Goal: Task Accomplishment & Management: Complete application form

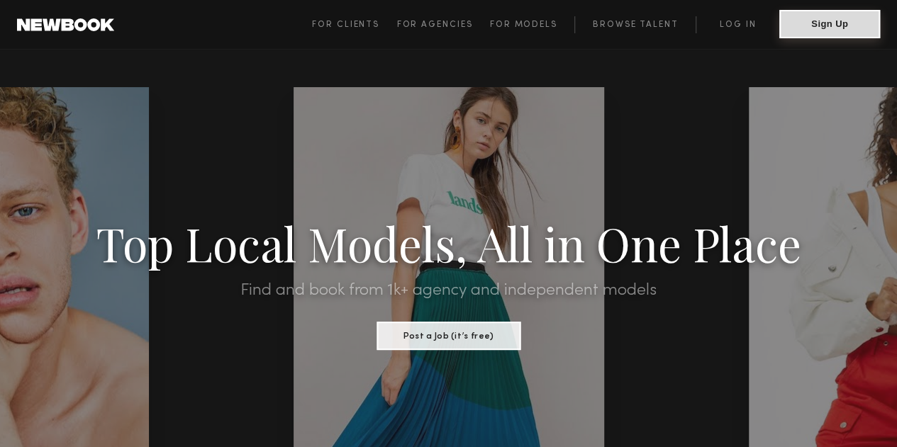
click at [799, 26] on button "Sign Up" at bounding box center [829, 24] width 101 height 28
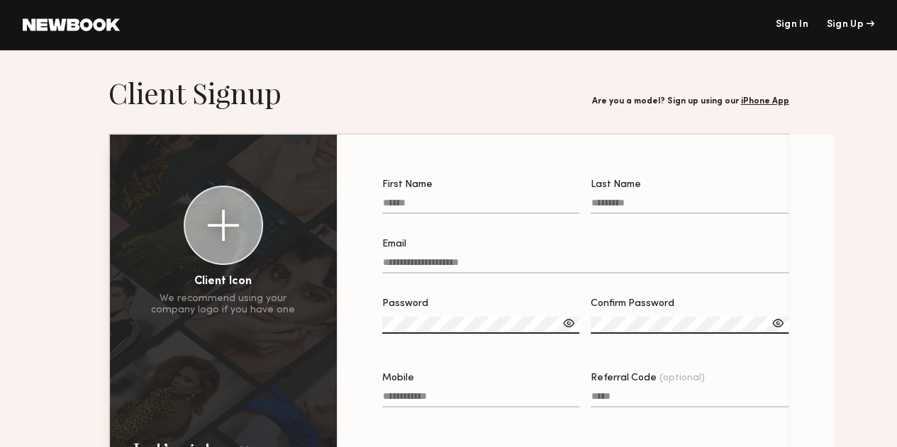
click at [395, 193] on label "First Name" at bounding box center [481, 204] width 198 height 48
click at [395, 198] on input "First Name" at bounding box center [481, 206] width 198 height 16
type input "*******"
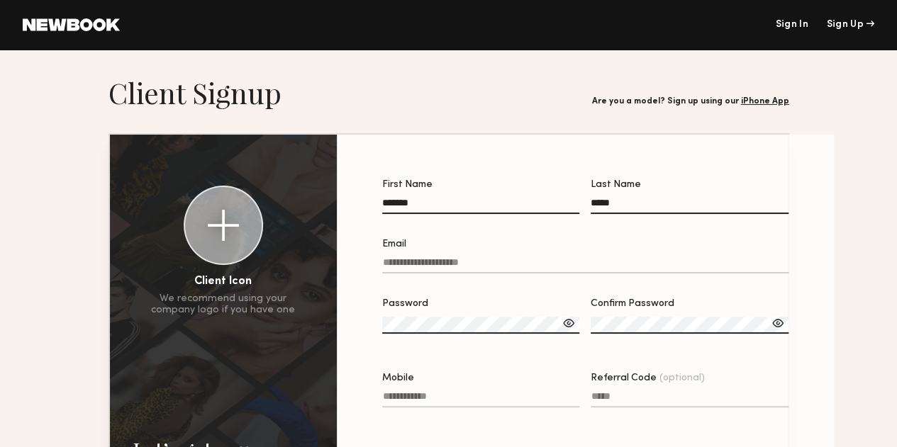
type input "*****"
type input "**********"
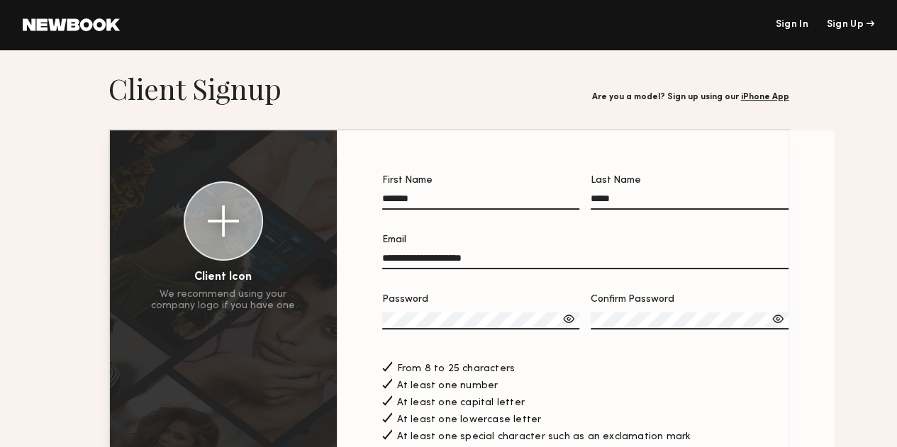
scroll to position [213, 0]
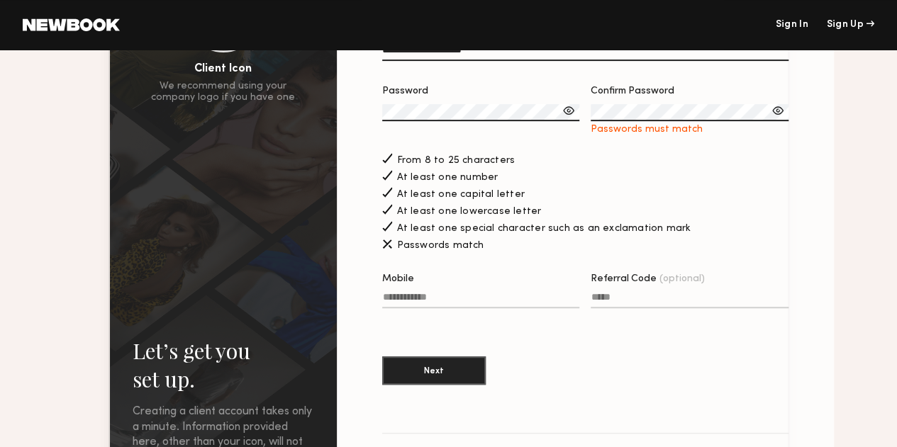
click at [382, 308] on input "Mobile" at bounding box center [481, 300] width 198 height 16
type input "**********"
click at [403, 377] on button "Next" at bounding box center [433, 370] width 103 height 28
click at [770, 118] on div at bounding box center [777, 110] width 14 height 14
click at [561, 113] on div at bounding box center [568, 110] width 14 height 14
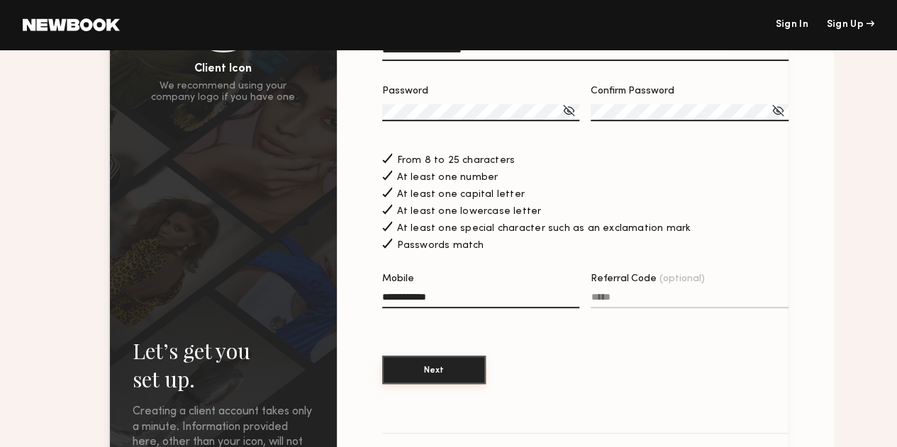
click at [425, 384] on button "Next" at bounding box center [433, 370] width 103 height 28
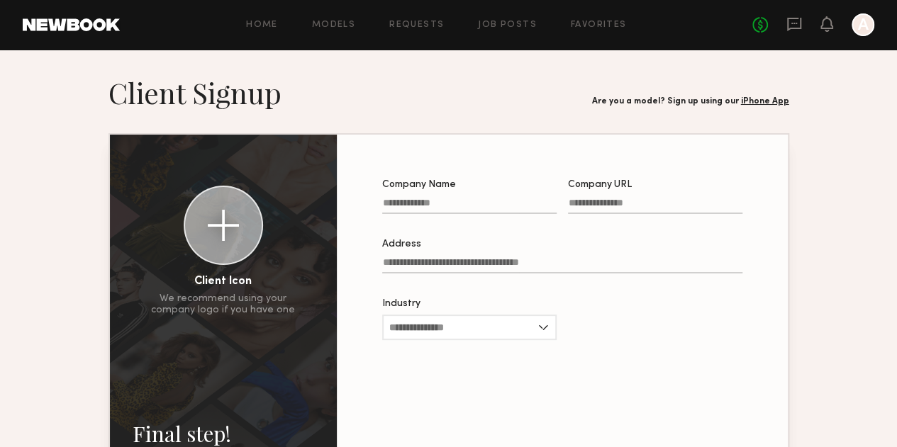
click at [443, 200] on input "Company Name" at bounding box center [469, 206] width 174 height 16
type input "**********"
click at [442, 339] on input "Industry" at bounding box center [469, 328] width 174 height 26
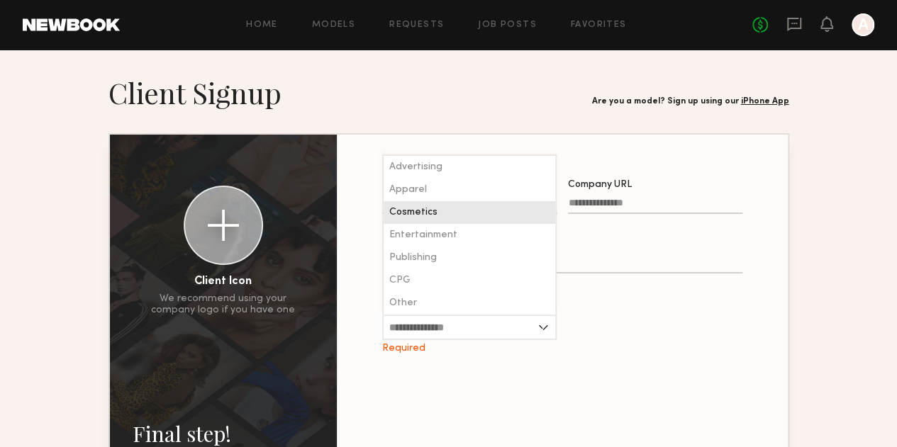
click at [430, 214] on div "Cosmetics" at bounding box center [469, 212] width 172 height 23
type input "*********"
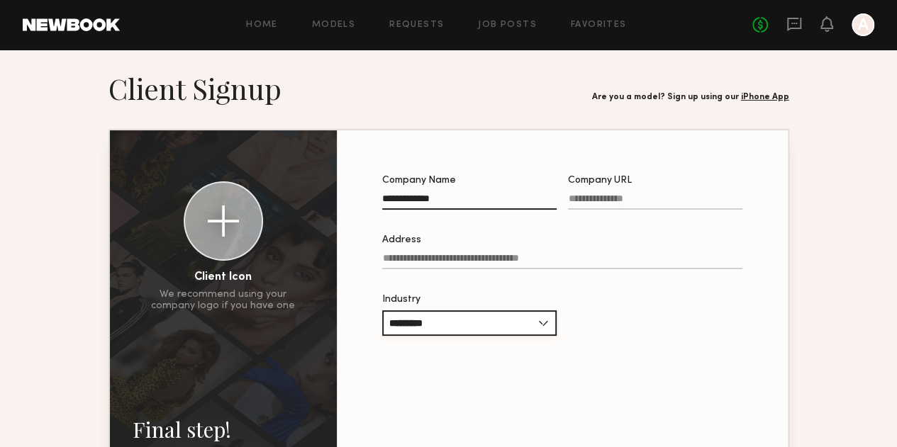
scroll to position [179, 0]
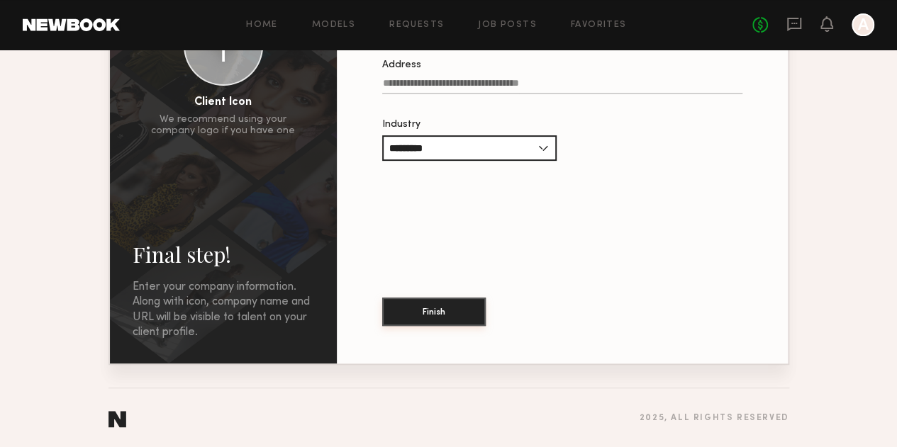
click at [425, 320] on button "Finish" at bounding box center [433, 312] width 103 height 28
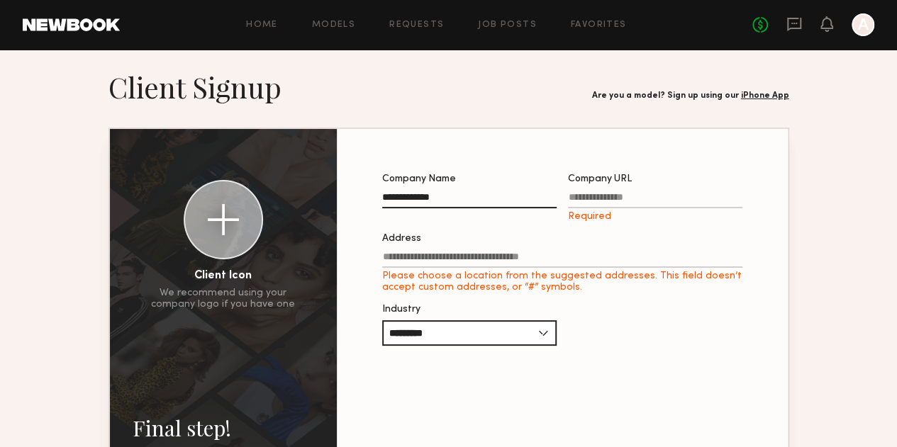
scroll to position [0, 0]
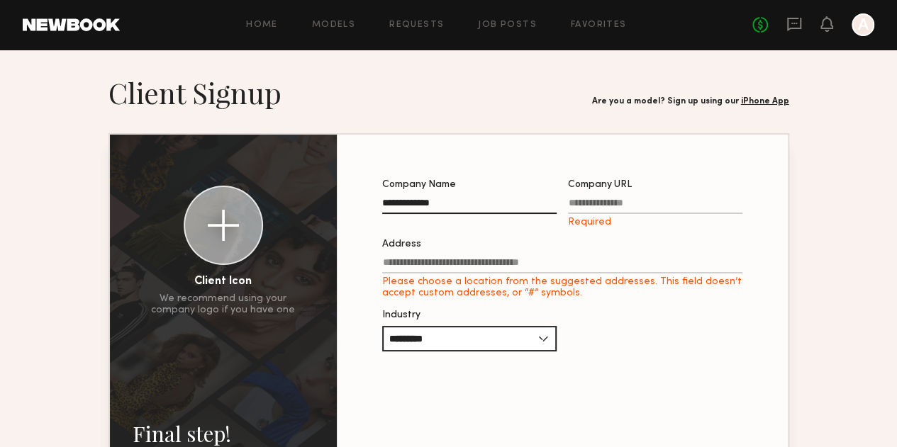
click at [392, 271] on input "Address Please choose a location from the suggested addresses. This field doesn…" at bounding box center [562, 265] width 360 height 16
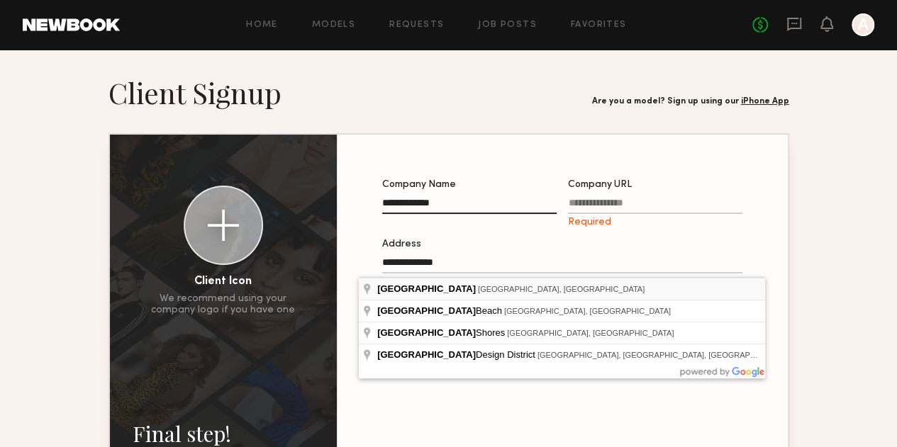
type input "**********"
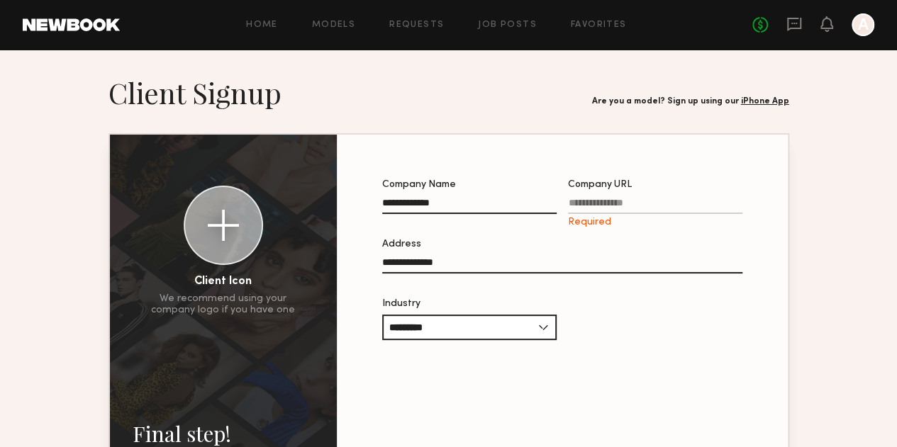
click at [684, 208] on input "Company URL Required" at bounding box center [655, 206] width 174 height 16
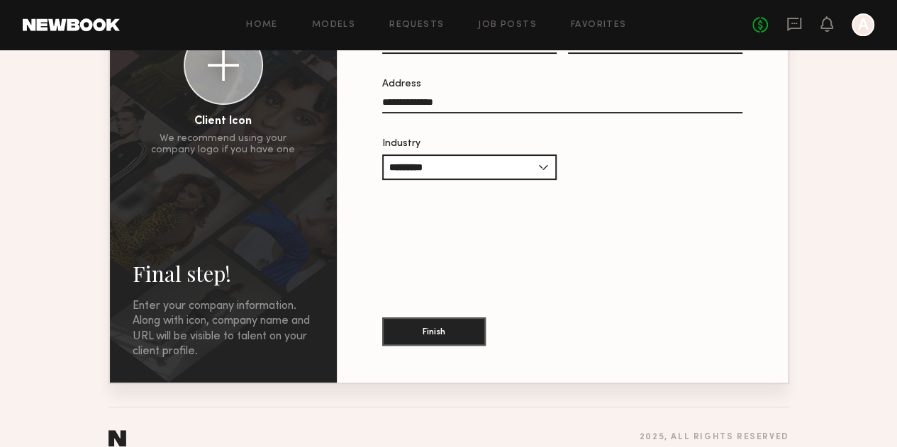
scroll to position [179, 0]
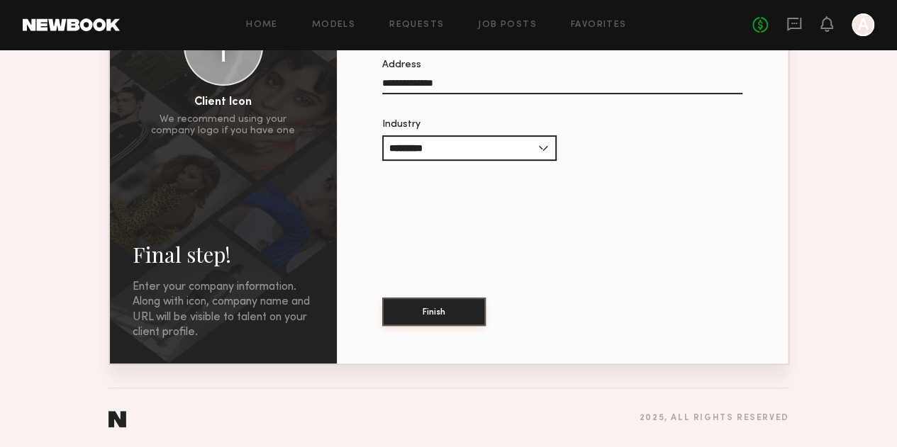
click at [408, 315] on button "Finish" at bounding box center [433, 312] width 103 height 28
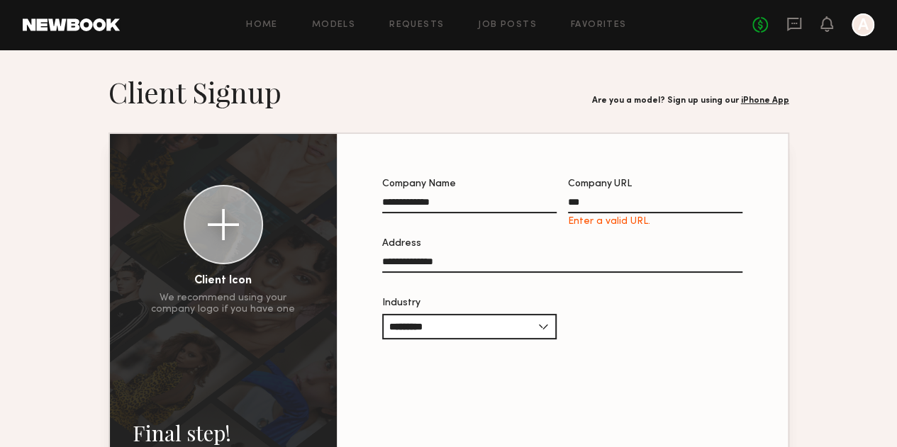
scroll to position [0, 0]
drag, startPoint x: 595, startPoint y: 196, endPoint x: 583, endPoint y: 201, distance: 13.7
click at [583, 201] on label "Company URL *** Enter a valid URL." at bounding box center [655, 204] width 174 height 48
click at [583, 201] on input "***" at bounding box center [655, 206] width 174 height 16
drag, startPoint x: 585, startPoint y: 206, endPoint x: 569, endPoint y: 206, distance: 15.6
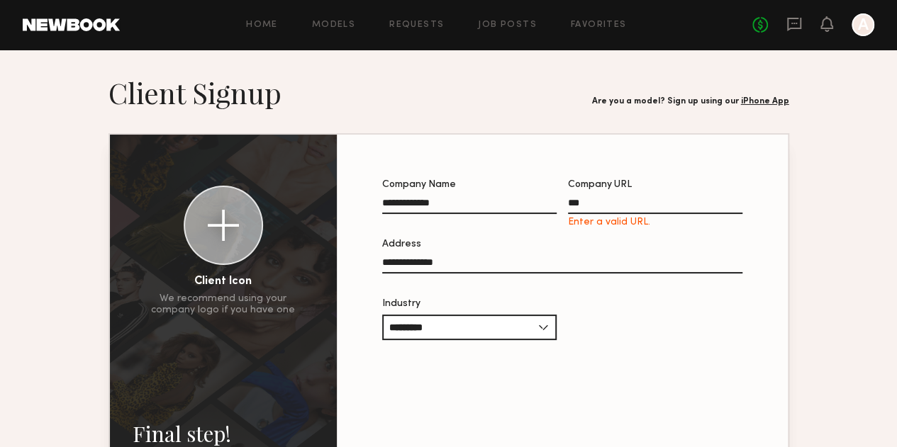
click at [569, 206] on input "***" at bounding box center [655, 206] width 174 height 16
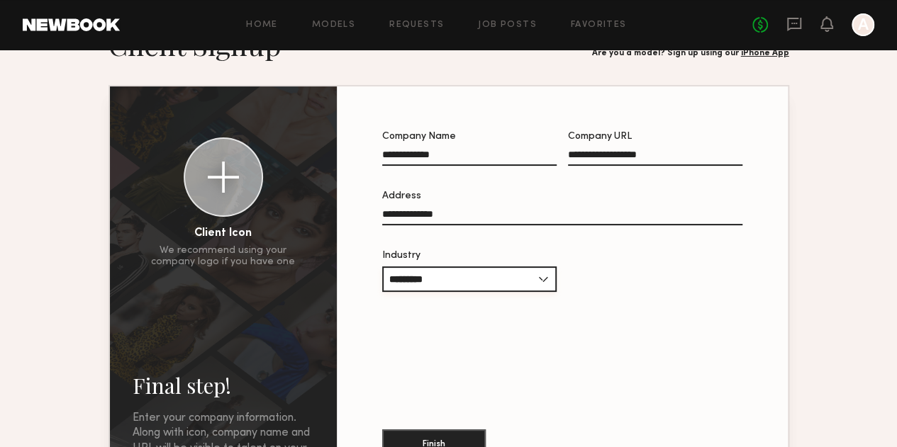
scroll to position [71, 0]
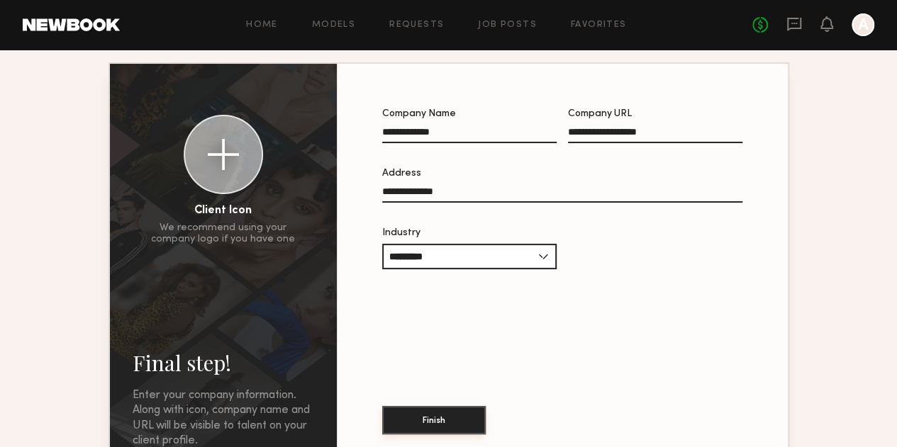
type input "**********"
click at [410, 412] on button "Finish" at bounding box center [433, 420] width 103 height 28
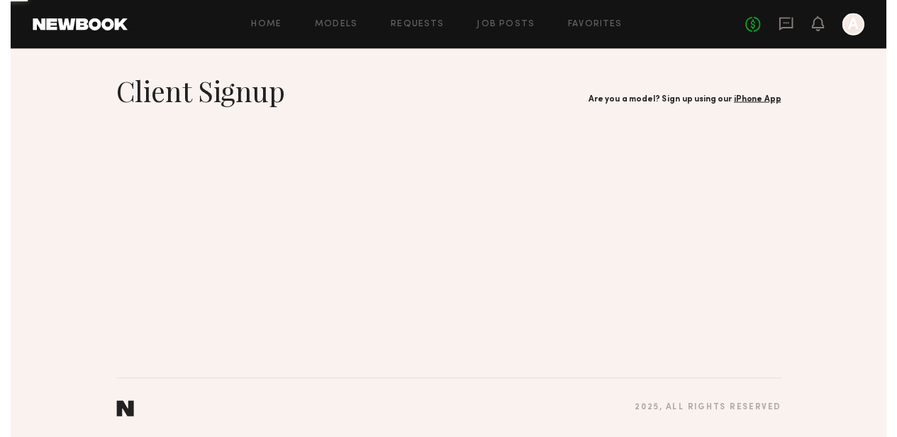
scroll to position [0, 0]
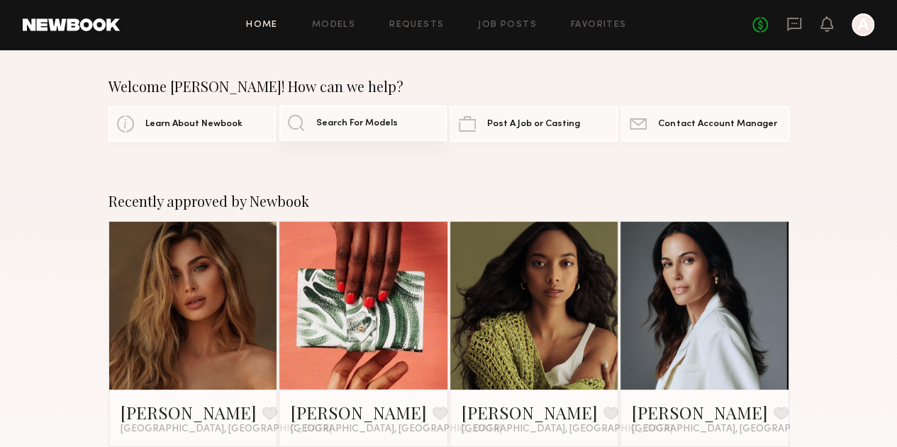
click at [335, 124] on span "Search For Models" at bounding box center [357, 123] width 82 height 9
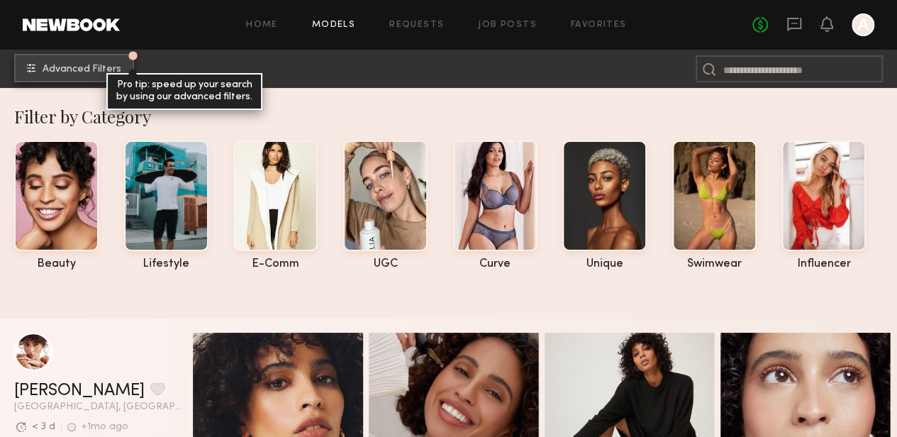
click at [55, 69] on span "Advanced Filters" at bounding box center [82, 69] width 79 height 10
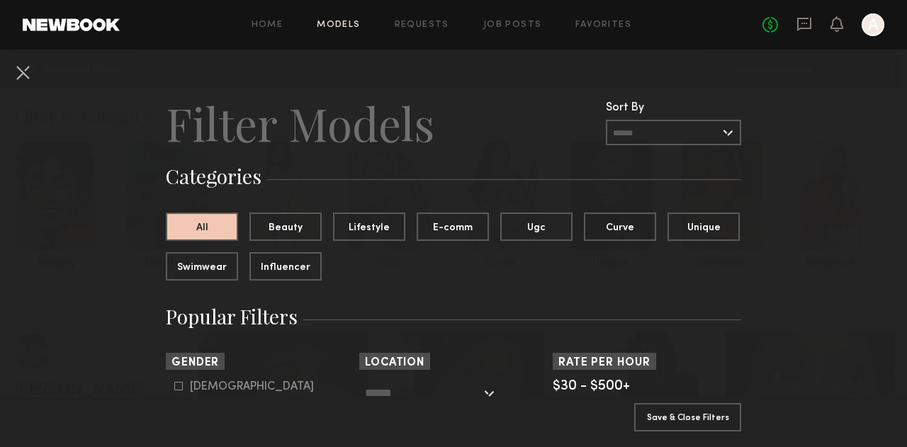
scroll to position [142, 0]
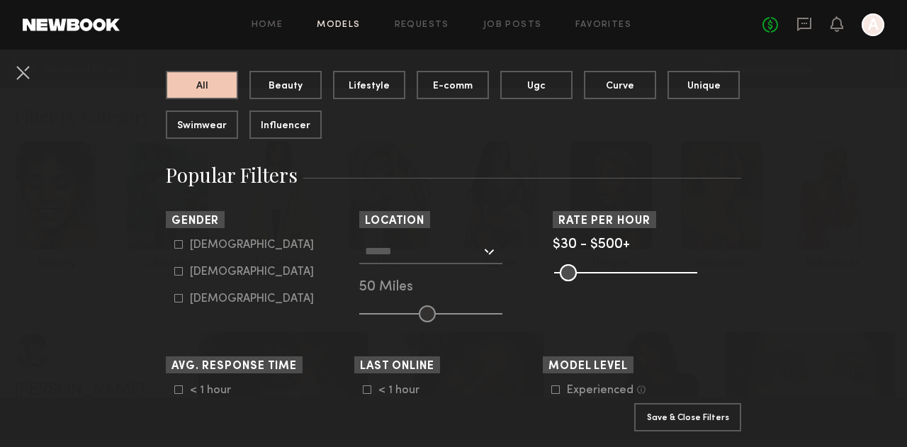
click at [174, 277] on common-framework-checkbox "Female" at bounding box center [264, 272] width 180 height 13
click at [174, 271] on icon at bounding box center [178, 271] width 9 height 9
type input "**"
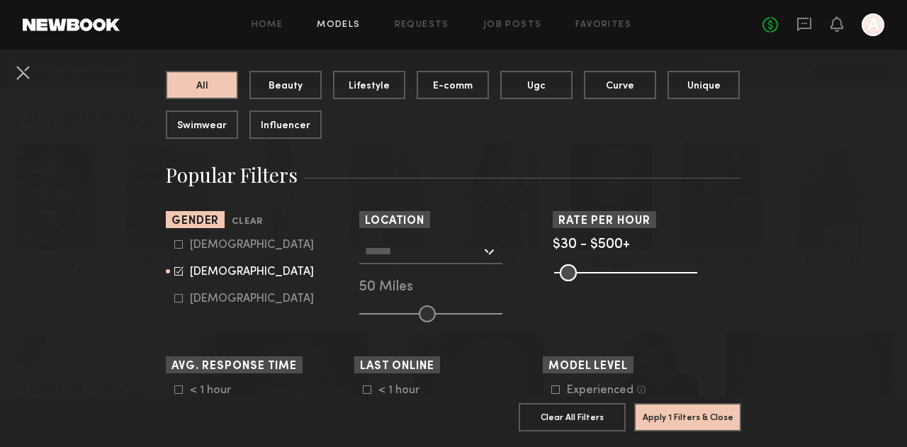
scroll to position [213, 0]
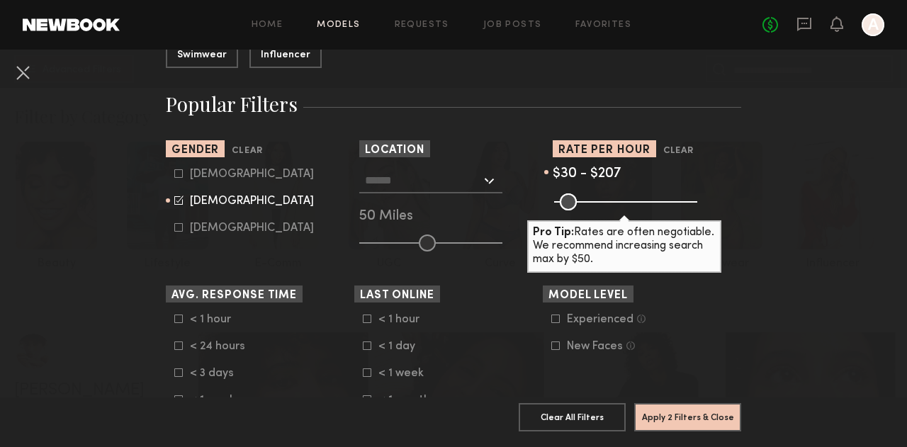
drag, startPoint x: 682, startPoint y: 202, endPoint x: 605, endPoint y: 210, distance: 77.7
type input "***"
click at [605, 210] on input "range" at bounding box center [625, 201] width 143 height 17
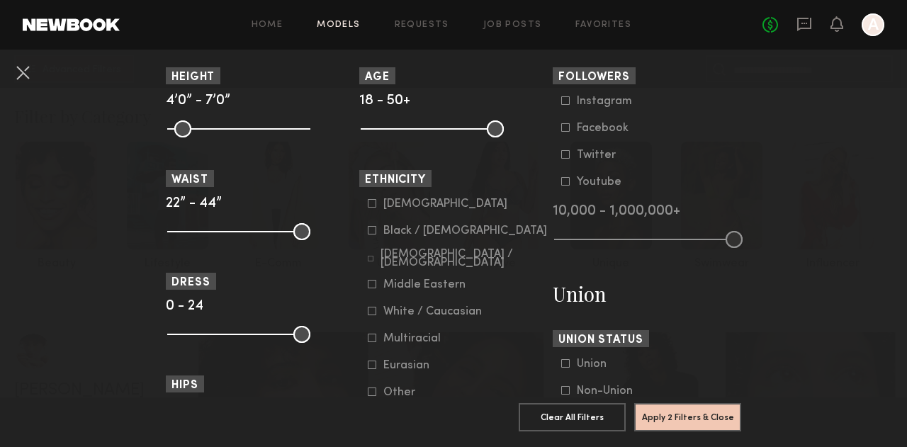
scroll to position [709, 0]
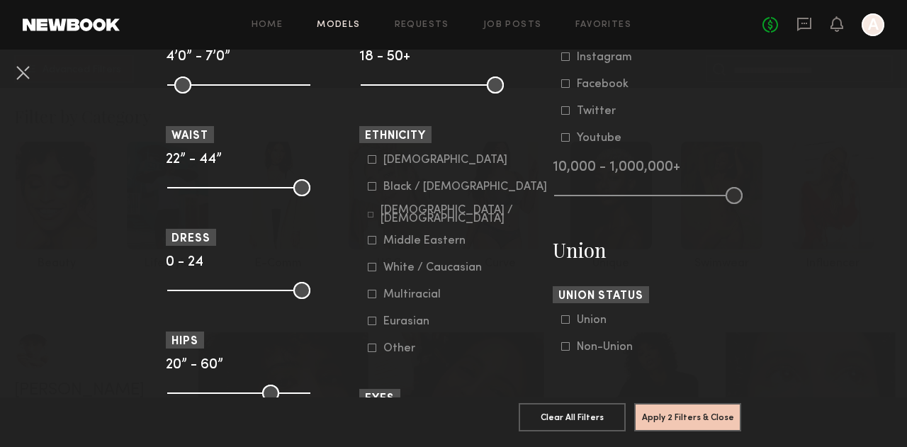
click at [368, 218] on icon at bounding box center [371, 215] width 6 height 6
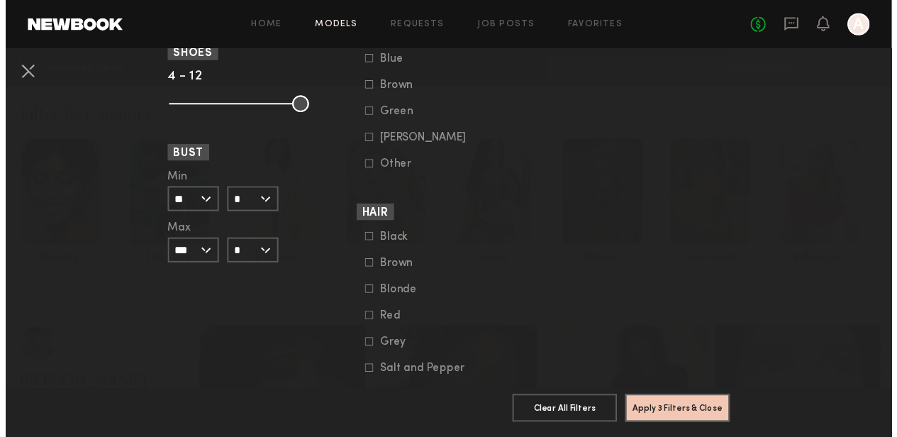
scroll to position [1134, 0]
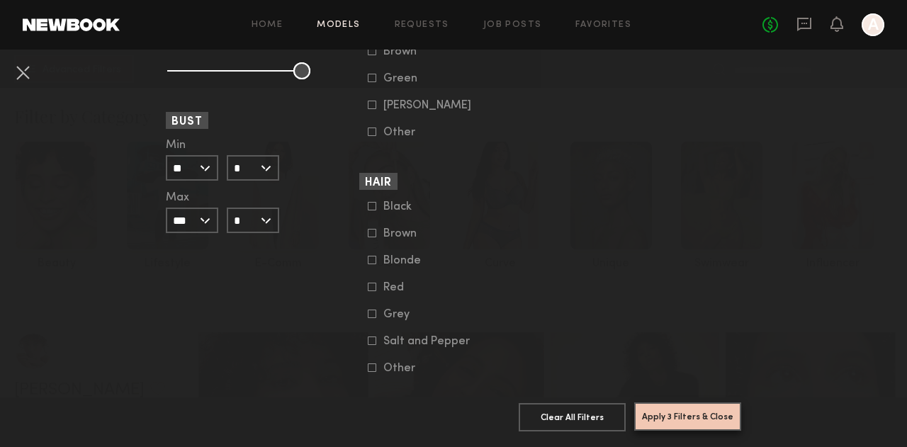
click at [692, 417] on button "Apply 3 Filters & Close" at bounding box center [687, 417] width 107 height 28
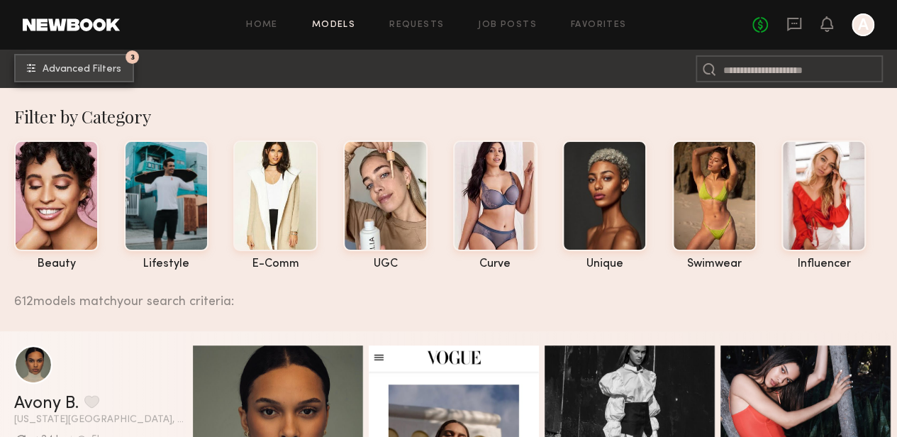
click at [85, 69] on span "Advanced Filters" at bounding box center [82, 69] width 79 height 10
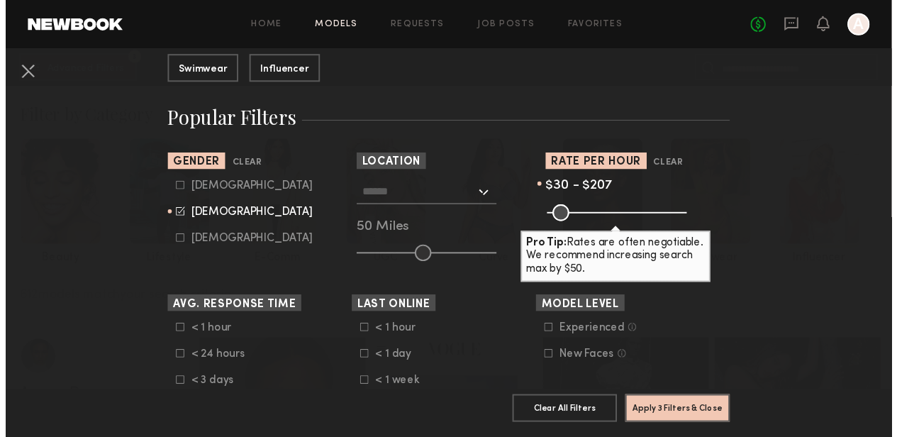
scroll to position [213, 0]
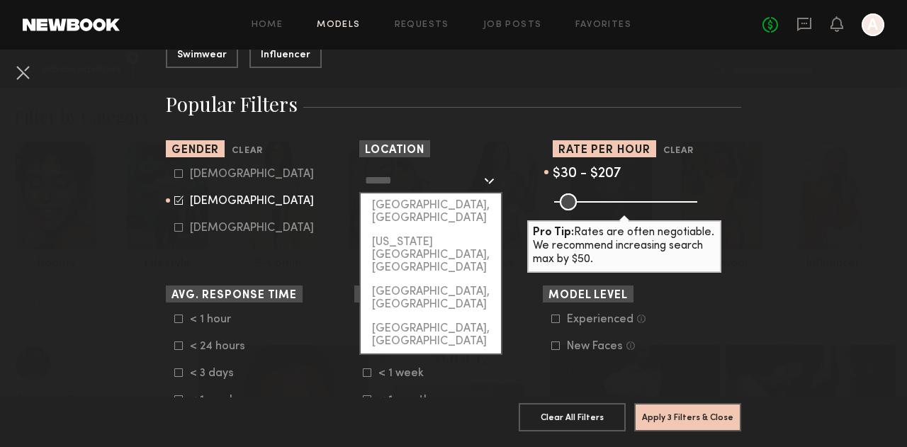
click at [433, 179] on input "text" at bounding box center [423, 180] width 116 height 24
click at [428, 230] on div "[US_STATE][GEOGRAPHIC_DATA], [GEOGRAPHIC_DATA]" at bounding box center [431, 255] width 140 height 50
type input "**********"
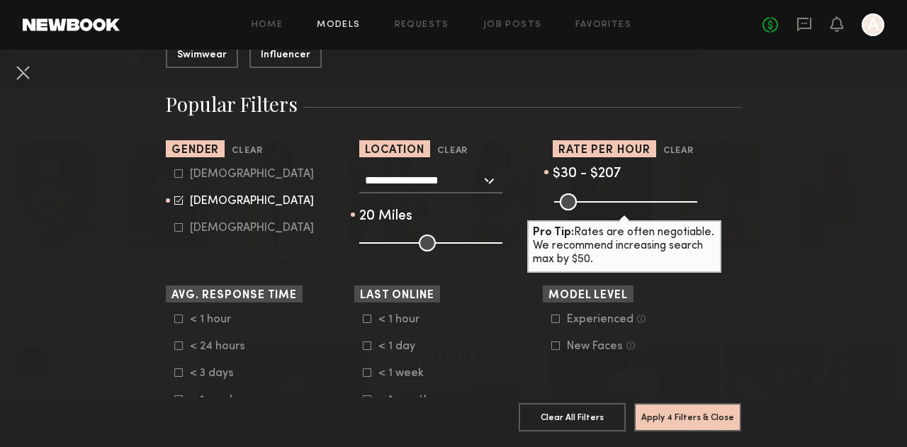
drag, startPoint x: 421, startPoint y: 242, endPoint x: 384, endPoint y: 243, distance: 36.9
type input "**"
click at [384, 243] on input "range" at bounding box center [430, 243] width 143 height 17
click at [702, 408] on button "Apply 4 Filters & Close" at bounding box center [687, 417] width 107 height 28
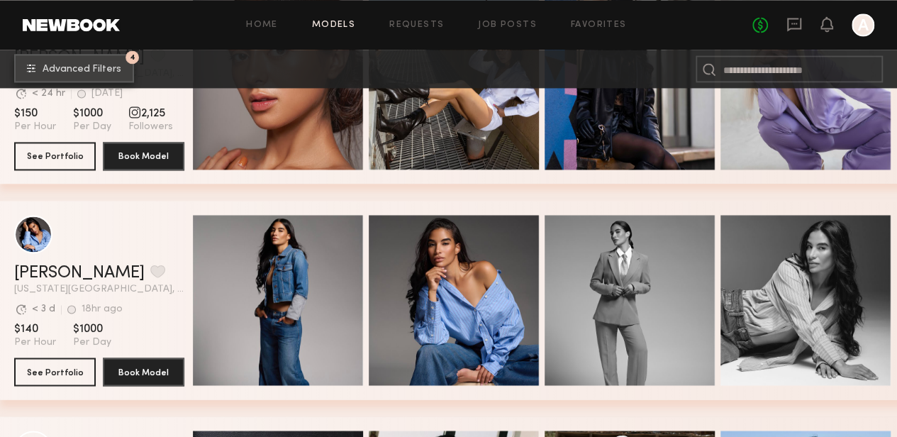
scroll to position [1205, 0]
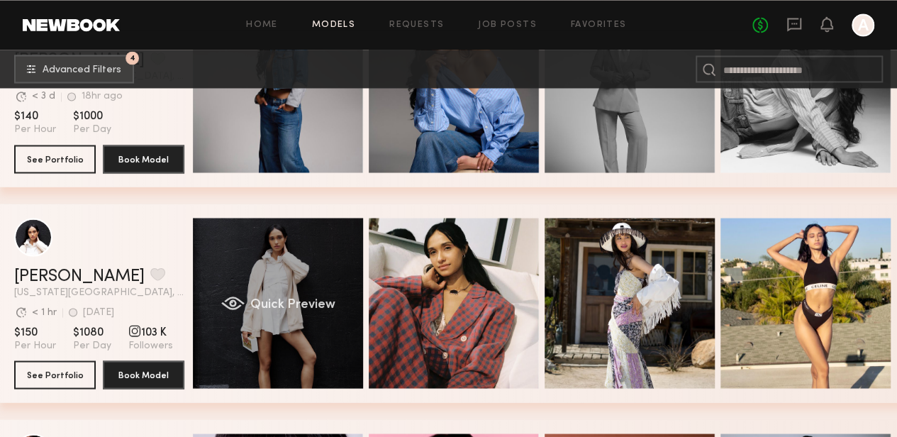
click at [335, 277] on div "Quick Preview" at bounding box center [278, 303] width 170 height 170
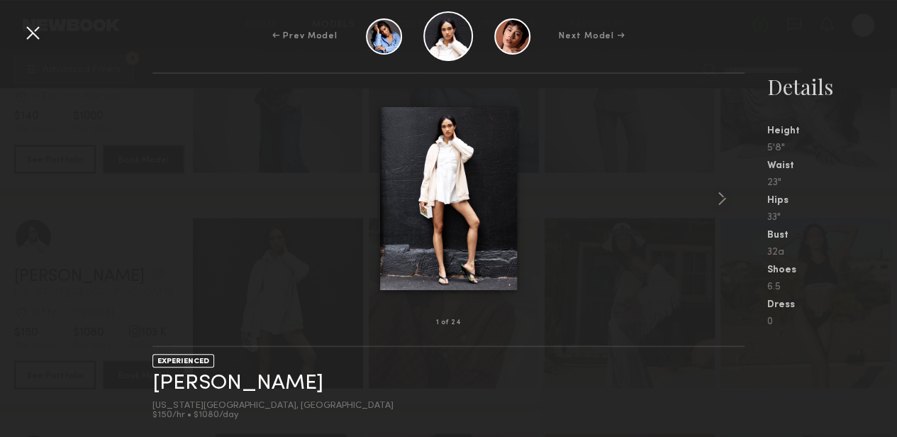
scroll to position [1276, 0]
click at [723, 198] on common-icon at bounding box center [721, 198] width 23 height 23
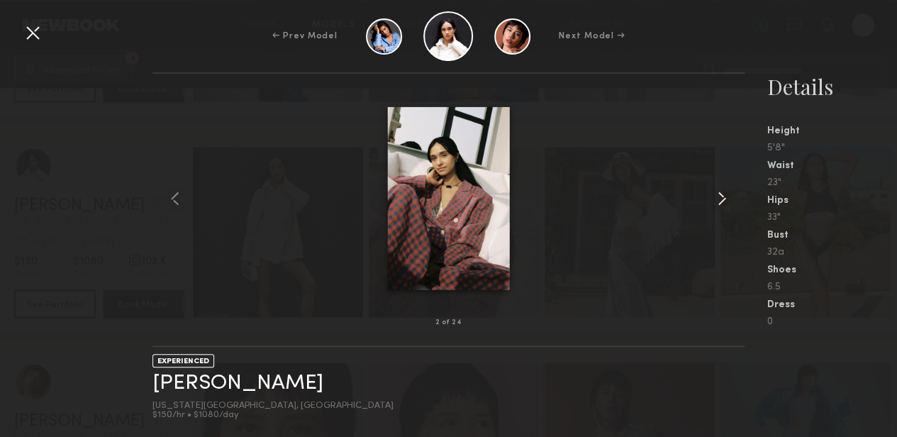
click at [722, 198] on common-icon at bounding box center [721, 198] width 23 height 23
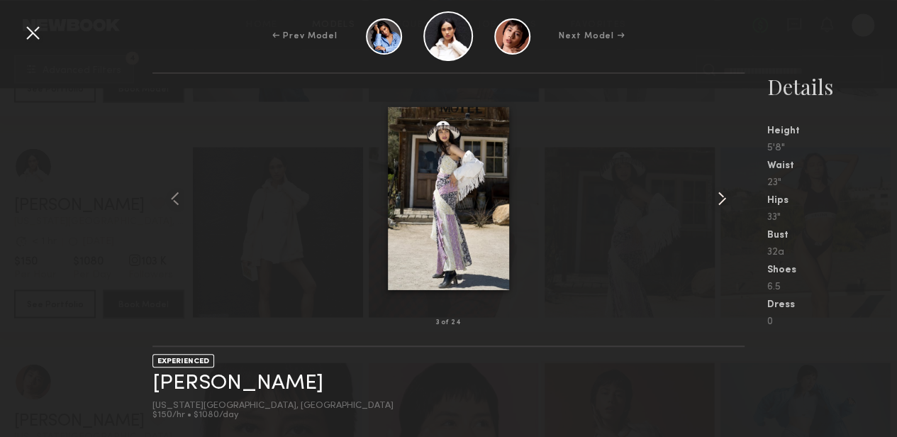
click at [722, 198] on common-icon at bounding box center [721, 198] width 23 height 23
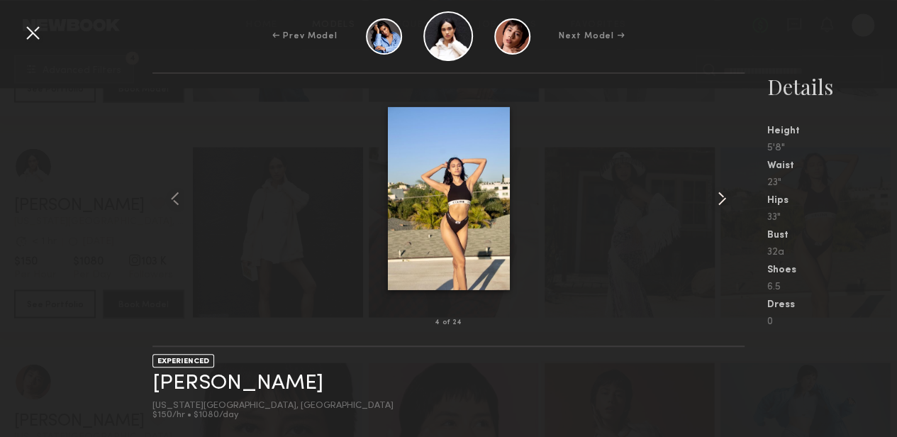
click at [721, 198] on common-icon at bounding box center [721, 198] width 23 height 23
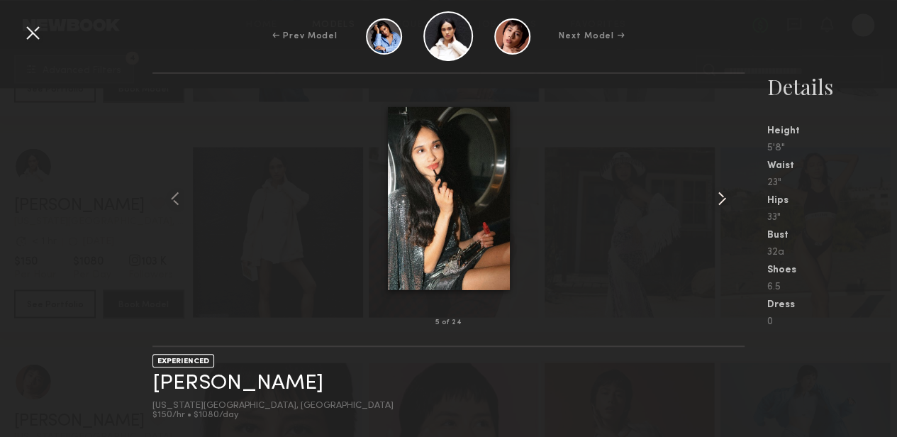
click at [721, 198] on common-icon at bounding box center [721, 198] width 23 height 23
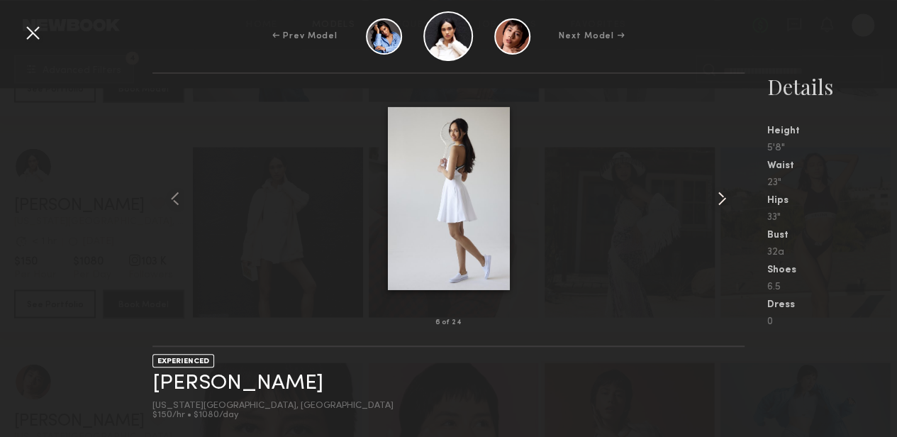
drag, startPoint x: 721, startPoint y: 198, endPoint x: 741, endPoint y: 176, distance: 28.6
click at [721, 198] on common-icon at bounding box center [721, 198] width 23 height 23
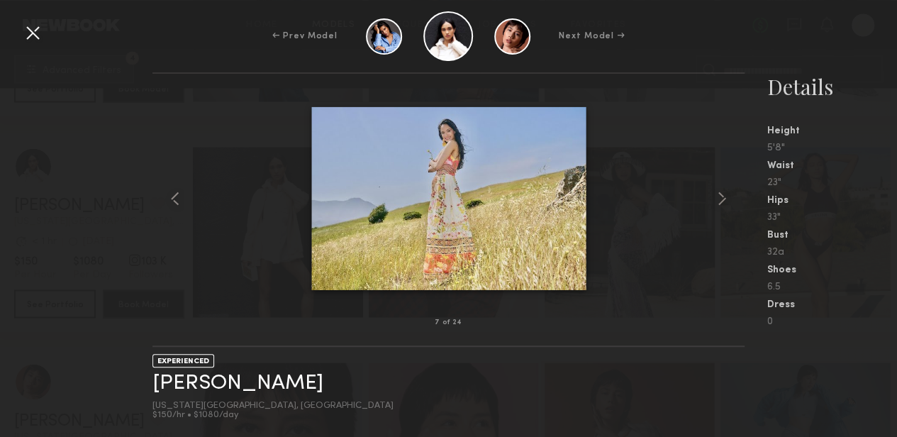
click at [35, 35] on div at bounding box center [32, 32] width 23 height 23
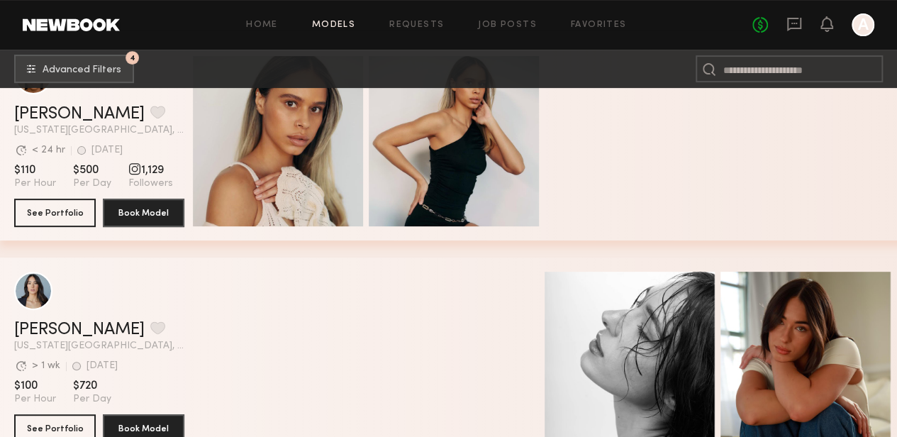
scroll to position [3158, 0]
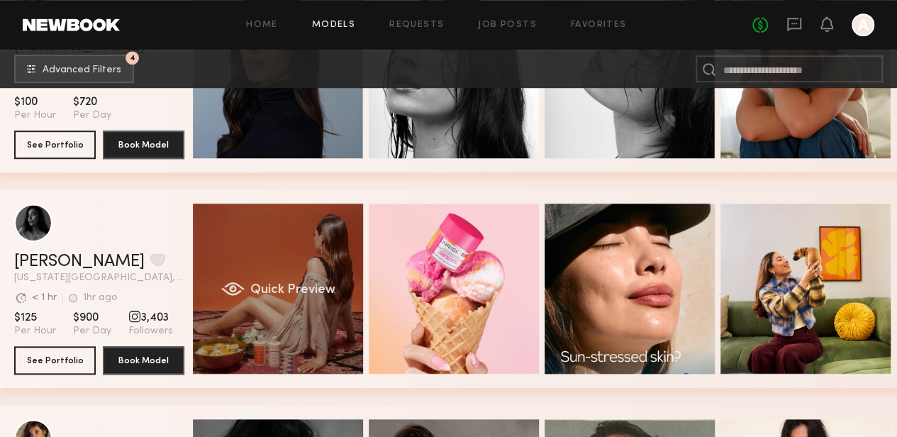
click at [332, 286] on span "Quick Preview" at bounding box center [292, 289] width 85 height 13
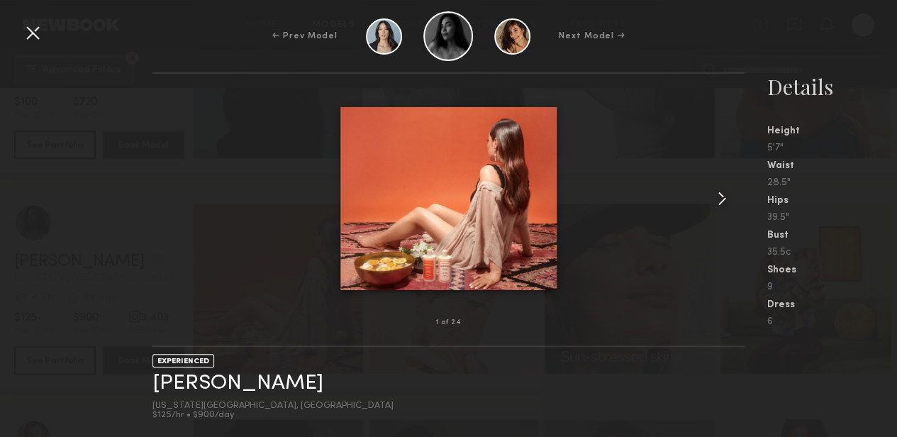
click at [720, 198] on common-icon at bounding box center [721, 198] width 23 height 23
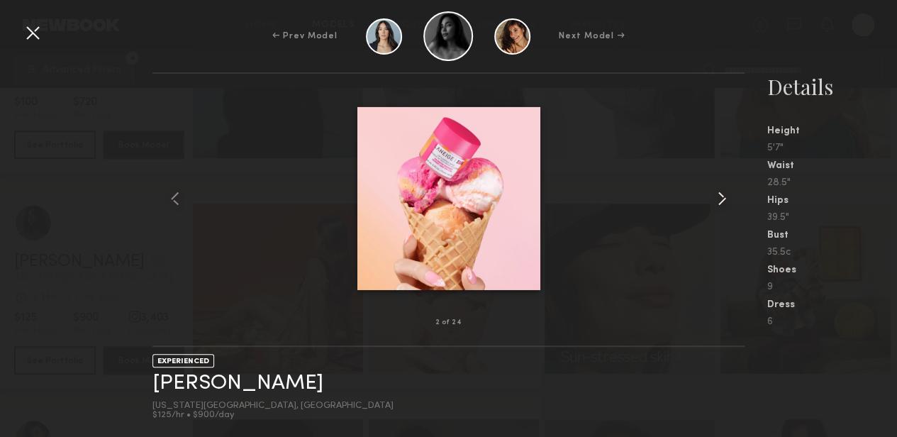
click at [720, 198] on common-icon at bounding box center [721, 198] width 23 height 23
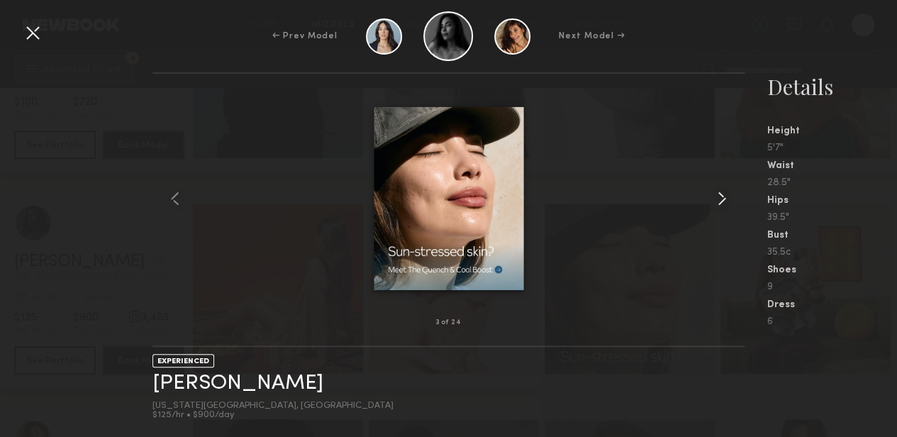
click at [720, 198] on common-icon at bounding box center [721, 198] width 23 height 23
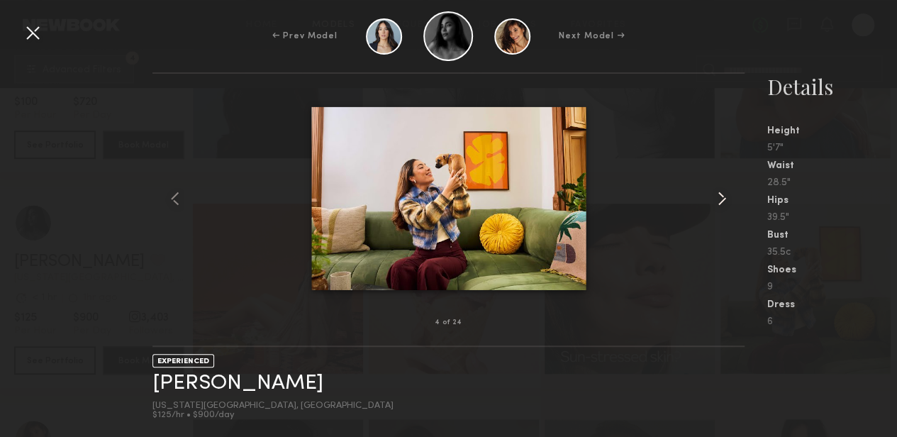
click at [720, 198] on common-icon at bounding box center [721, 198] width 23 height 23
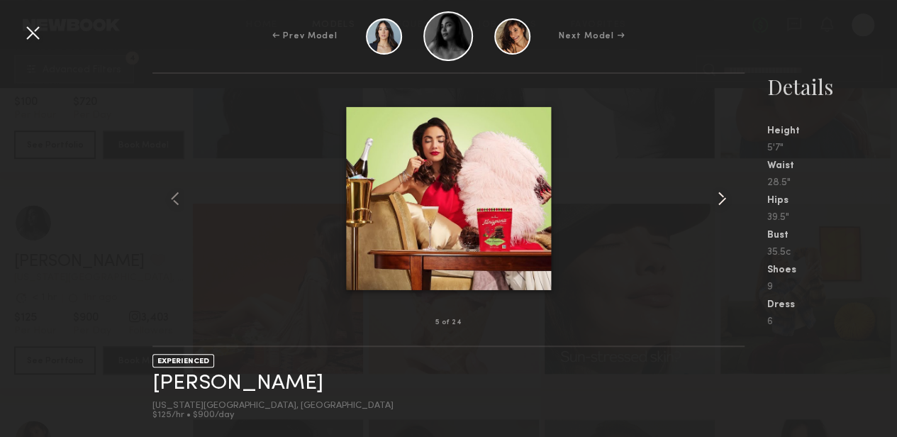
click at [720, 198] on common-icon at bounding box center [721, 198] width 23 height 23
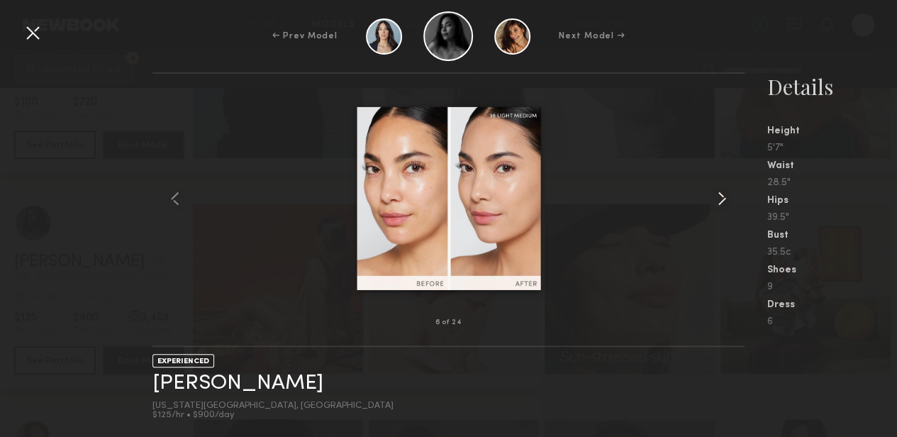
click at [720, 198] on common-icon at bounding box center [721, 198] width 23 height 23
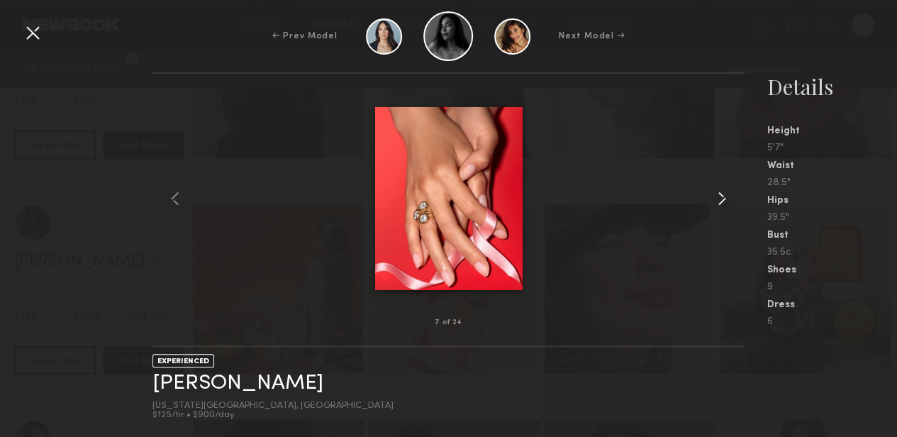
click at [720, 198] on common-icon at bounding box center [721, 198] width 23 height 23
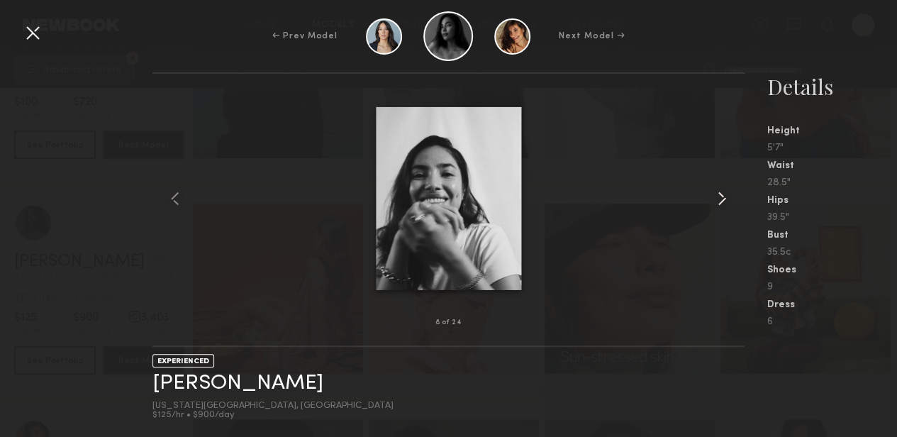
click at [720, 198] on common-icon at bounding box center [721, 198] width 23 height 23
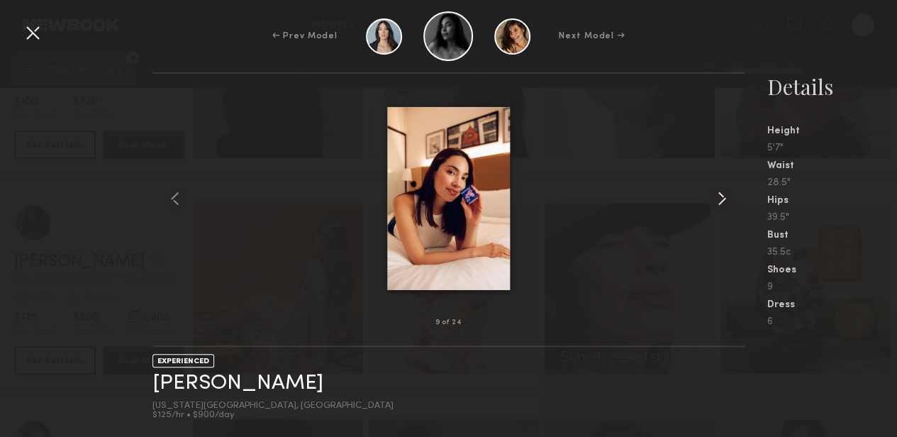
click at [720, 198] on common-icon at bounding box center [721, 198] width 23 height 23
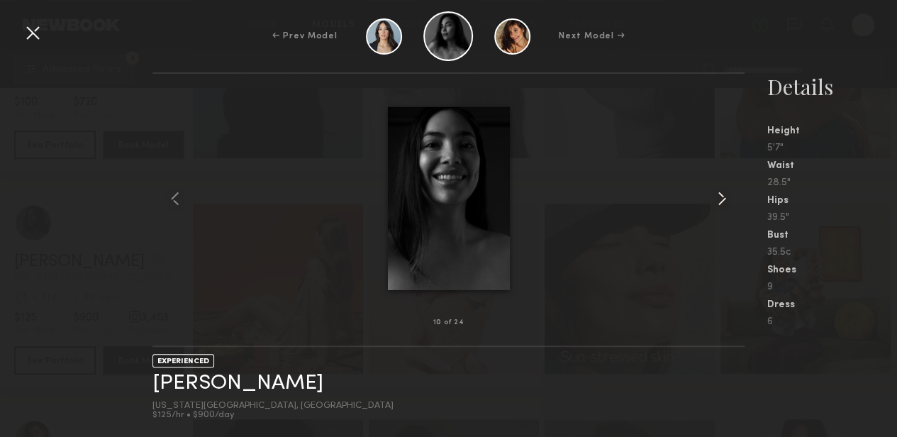
click at [720, 198] on common-icon at bounding box center [721, 198] width 23 height 23
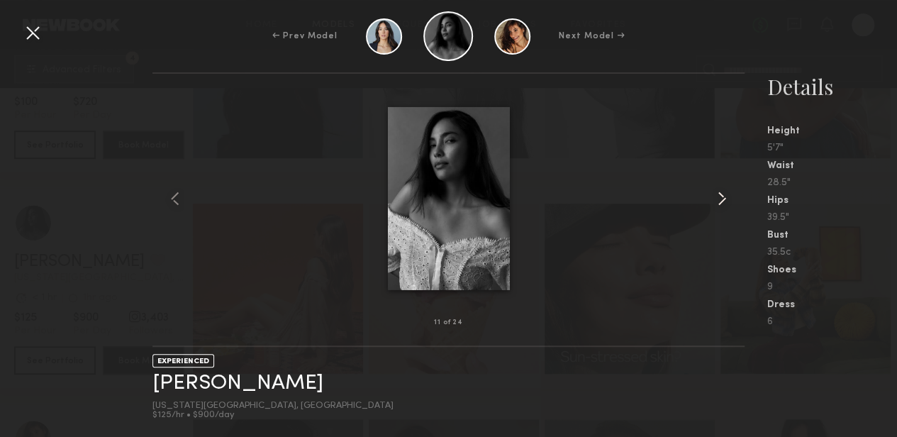
click at [720, 198] on common-icon at bounding box center [721, 198] width 23 height 23
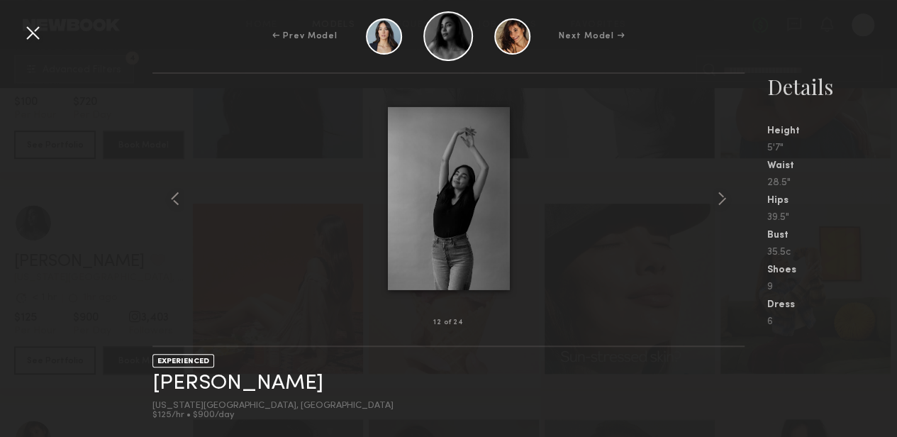
click at [40, 30] on div at bounding box center [32, 32] width 23 height 23
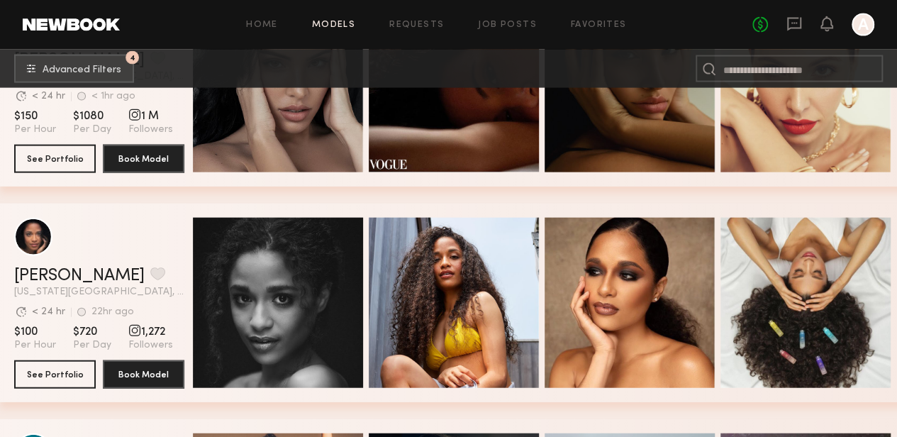
scroll to position [4079, 0]
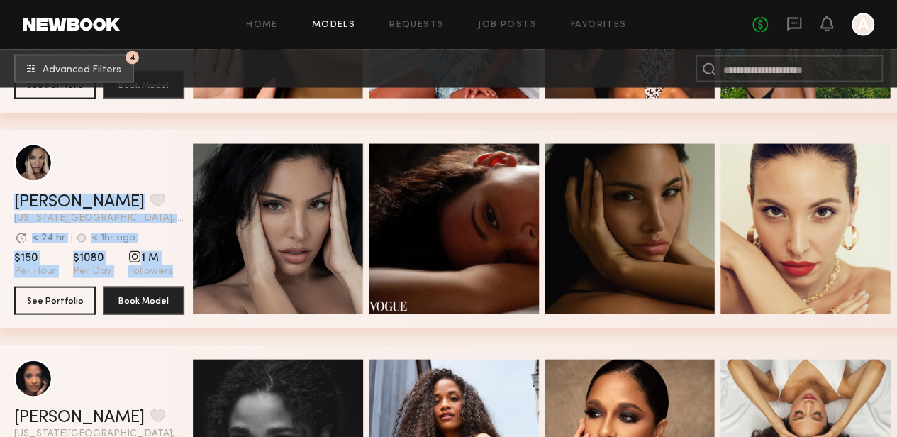
drag, startPoint x: 1, startPoint y: 137, endPoint x: 1, endPoint y: 328, distance: 191.4
click at [1, 328] on div "Ramona E. Favorite New York City, NY Avg. request response time < 24 hr < 1hr a…" at bounding box center [453, 229] width 907 height 198
click at [14, 141] on section "Ramona E. Favorite New York City, NY Avg. request response time < 24 hr < 1hr a…" at bounding box center [99, 229] width 170 height 198
drag, startPoint x: 11, startPoint y: 137, endPoint x: 9, endPoint y: 313, distance: 176.5
click at [9, 313] on div "Ramona E. Favorite New York City, NY Avg. request response time < 24 hr < 1hr a…" at bounding box center [453, 229] width 907 height 198
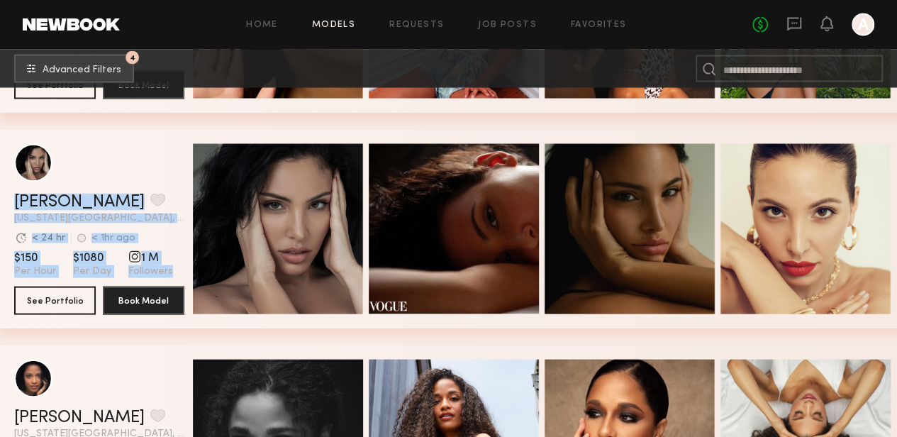
click at [7, 340] on div "Ramona E. Favorite New York City, NY Avg. request response time < 24 hr < 1hr a…" at bounding box center [453, 237] width 907 height 215
drag, startPoint x: 10, startPoint y: 133, endPoint x: 109, endPoint y: 269, distance: 168.4
click at [105, 146] on section "Ramona E. Favorite New York City, NY Avg. request response time < 24 hr < 1hr a…" at bounding box center [99, 229] width 170 height 198
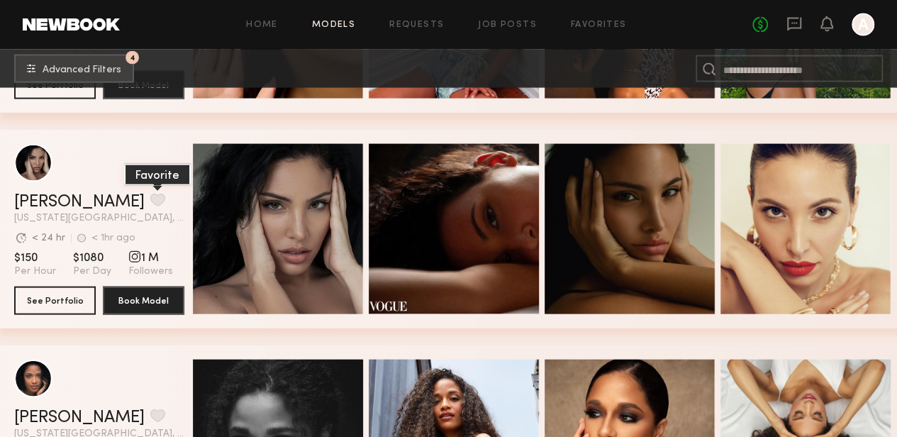
click at [150, 206] on button "grid" at bounding box center [157, 199] width 15 height 13
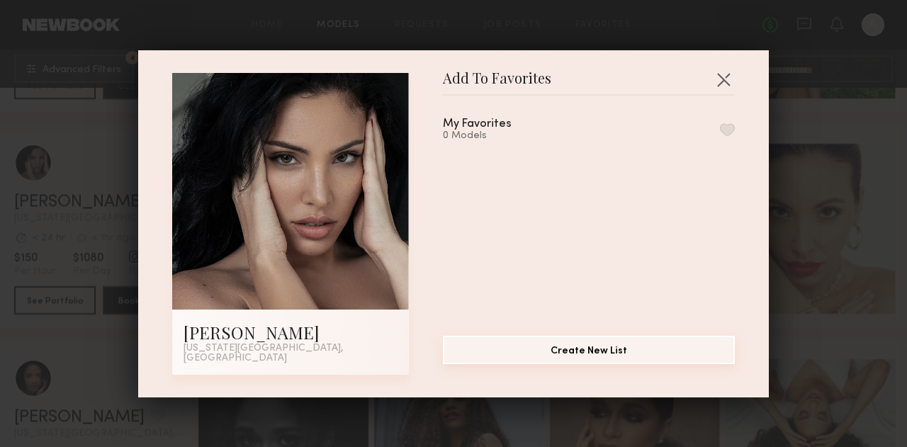
click at [602, 356] on button "Create New List" at bounding box center [589, 350] width 292 height 28
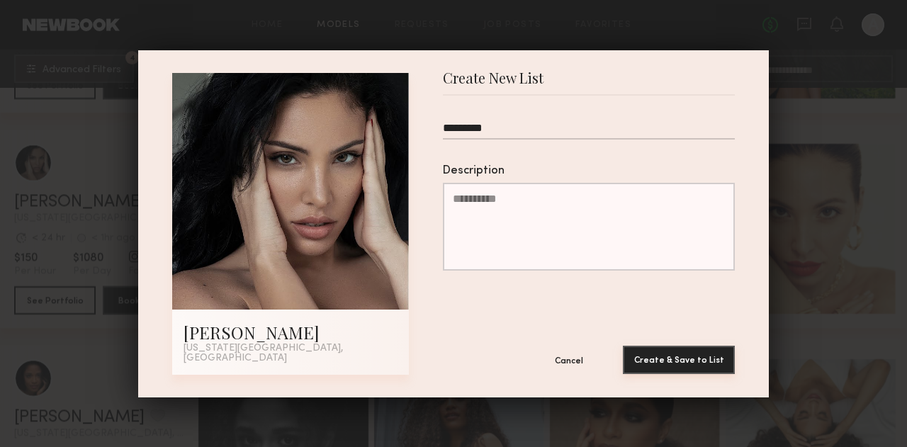
type input "*********"
click at [703, 358] on button "Create & Save to List" at bounding box center [679, 360] width 112 height 28
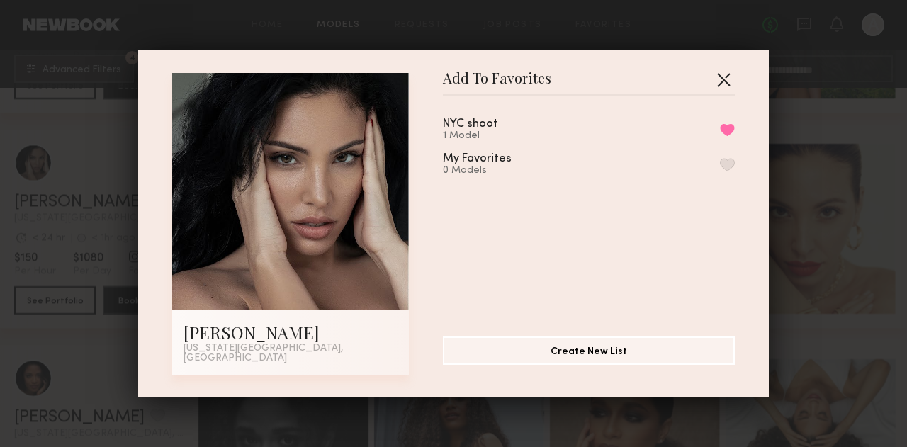
click at [716, 80] on button "button" at bounding box center [723, 79] width 23 height 23
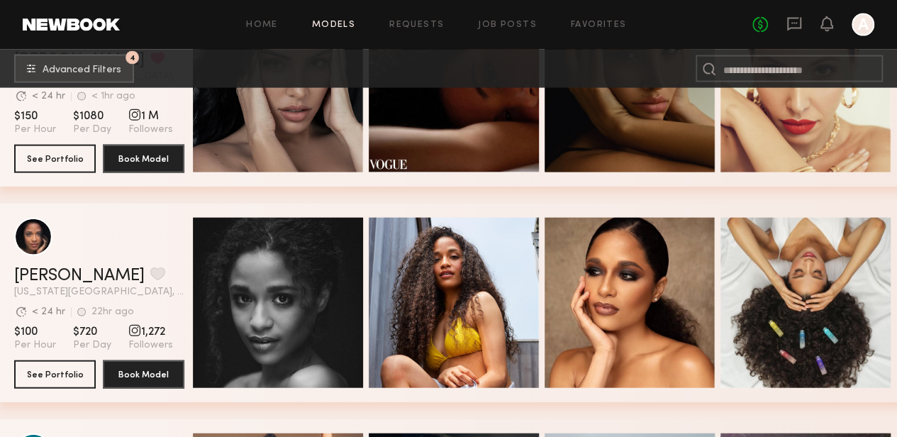
scroll to position [4434, 0]
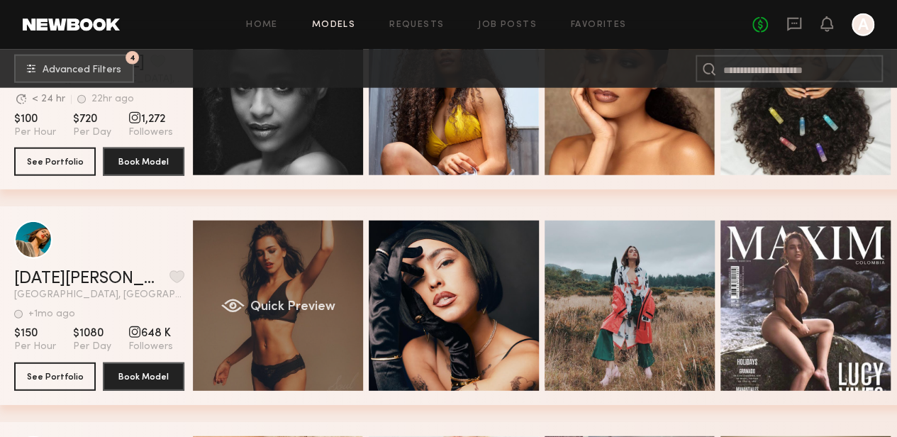
click at [301, 276] on div "Quick Preview" at bounding box center [278, 305] width 170 height 170
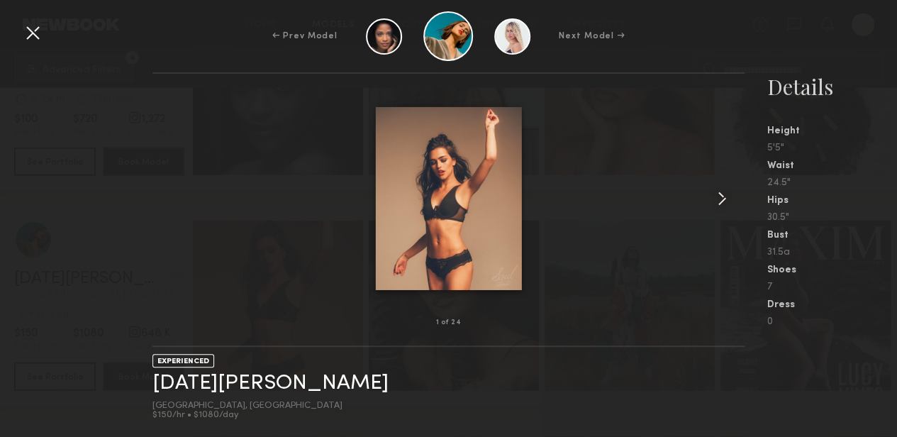
click at [722, 196] on common-icon at bounding box center [721, 198] width 23 height 23
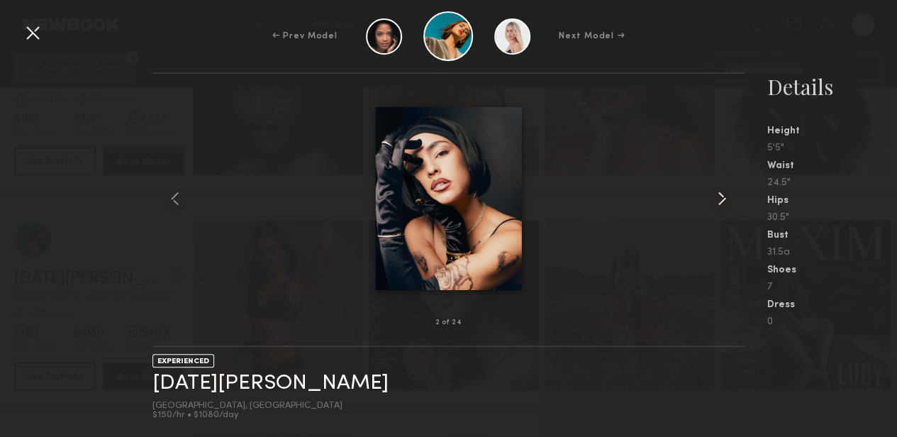
click at [722, 196] on common-icon at bounding box center [721, 198] width 23 height 23
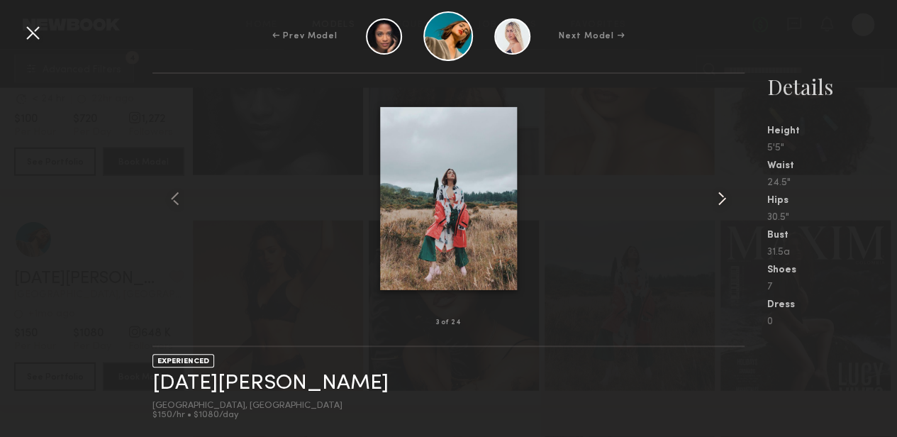
click at [722, 196] on common-icon at bounding box center [721, 198] width 23 height 23
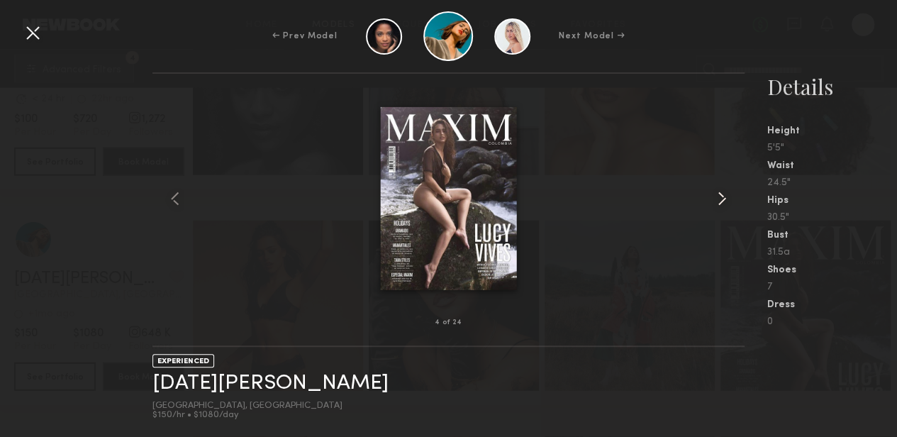
click at [722, 196] on common-icon at bounding box center [721, 198] width 23 height 23
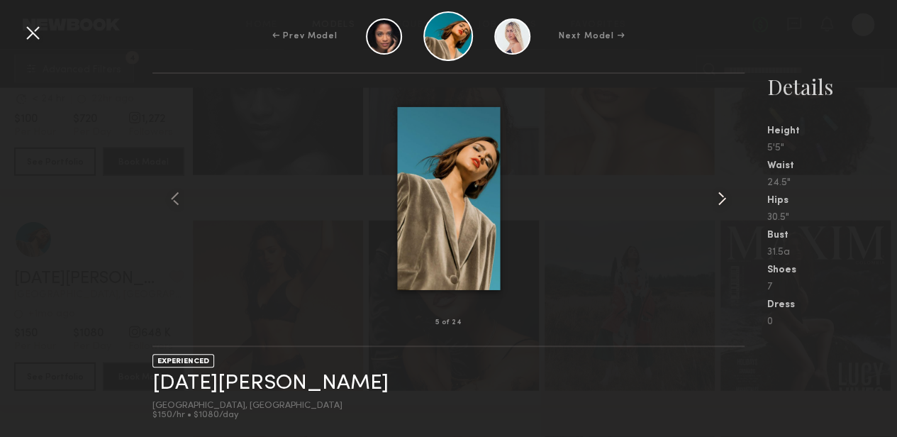
click at [721, 196] on common-icon at bounding box center [721, 198] width 23 height 23
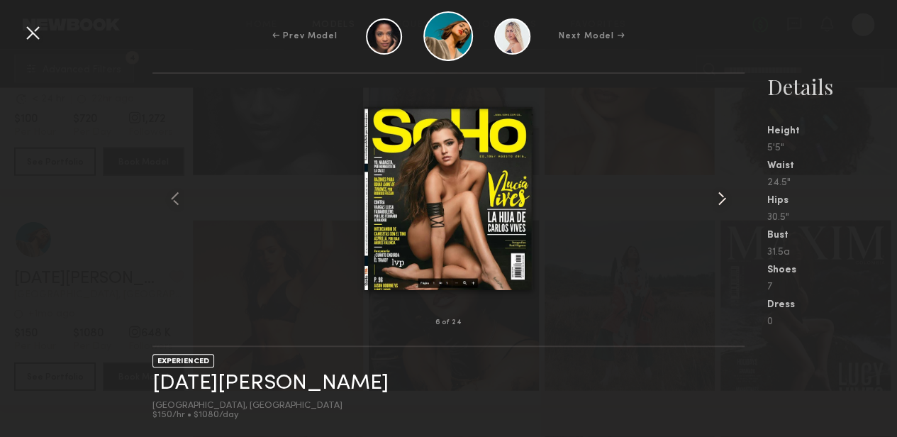
click at [721, 196] on common-icon at bounding box center [721, 198] width 23 height 23
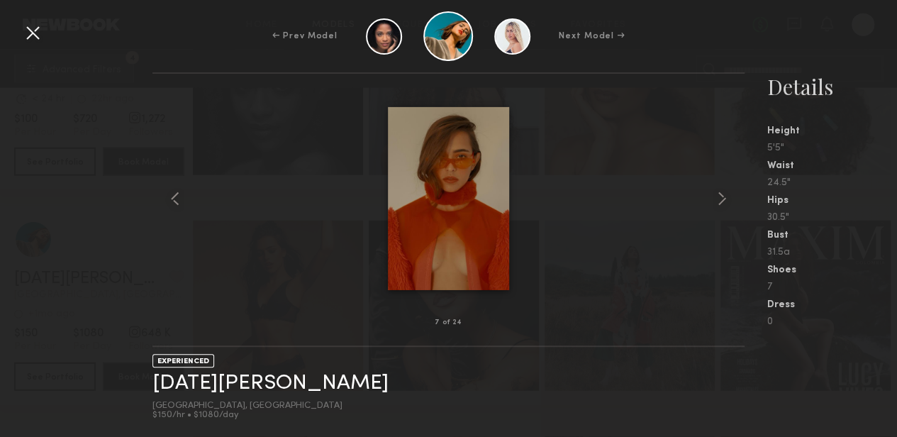
click at [26, 38] on div at bounding box center [32, 32] width 23 height 23
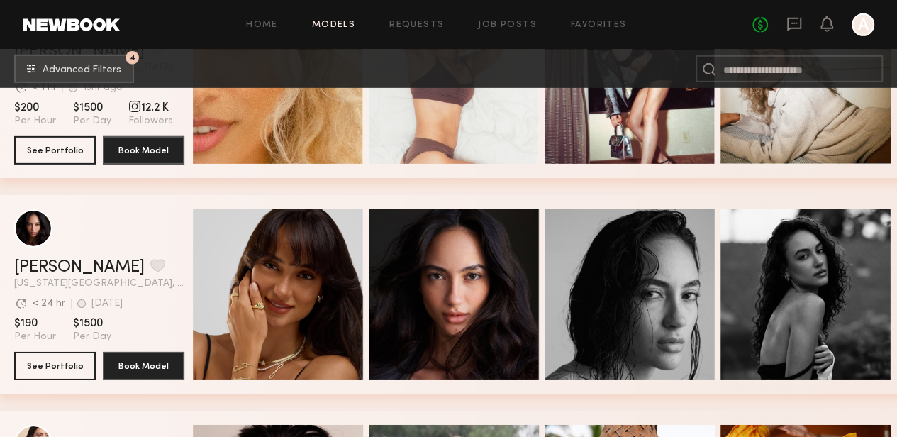
scroll to position [5001, 0]
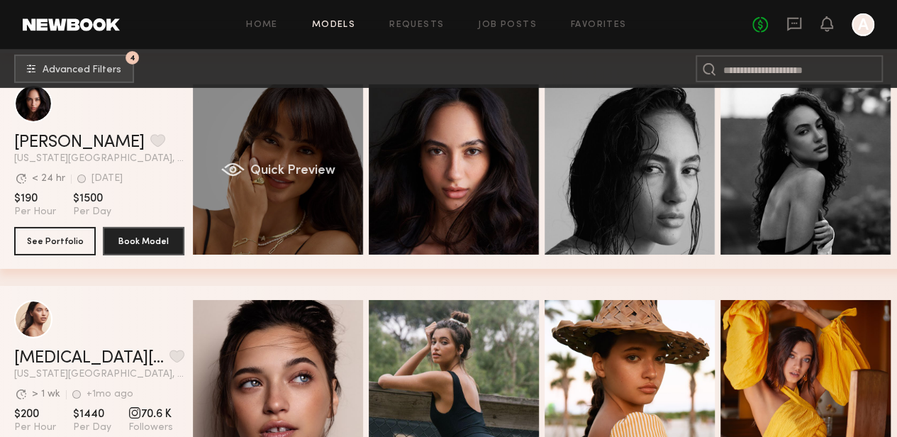
click at [244, 144] on div "Quick Preview" at bounding box center [278, 169] width 170 height 170
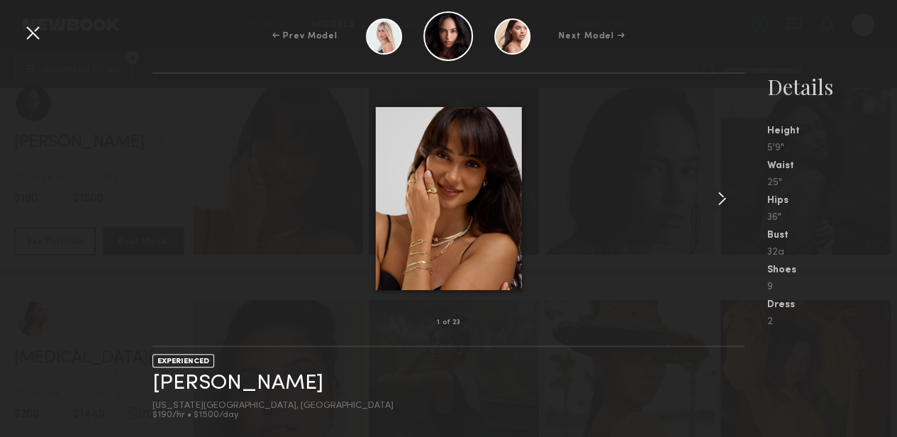
click at [728, 193] on common-icon at bounding box center [721, 198] width 23 height 23
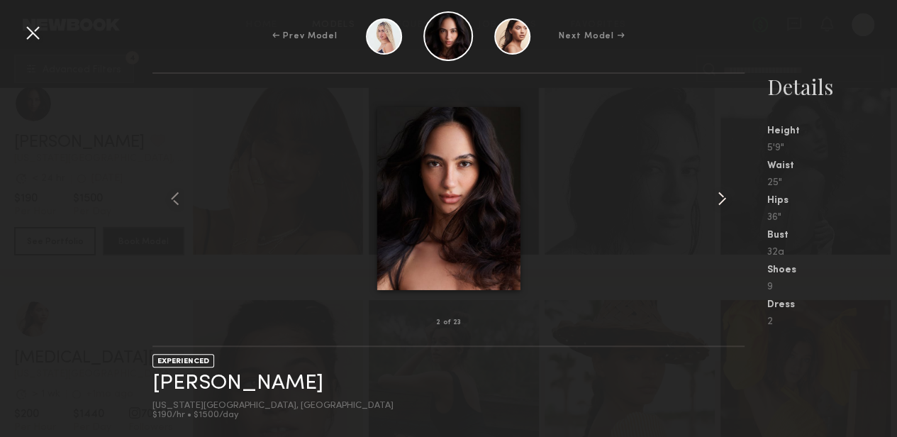
click at [728, 193] on common-icon at bounding box center [721, 198] width 23 height 23
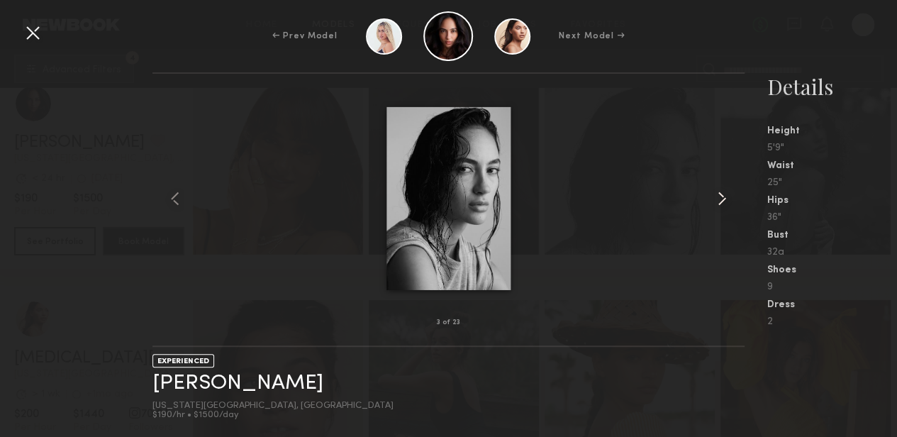
click at [728, 193] on common-icon at bounding box center [721, 198] width 23 height 23
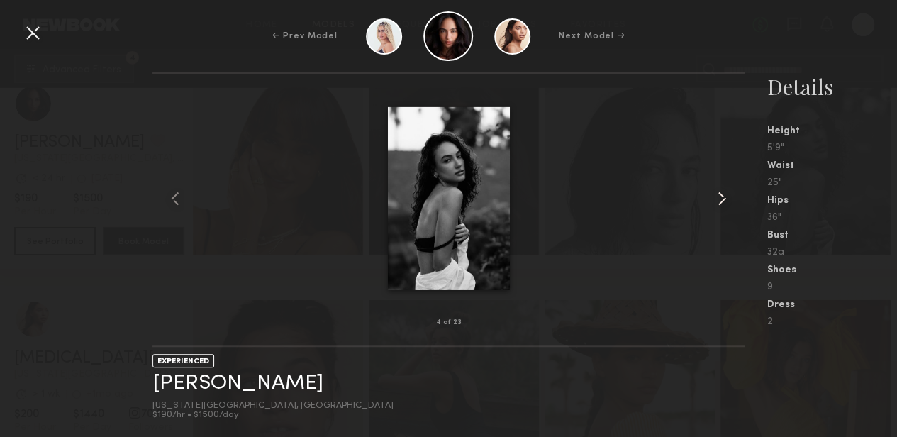
click at [728, 193] on common-icon at bounding box center [721, 198] width 23 height 23
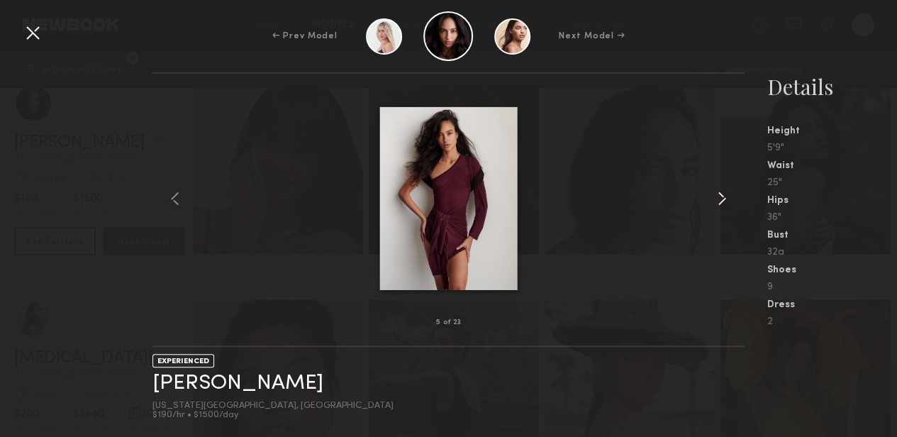
click at [728, 193] on common-icon at bounding box center [721, 198] width 23 height 23
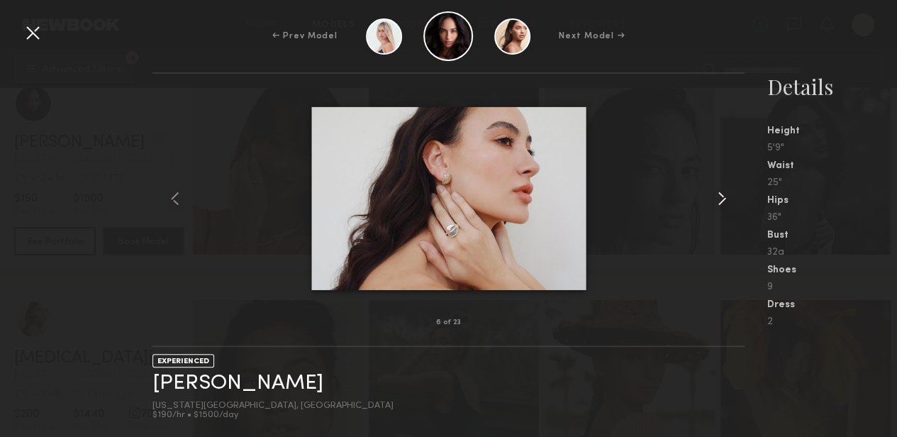
click at [728, 193] on common-icon at bounding box center [721, 198] width 23 height 23
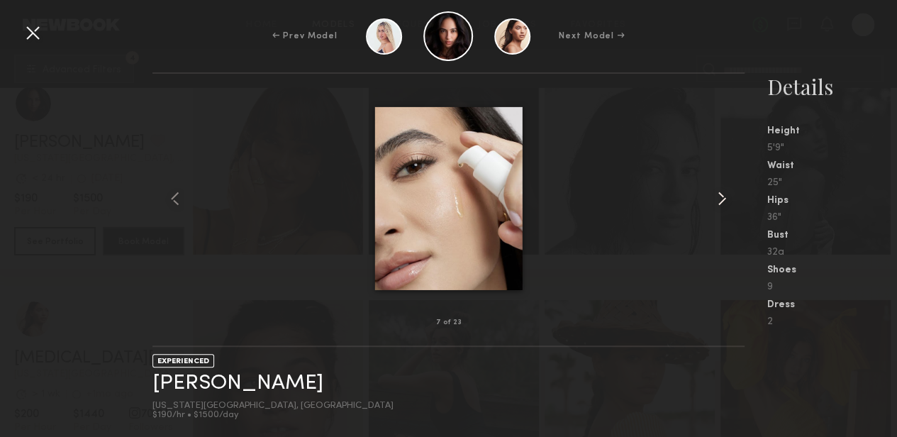
click at [728, 193] on common-icon at bounding box center [721, 198] width 23 height 23
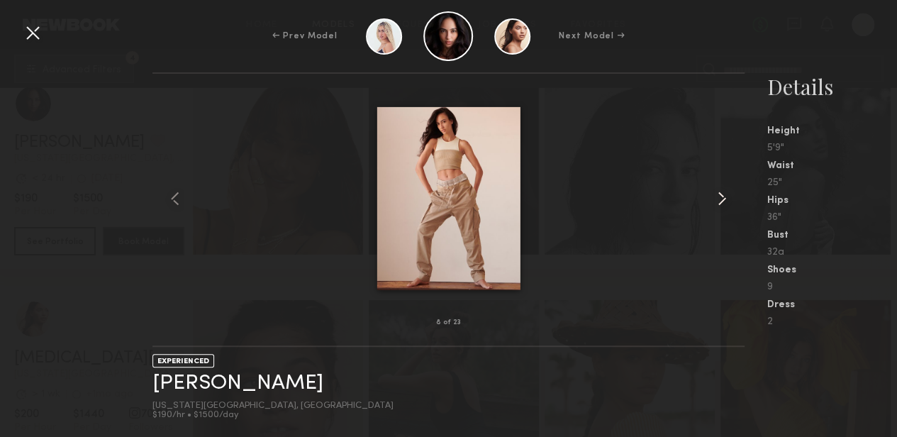
click at [728, 193] on common-icon at bounding box center [721, 198] width 23 height 23
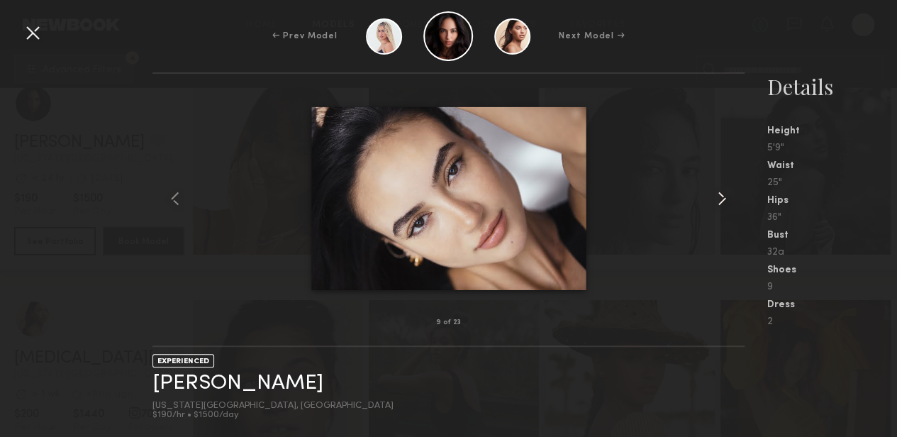
click at [728, 193] on common-icon at bounding box center [721, 198] width 23 height 23
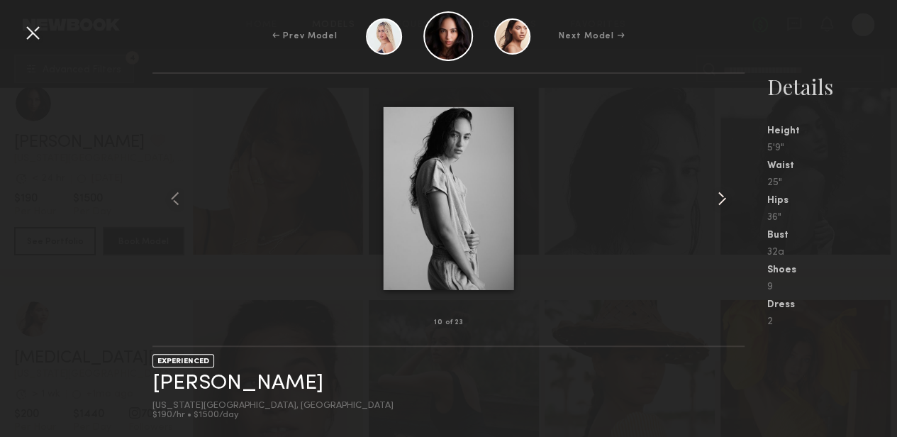
click at [728, 193] on common-icon at bounding box center [721, 198] width 23 height 23
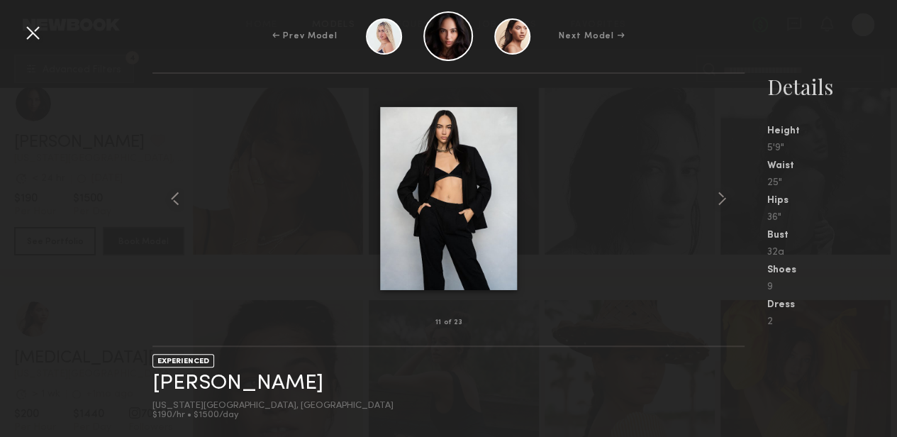
click at [31, 32] on div at bounding box center [32, 32] width 23 height 23
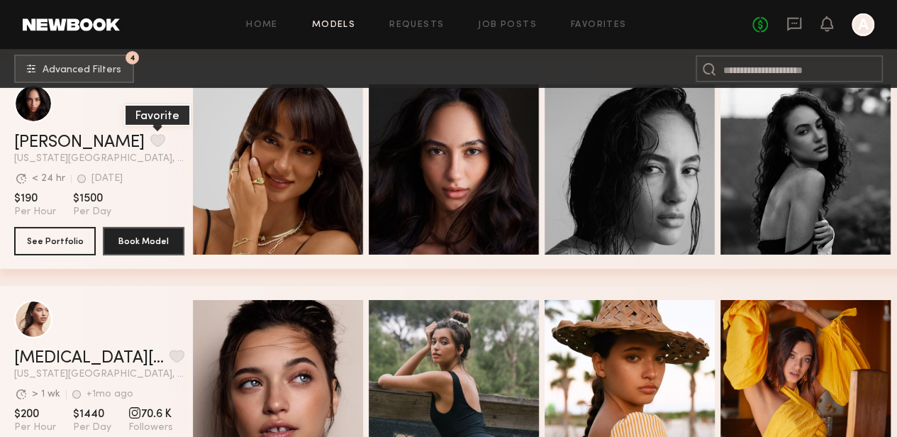
click at [150, 145] on button "grid" at bounding box center [157, 140] width 15 height 13
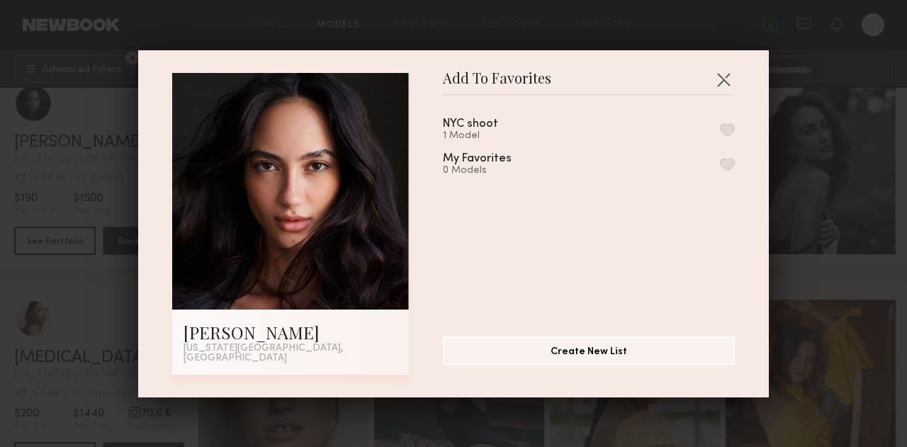
click at [720, 134] on button "button" at bounding box center [727, 129] width 15 height 13
click at [639, 353] on button "Create New List" at bounding box center [589, 350] width 292 height 28
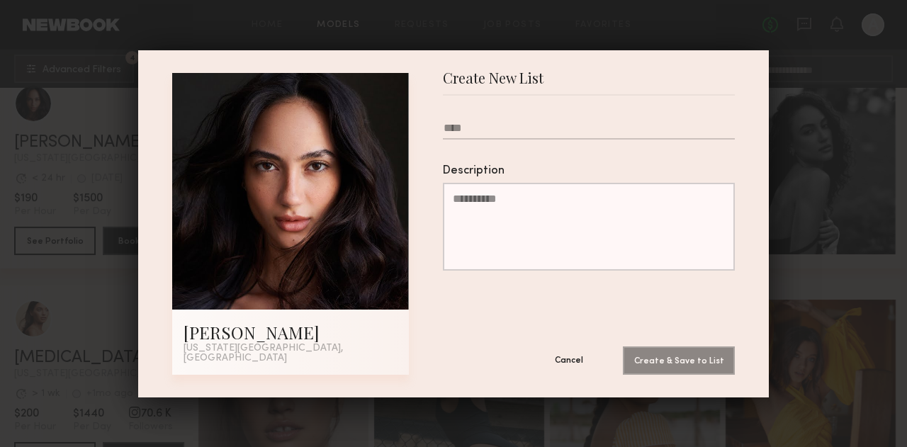
click at [558, 361] on button "Cancel" at bounding box center [569, 360] width 85 height 28
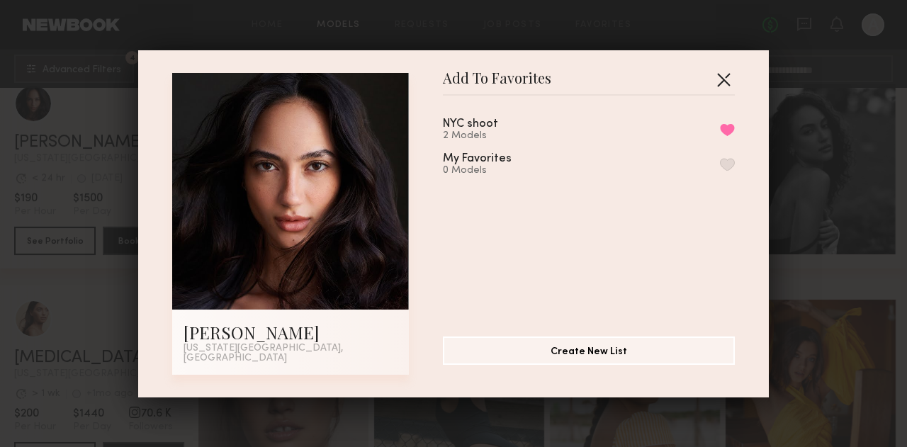
click at [723, 89] on button "button" at bounding box center [723, 79] width 23 height 23
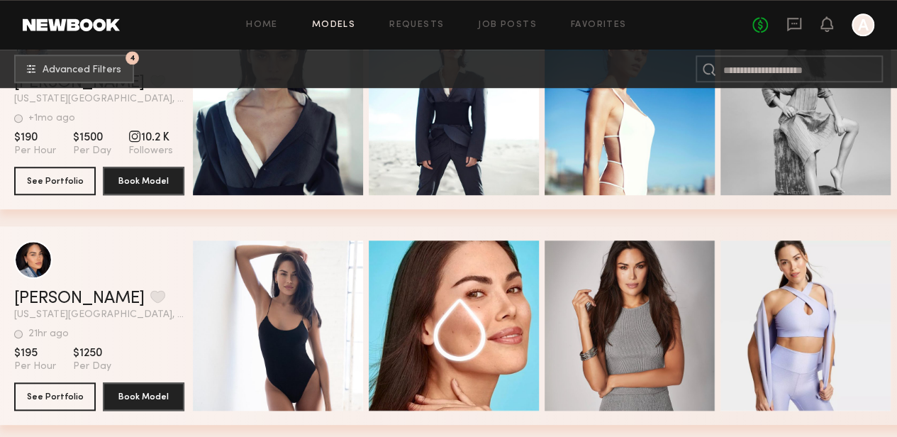
scroll to position [5780, 0]
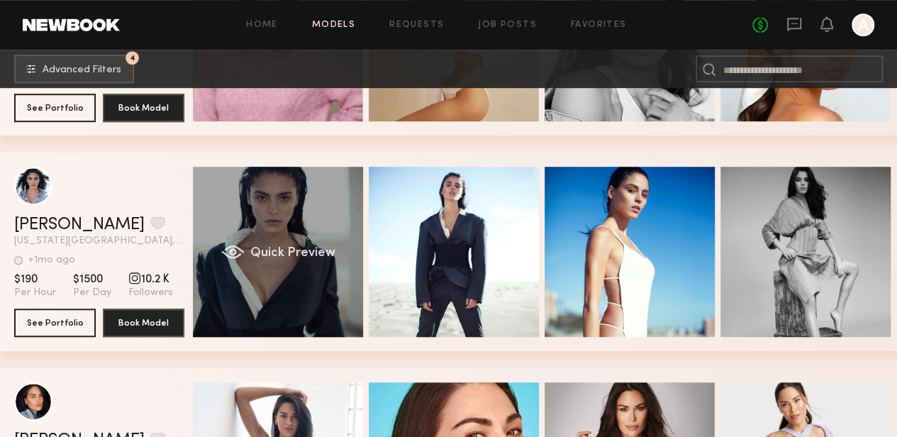
click at [315, 209] on div "Quick Preview" at bounding box center [278, 252] width 170 height 170
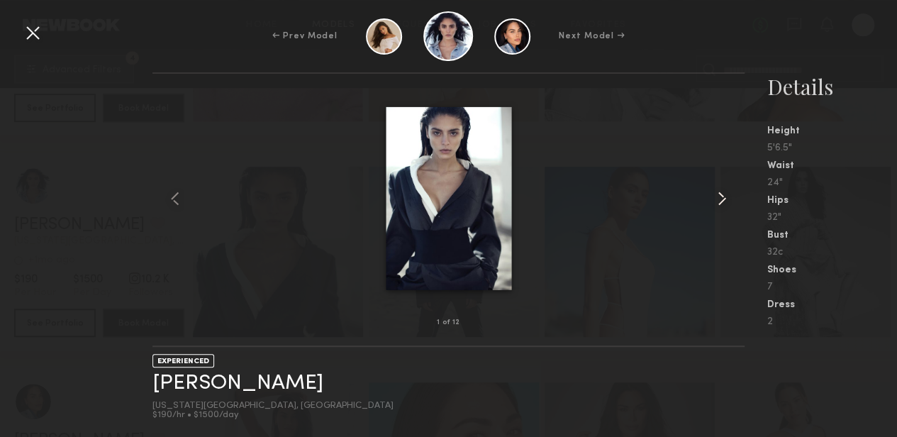
click at [721, 199] on common-icon at bounding box center [721, 198] width 23 height 23
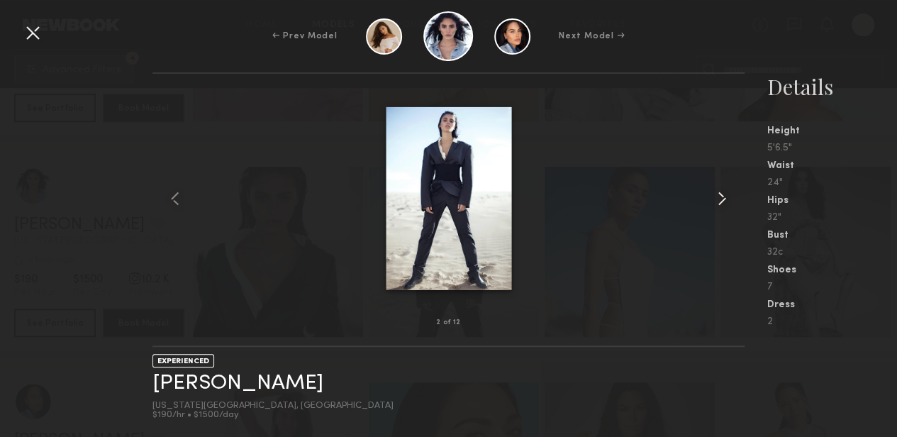
click at [721, 199] on common-icon at bounding box center [721, 198] width 23 height 23
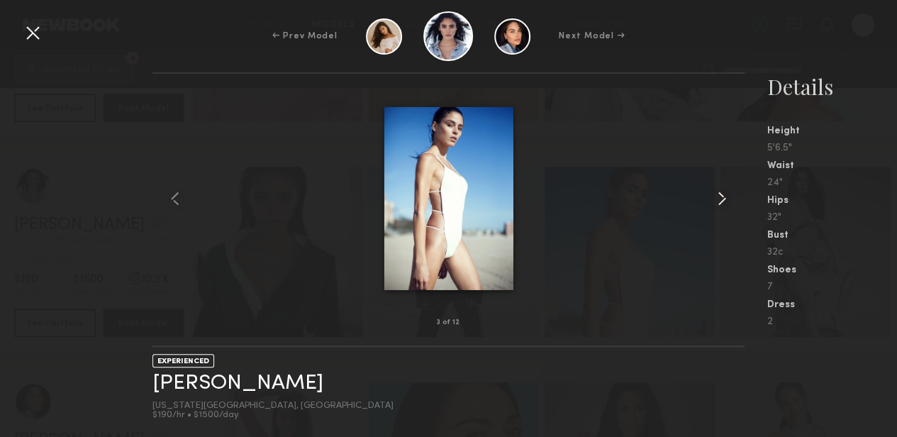
click at [721, 199] on common-icon at bounding box center [721, 198] width 23 height 23
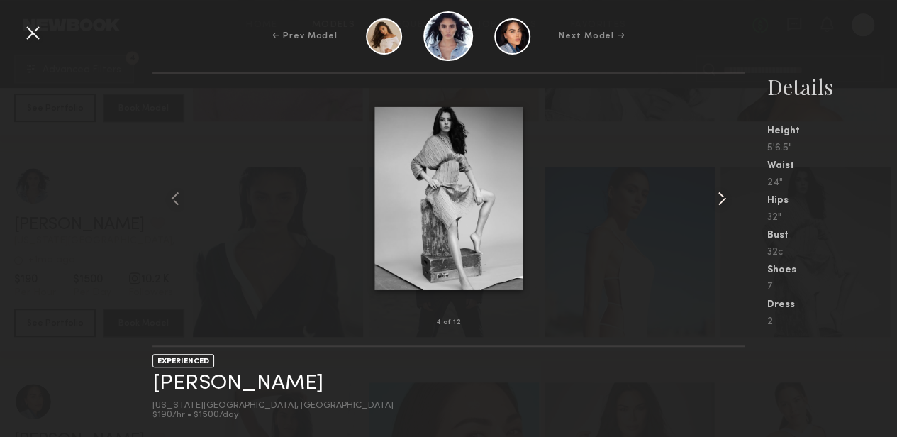
click at [721, 199] on common-icon at bounding box center [721, 198] width 23 height 23
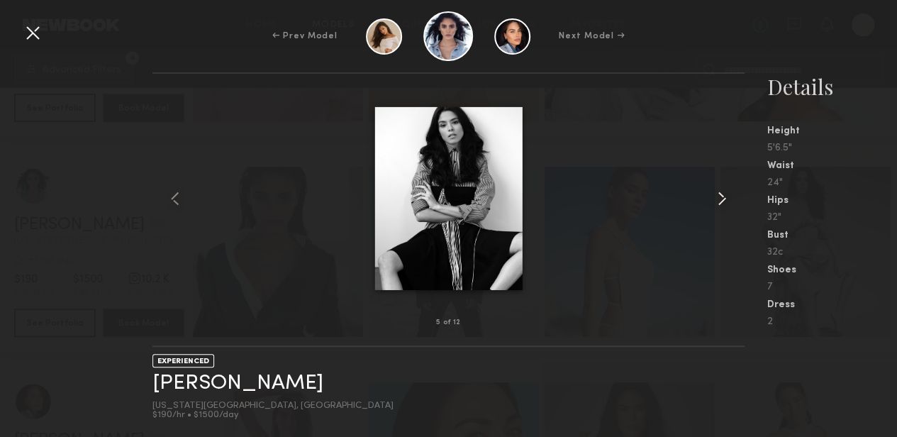
click at [721, 199] on common-icon at bounding box center [721, 198] width 23 height 23
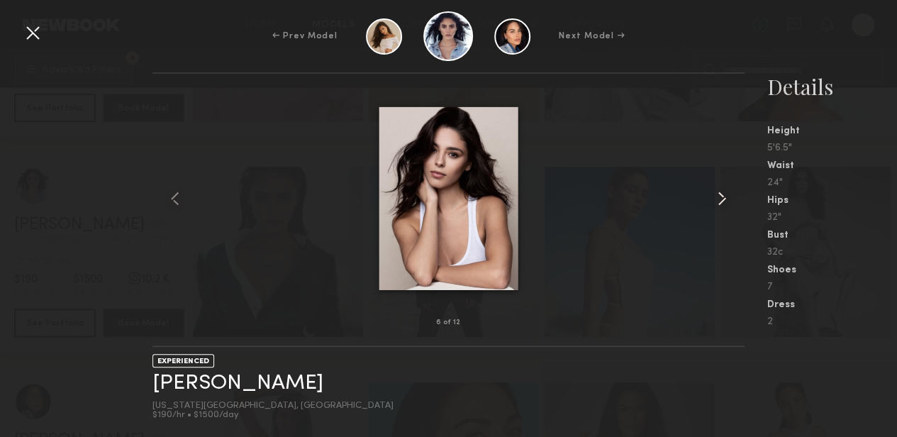
click at [721, 199] on common-icon at bounding box center [721, 198] width 23 height 23
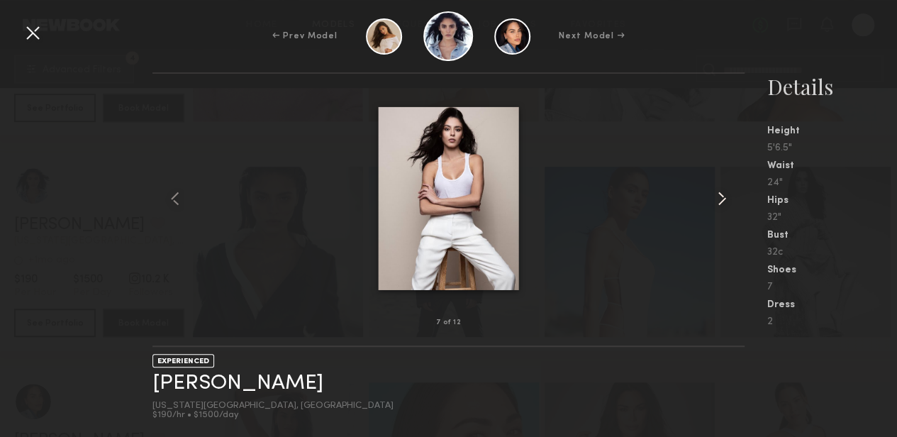
click at [721, 199] on common-icon at bounding box center [721, 198] width 23 height 23
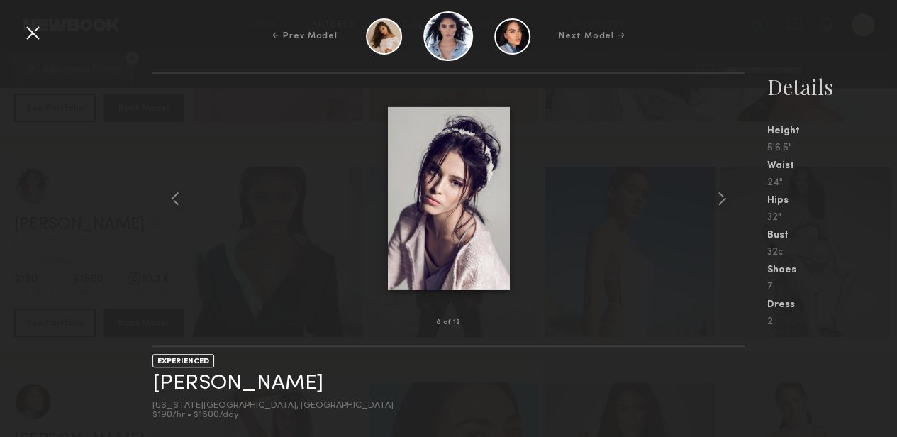
click at [40, 32] on div at bounding box center [32, 32] width 23 height 23
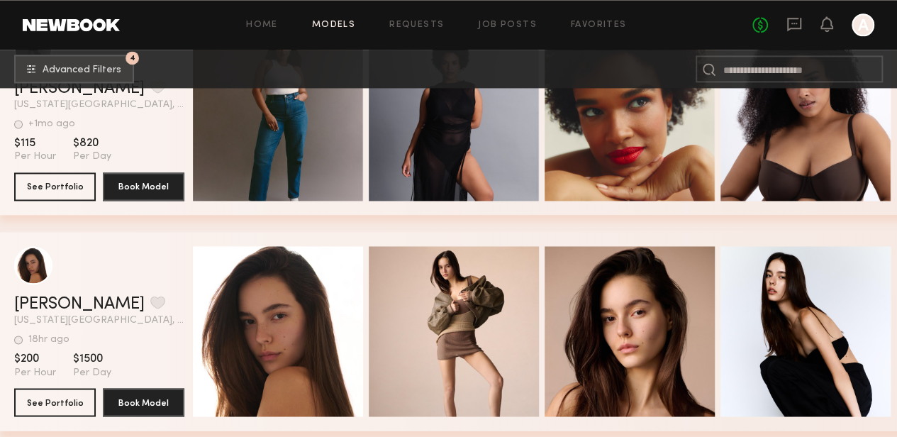
scroll to position [6631, 0]
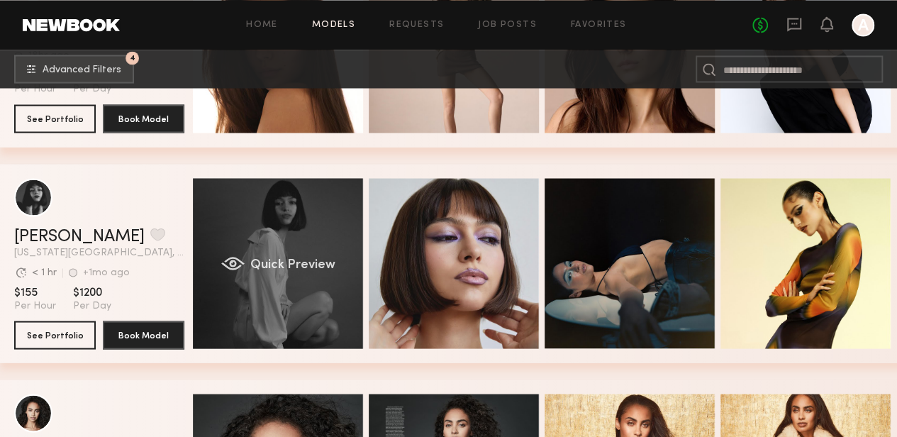
click at [328, 230] on div "Quick Preview" at bounding box center [278, 263] width 170 height 170
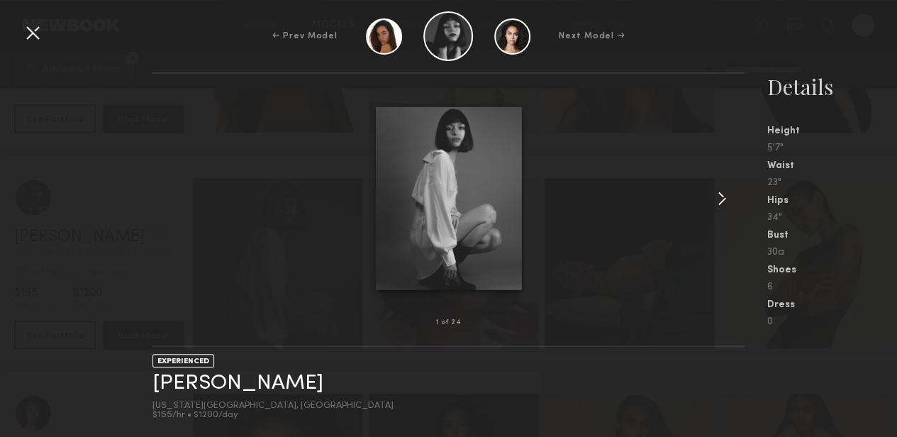
click at [723, 200] on common-icon at bounding box center [721, 198] width 23 height 23
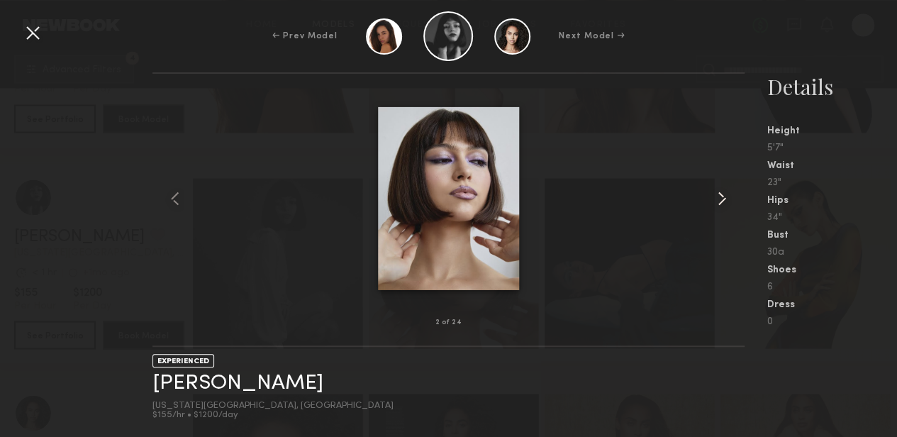
click at [723, 199] on common-icon at bounding box center [721, 198] width 23 height 23
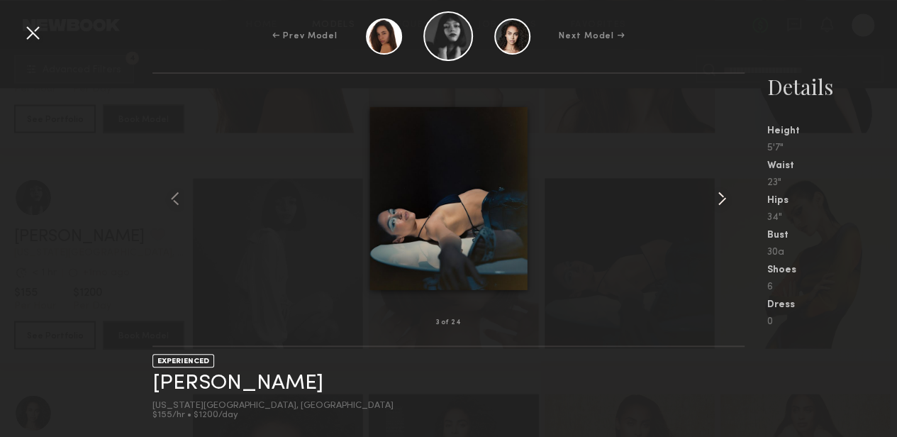
click at [723, 199] on common-icon at bounding box center [721, 198] width 23 height 23
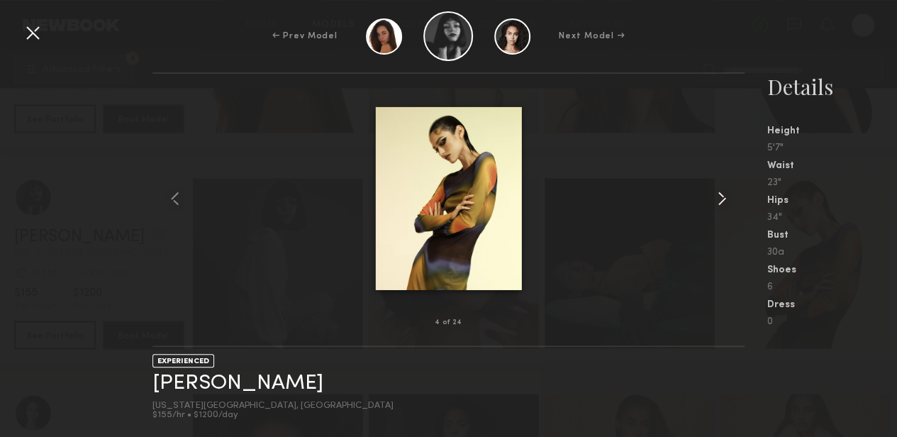
click at [723, 199] on common-icon at bounding box center [721, 198] width 23 height 23
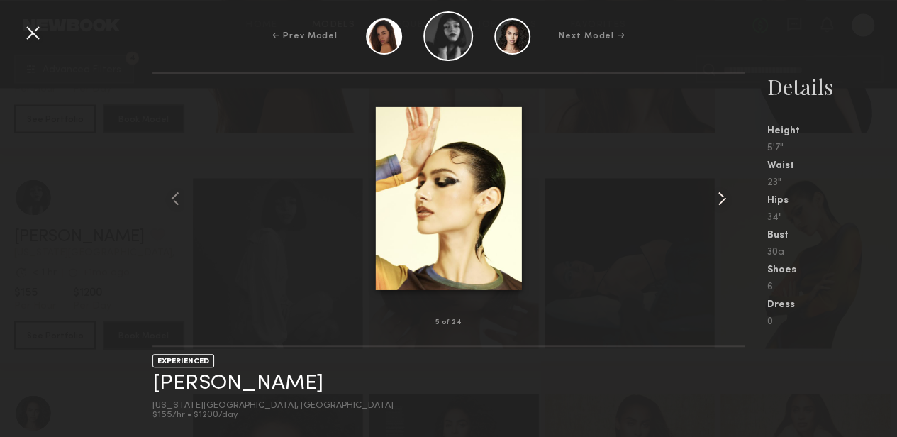
click at [723, 199] on common-icon at bounding box center [721, 198] width 23 height 23
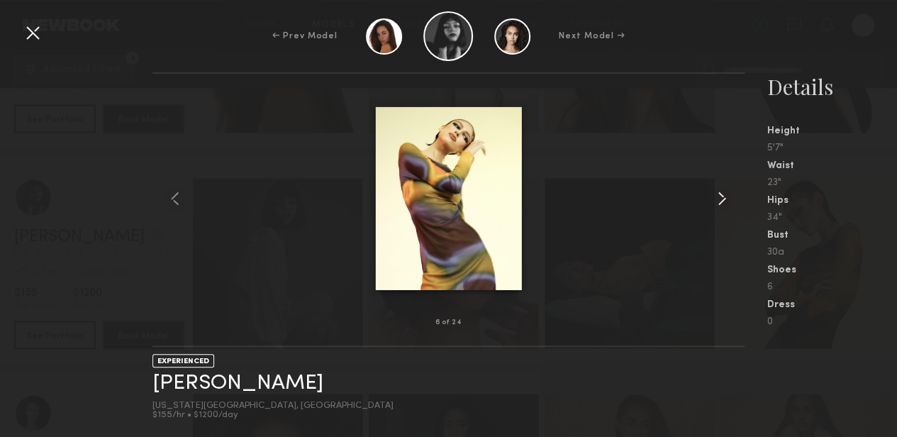
click at [723, 199] on common-icon at bounding box center [721, 198] width 23 height 23
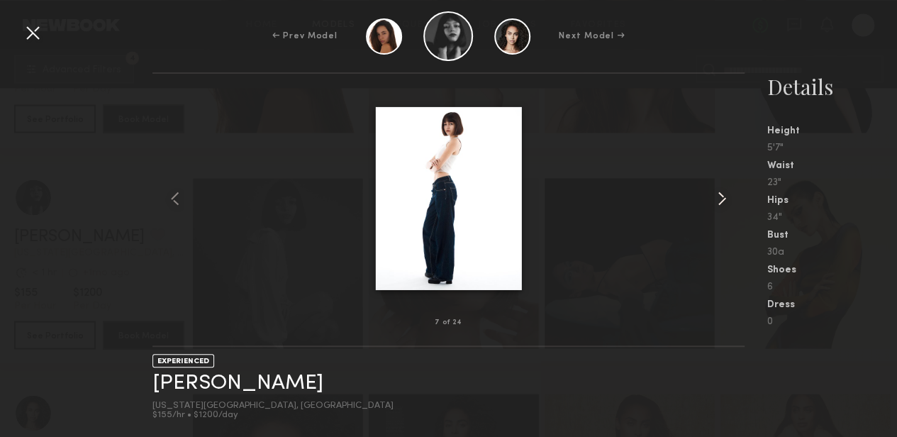
click at [723, 199] on common-icon at bounding box center [721, 198] width 23 height 23
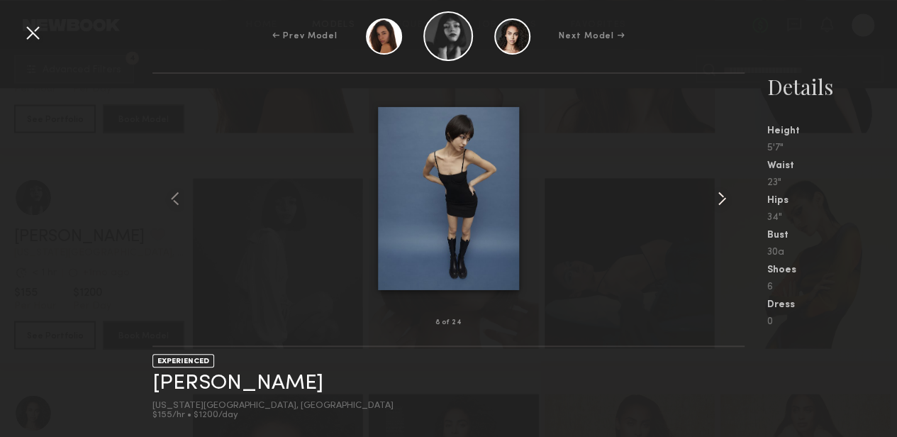
click at [723, 199] on common-icon at bounding box center [721, 198] width 23 height 23
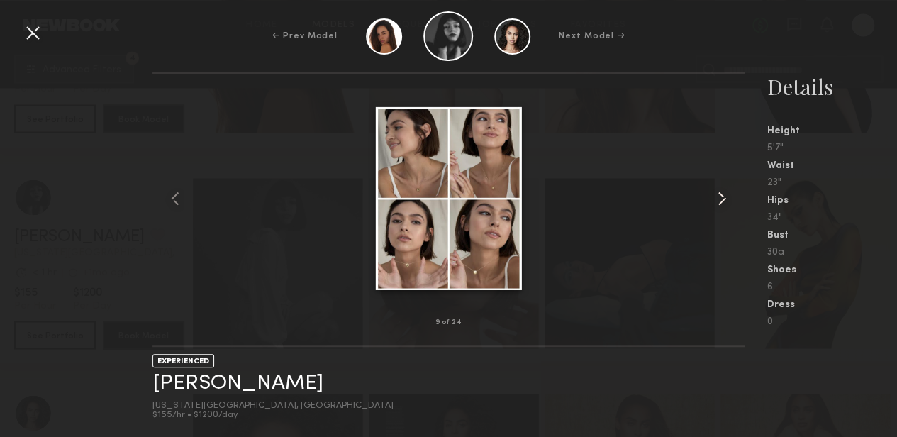
click at [723, 199] on common-icon at bounding box center [721, 198] width 23 height 23
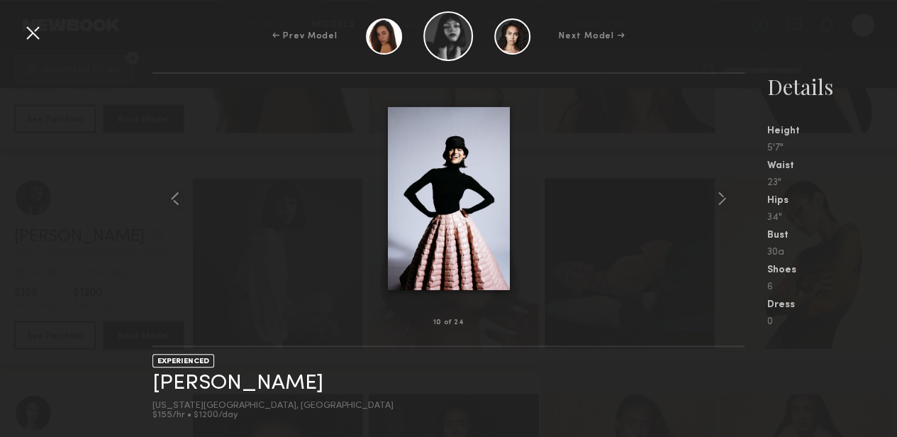
click at [29, 31] on div at bounding box center [32, 32] width 23 height 23
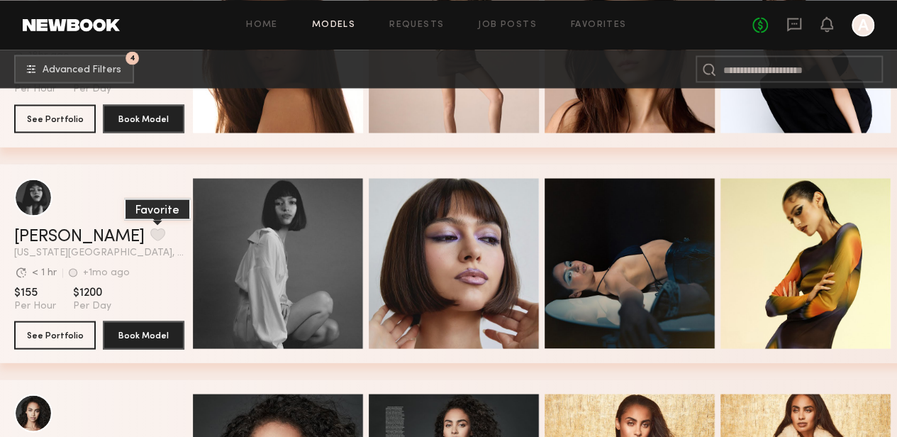
click at [150, 235] on button "grid" at bounding box center [157, 234] width 15 height 13
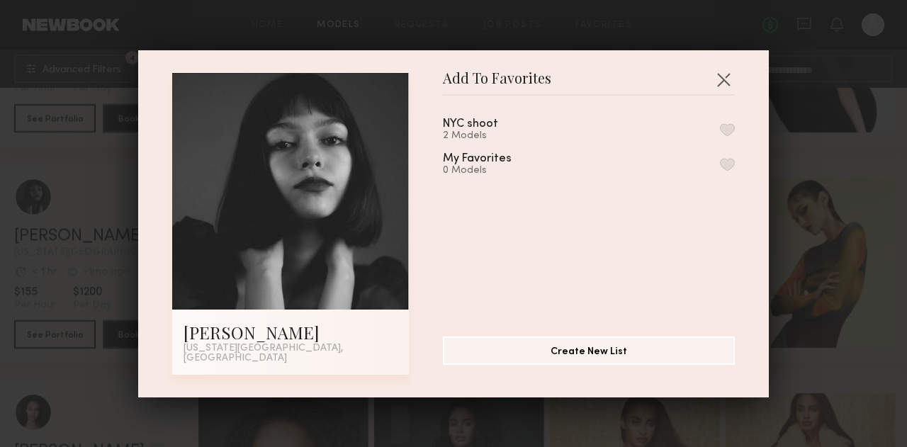
click at [721, 134] on div "NYC shoot 2 Models My Favorites 0 Models" at bounding box center [596, 210] width 306 height 207
click at [720, 135] on button "button" at bounding box center [727, 129] width 15 height 13
click at [720, 80] on button "button" at bounding box center [723, 79] width 23 height 23
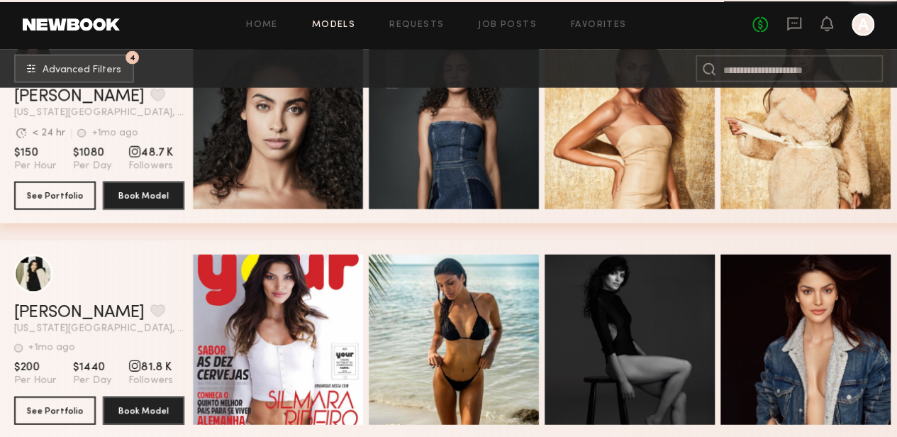
scroll to position [7269, 0]
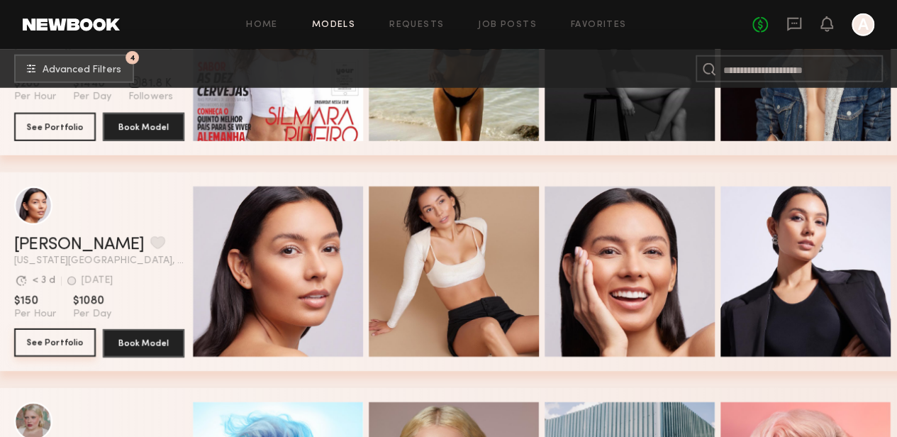
click at [52, 341] on button "See Portfolio" at bounding box center [55, 342] width 82 height 28
click at [150, 245] on button "grid" at bounding box center [157, 242] width 15 height 13
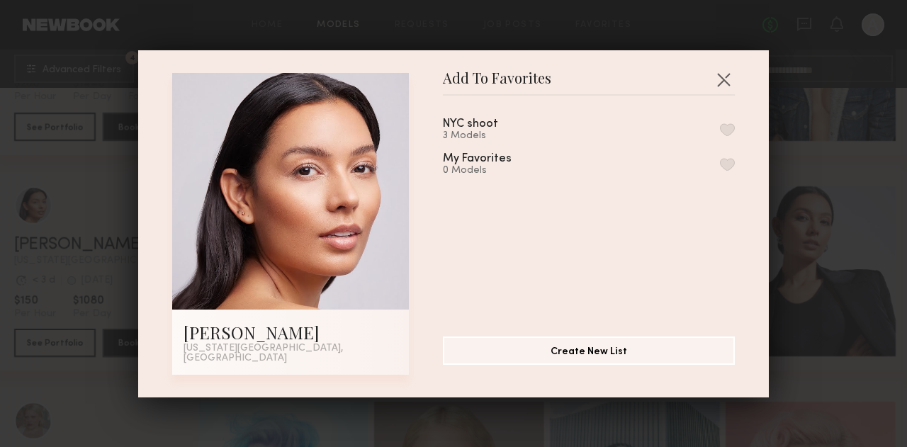
click at [720, 134] on button "button" at bounding box center [727, 129] width 15 height 13
click at [721, 80] on button "button" at bounding box center [723, 79] width 23 height 23
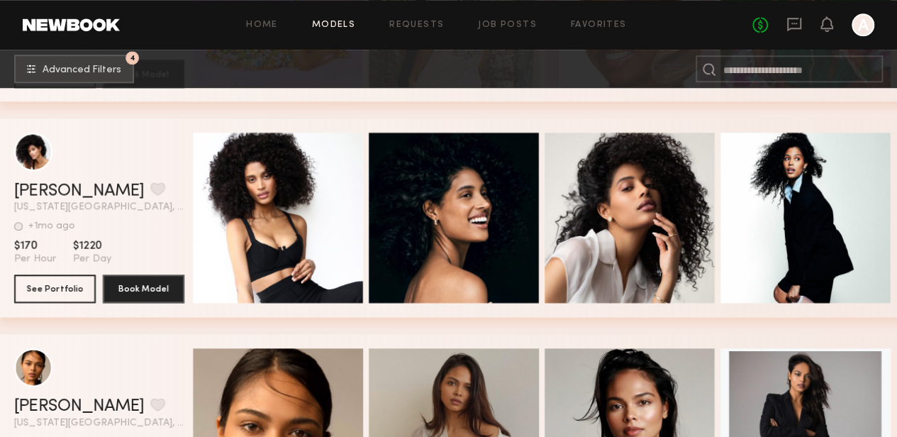
scroll to position [8757, 0]
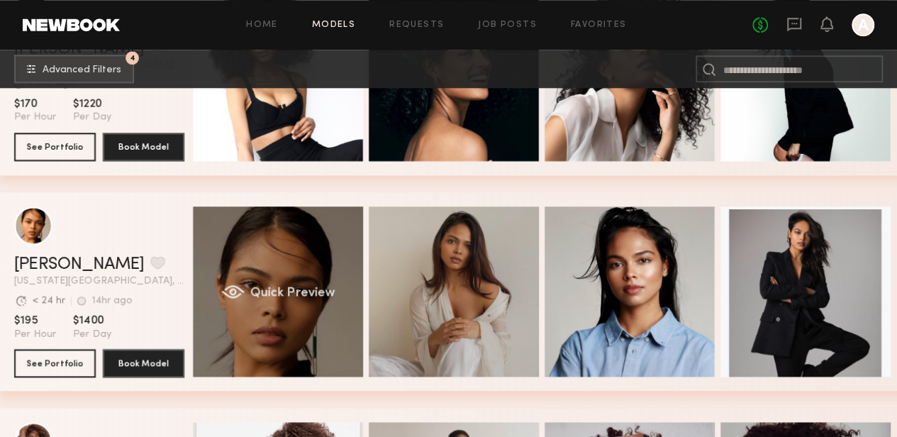
click at [288, 288] on span "Quick Preview" at bounding box center [292, 292] width 85 height 13
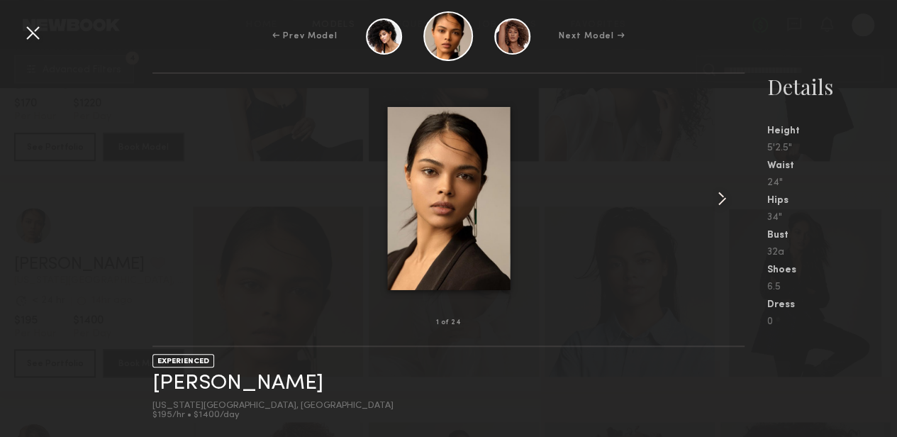
click at [726, 199] on common-icon at bounding box center [721, 198] width 23 height 23
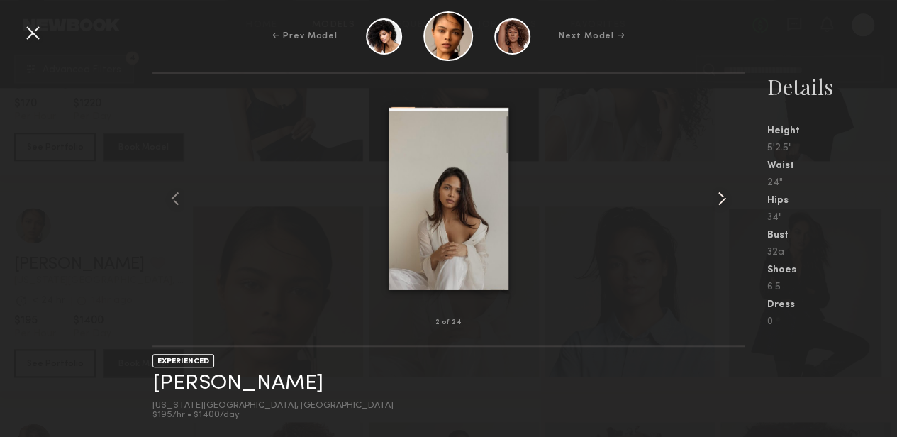
click at [726, 199] on common-icon at bounding box center [721, 198] width 23 height 23
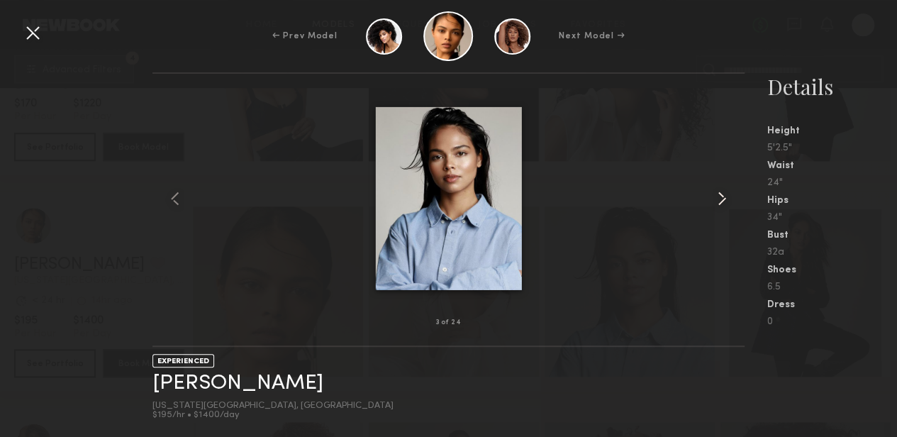
click at [726, 199] on common-icon at bounding box center [721, 198] width 23 height 23
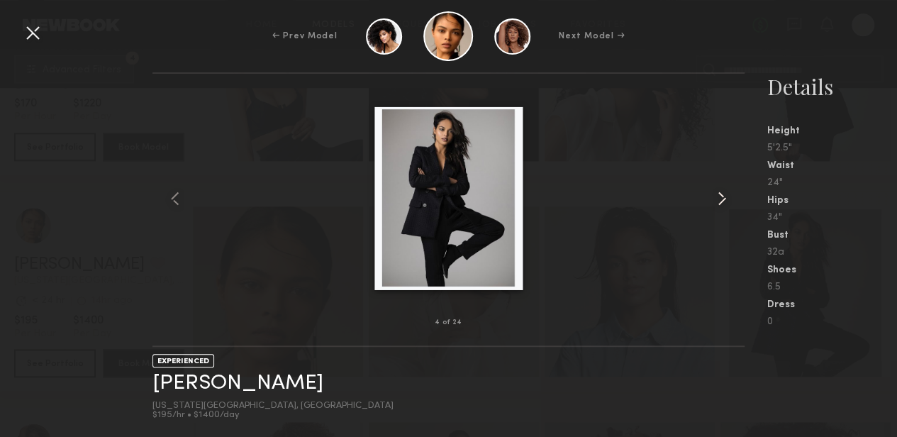
click at [726, 199] on common-icon at bounding box center [721, 198] width 23 height 23
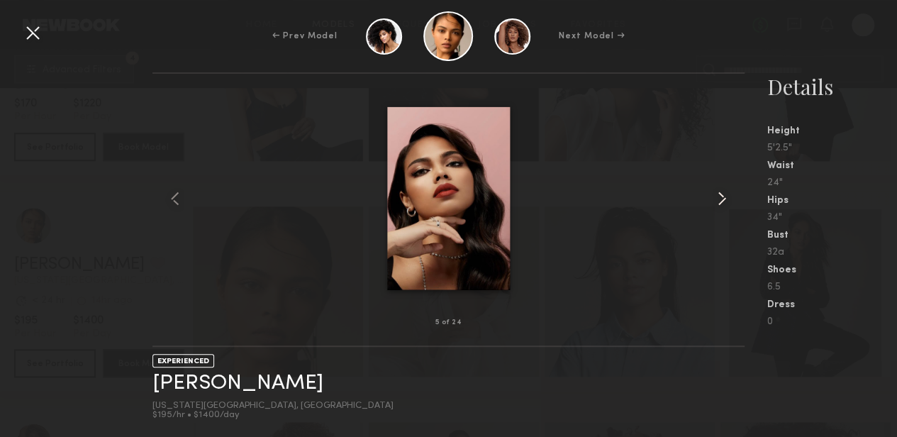
click at [726, 199] on common-icon at bounding box center [721, 198] width 23 height 23
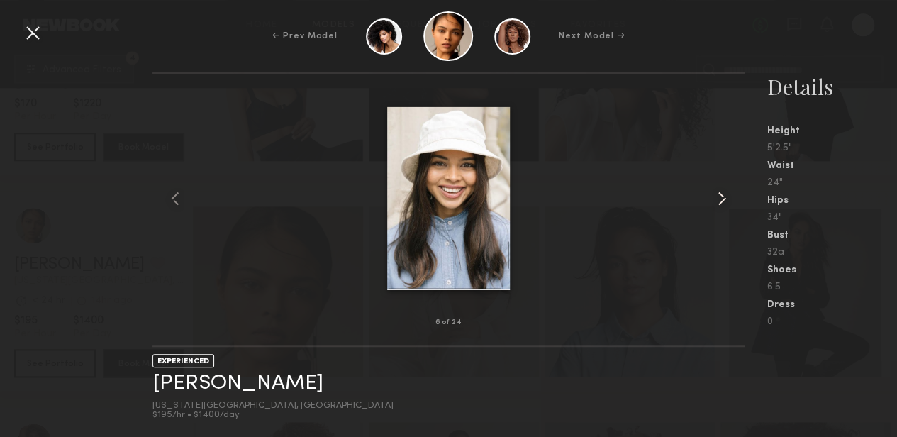
click at [716, 199] on common-icon at bounding box center [721, 198] width 23 height 23
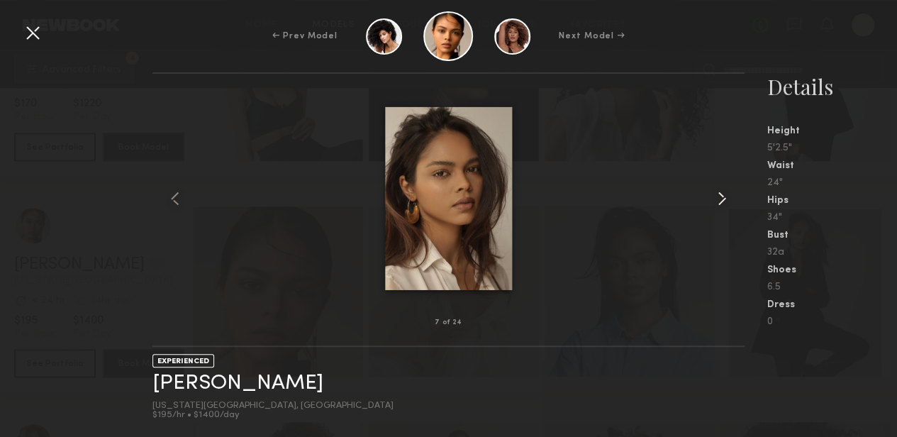
click at [716, 199] on common-icon at bounding box center [721, 198] width 23 height 23
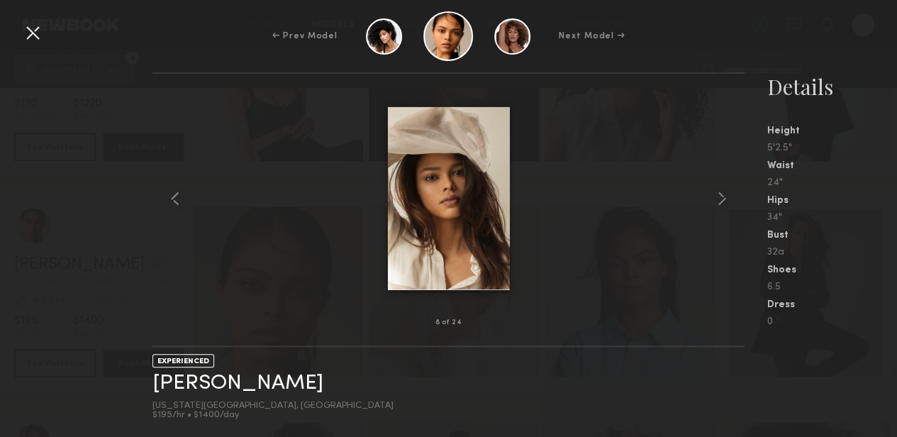
click at [34, 30] on div at bounding box center [32, 32] width 23 height 23
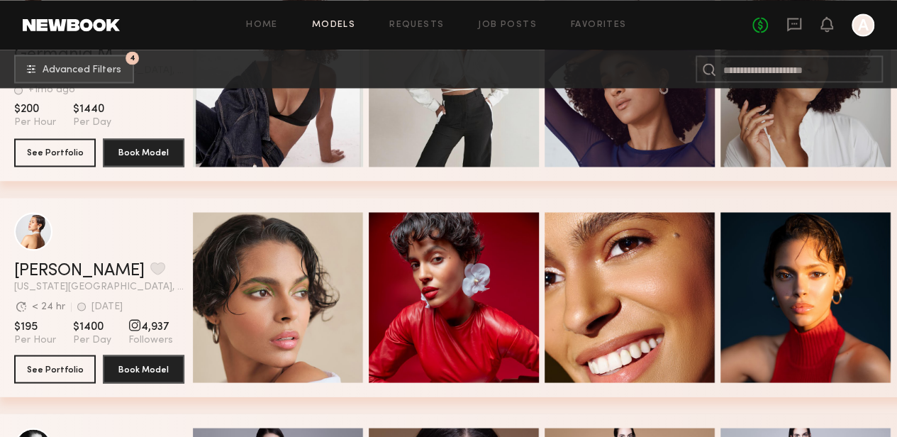
scroll to position [9324, 0]
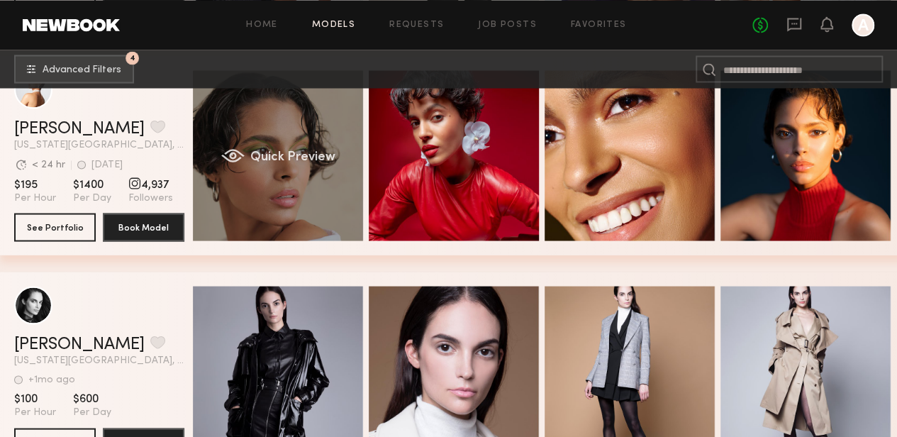
click at [290, 154] on span "Quick Preview" at bounding box center [292, 156] width 85 height 13
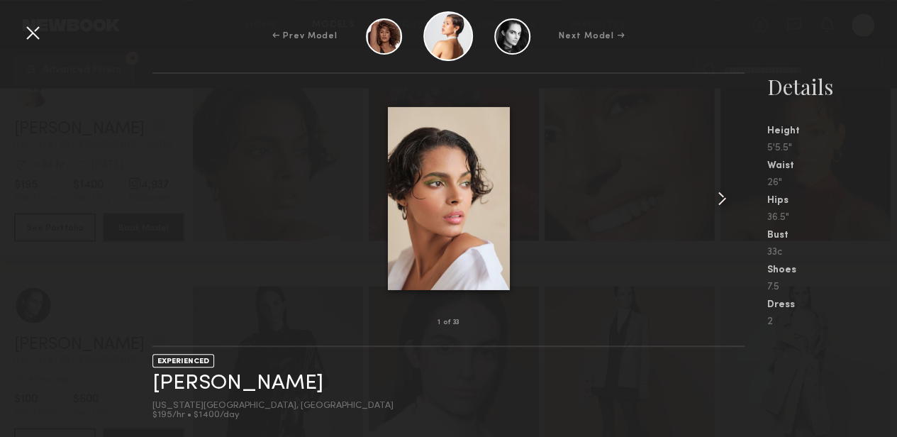
click at [723, 195] on common-icon at bounding box center [721, 198] width 23 height 23
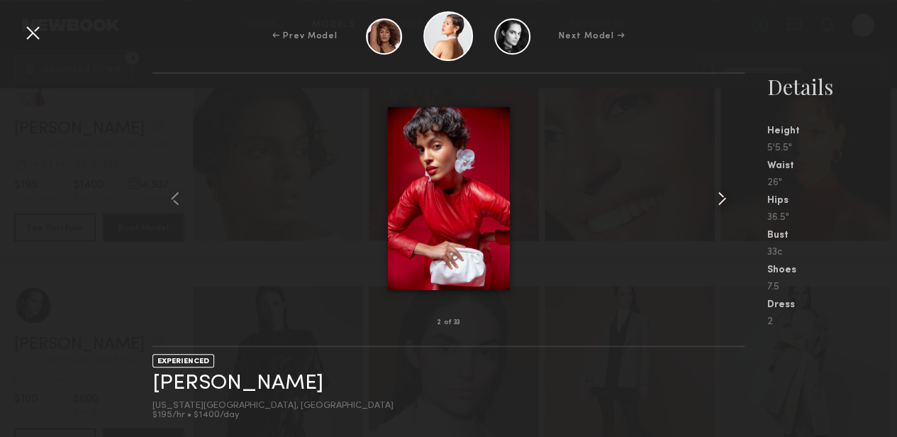
click at [723, 195] on common-icon at bounding box center [721, 198] width 23 height 23
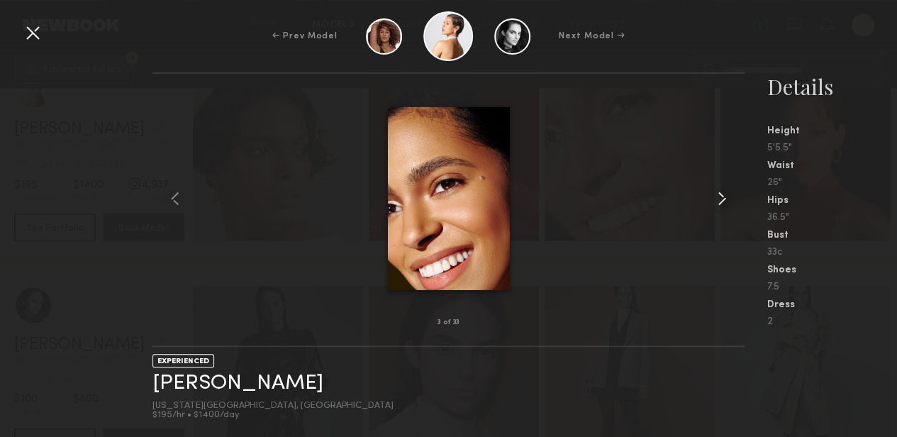
click at [723, 195] on common-icon at bounding box center [721, 198] width 23 height 23
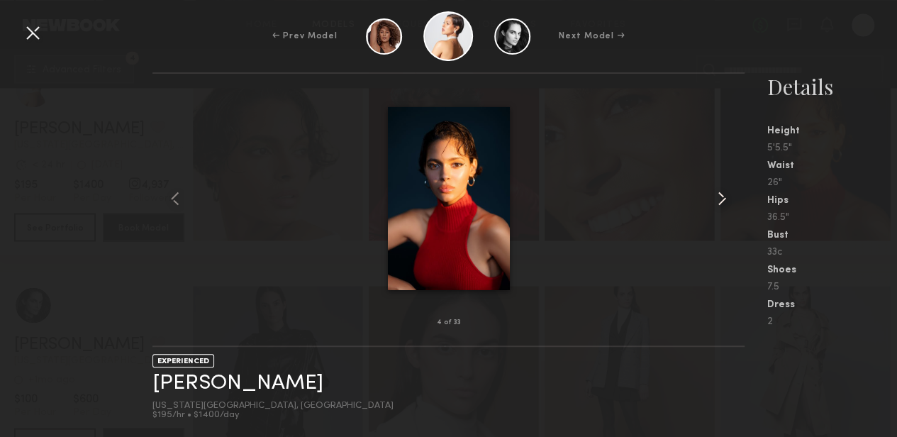
click at [723, 195] on common-icon at bounding box center [721, 198] width 23 height 23
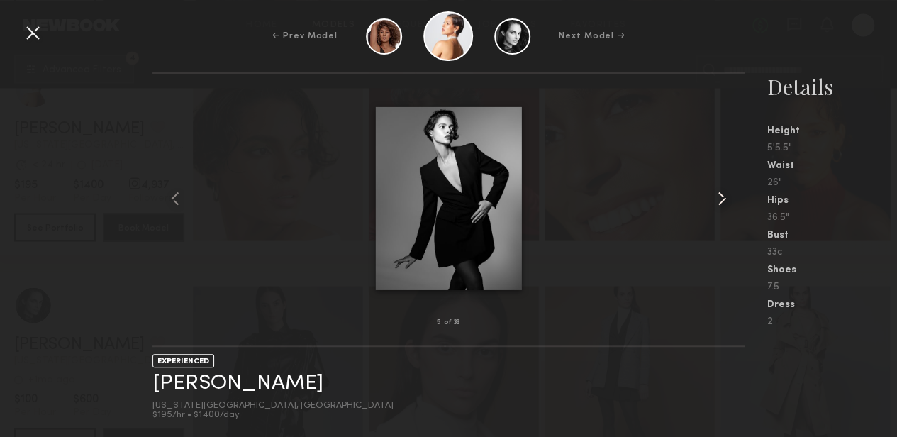
click at [723, 195] on common-icon at bounding box center [721, 198] width 23 height 23
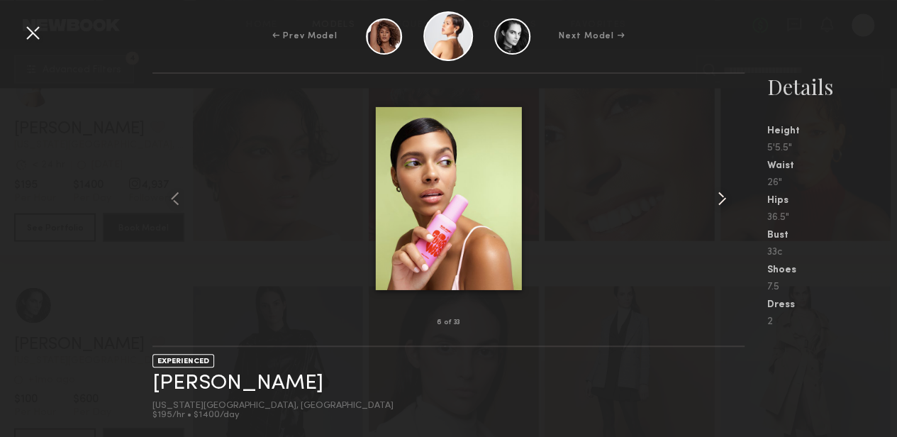
click at [723, 195] on common-icon at bounding box center [721, 198] width 23 height 23
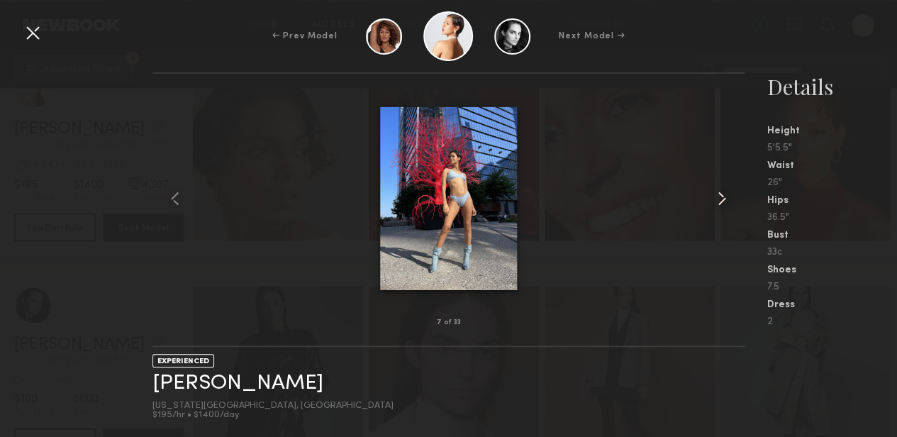
click at [722, 195] on common-icon at bounding box center [721, 198] width 23 height 23
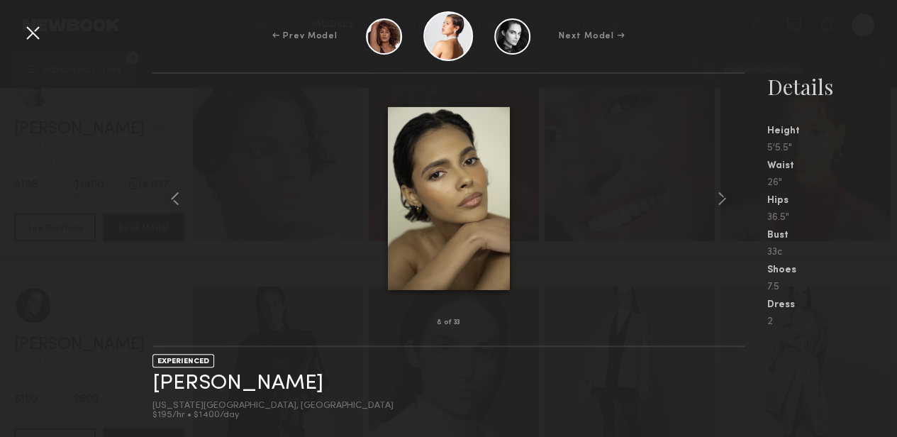
click at [24, 28] on div at bounding box center [32, 32] width 23 height 23
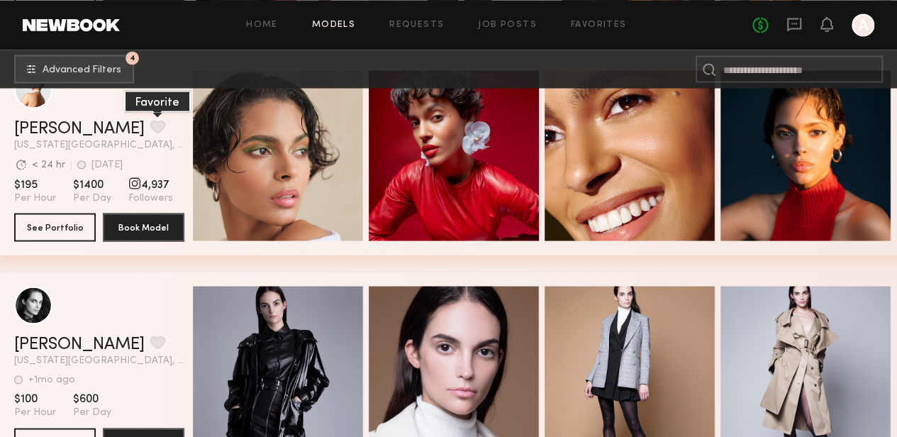
click at [150, 130] on button "grid" at bounding box center [157, 126] width 15 height 13
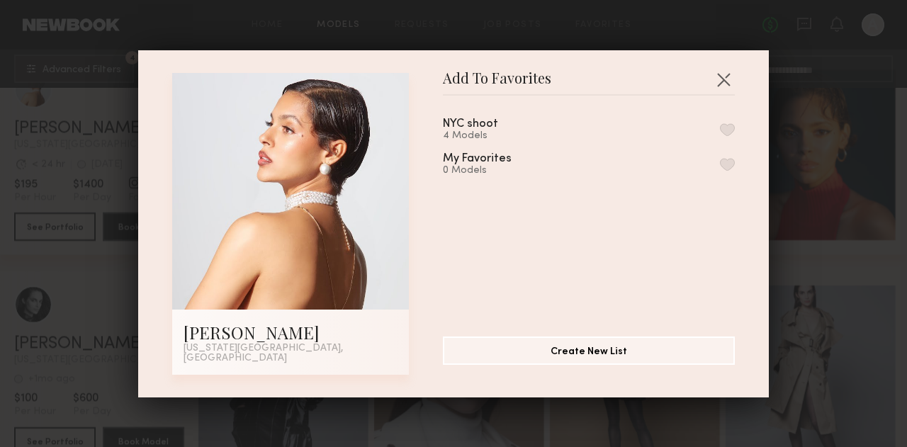
click at [720, 134] on button "button" at bounding box center [727, 129] width 15 height 13
click at [724, 82] on button "button" at bounding box center [723, 79] width 23 height 23
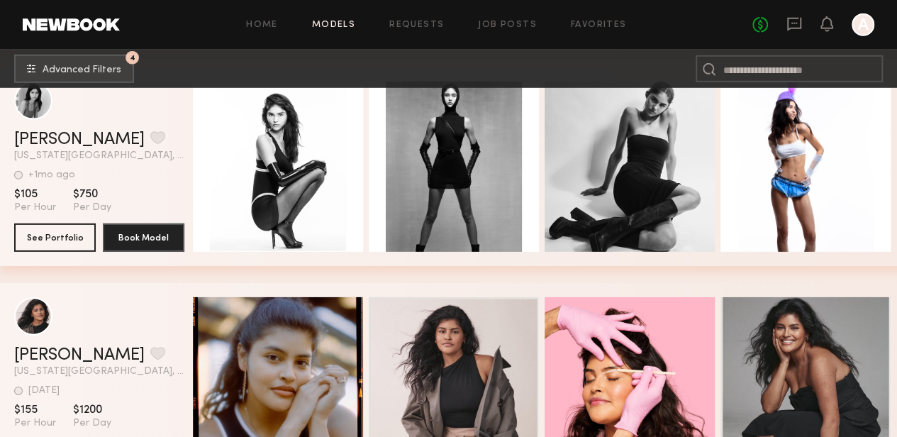
scroll to position [10316, 0]
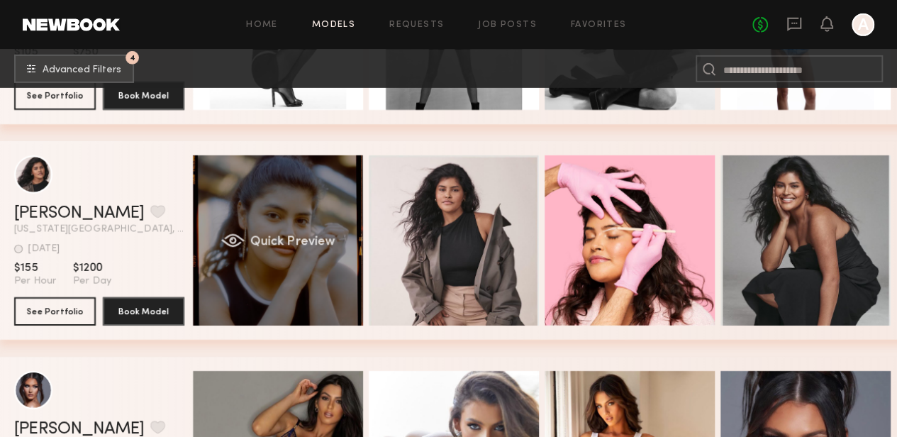
click at [308, 222] on div "Quick Preview" at bounding box center [278, 240] width 170 height 170
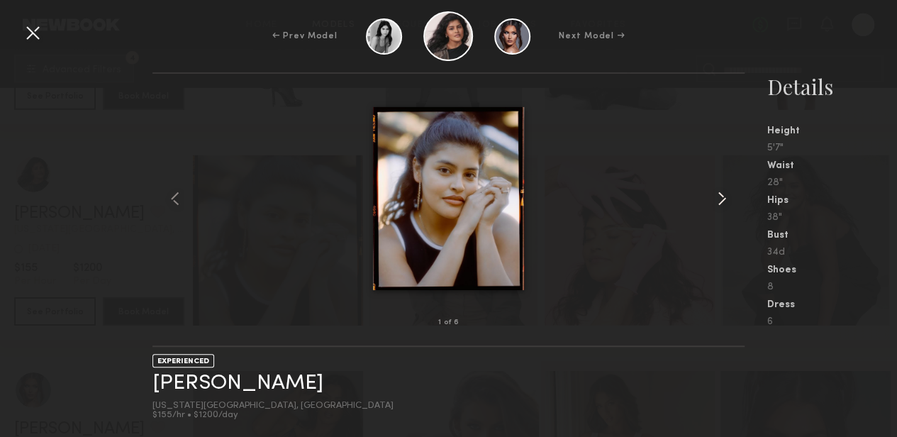
click at [714, 209] on div at bounding box center [448, 197] width 592 height 203
click at [724, 196] on common-icon at bounding box center [721, 198] width 23 height 23
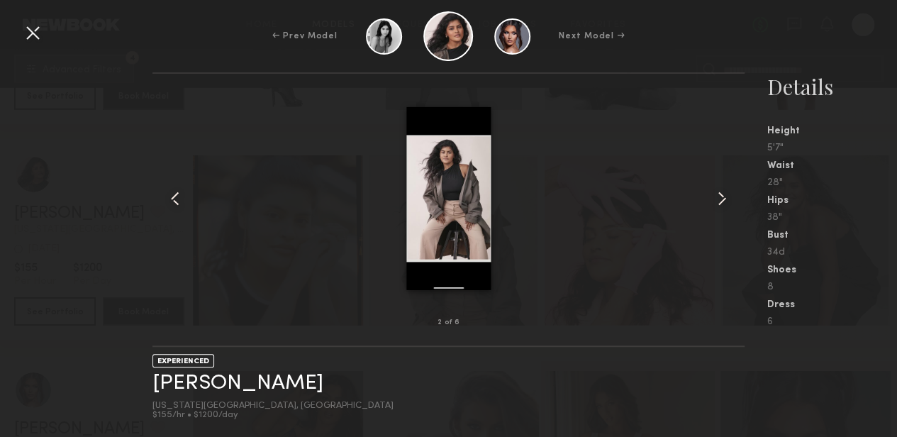
click at [724, 196] on common-icon at bounding box center [721, 198] width 23 height 23
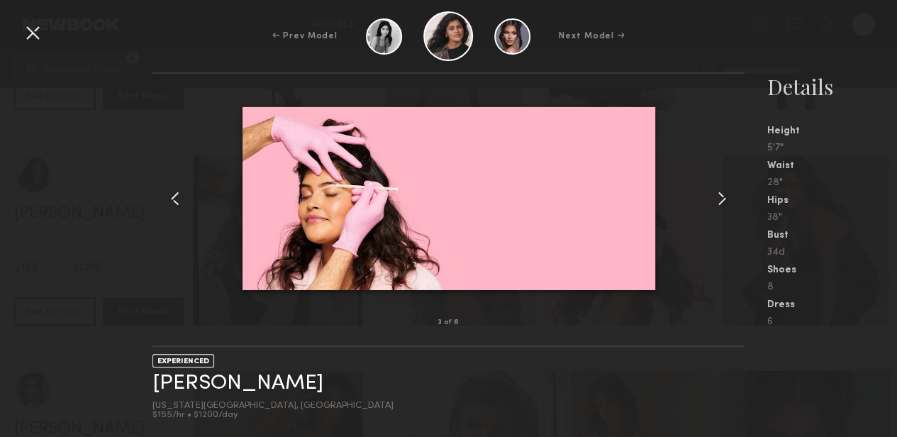
click at [724, 196] on common-icon at bounding box center [721, 198] width 23 height 23
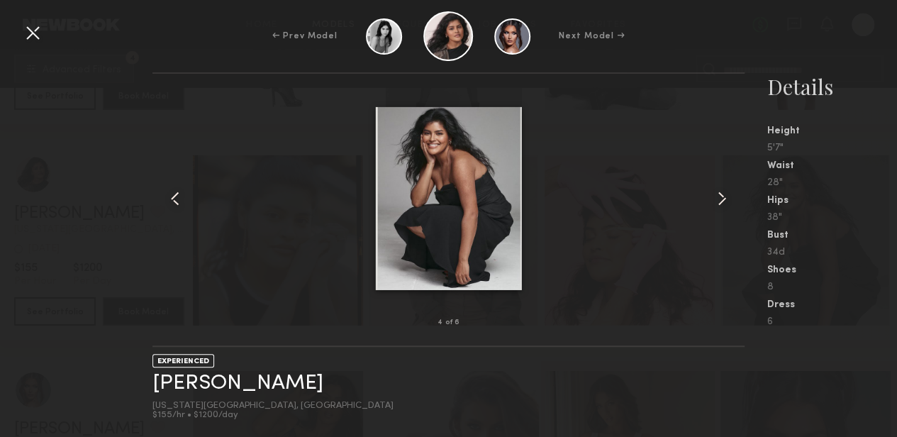
click at [724, 196] on common-icon at bounding box center [721, 198] width 23 height 23
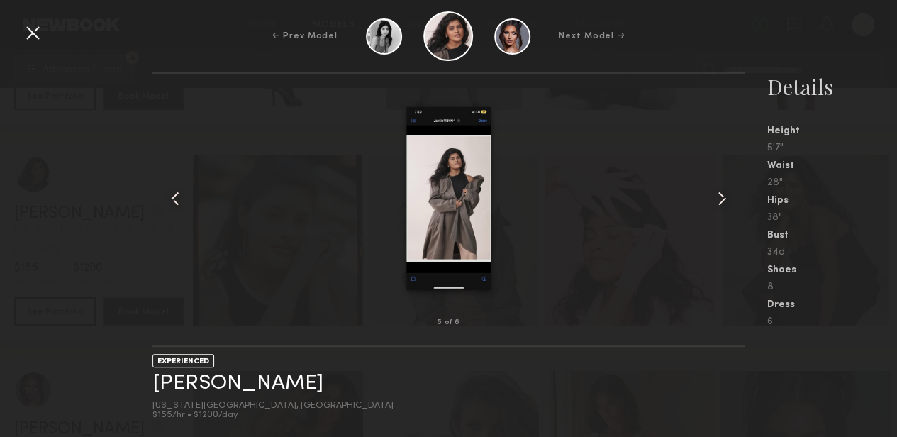
click at [724, 196] on common-icon at bounding box center [721, 198] width 23 height 23
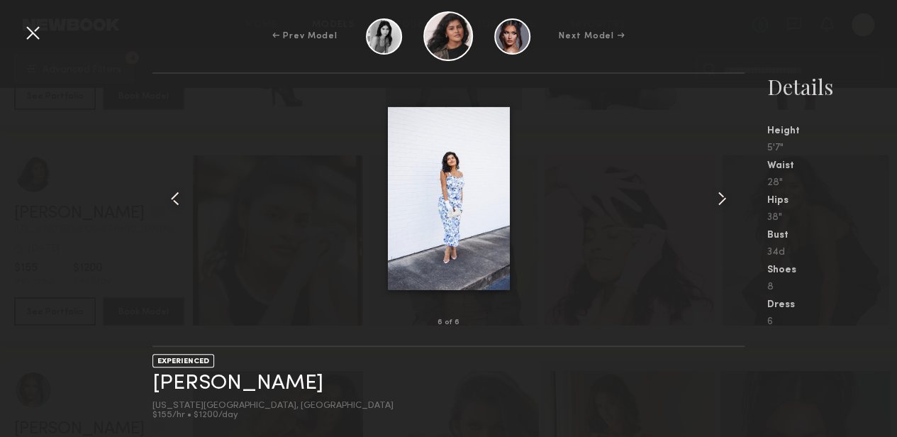
click at [724, 196] on common-icon at bounding box center [721, 198] width 23 height 23
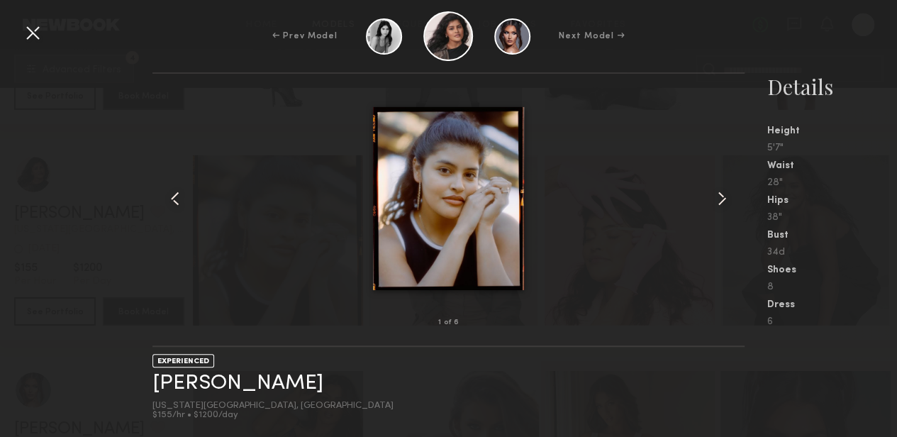
click at [724, 196] on common-icon at bounding box center [721, 198] width 23 height 23
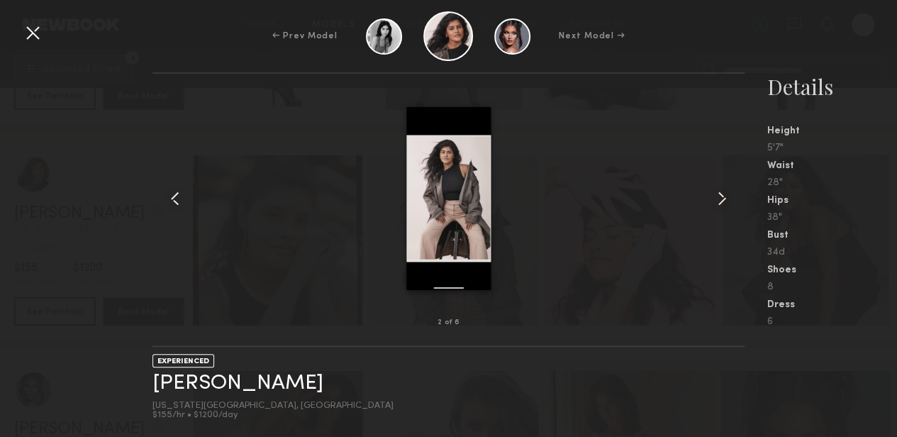
click at [724, 195] on common-icon at bounding box center [721, 198] width 23 height 23
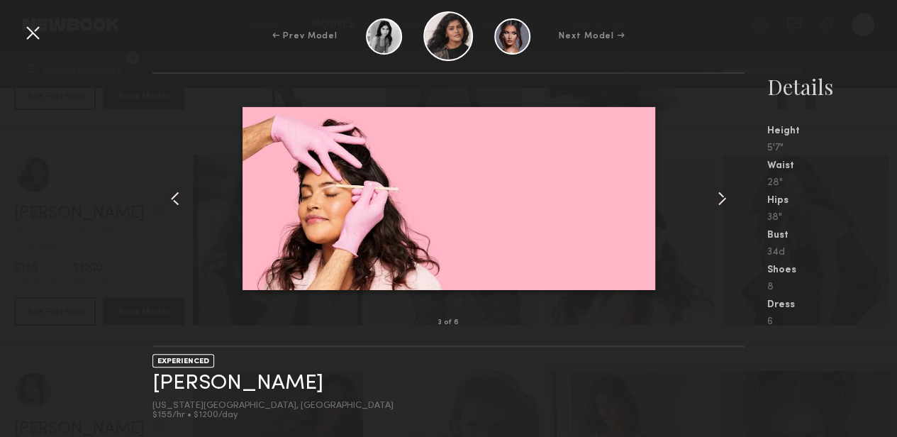
click at [41, 38] on div at bounding box center [32, 32] width 23 height 23
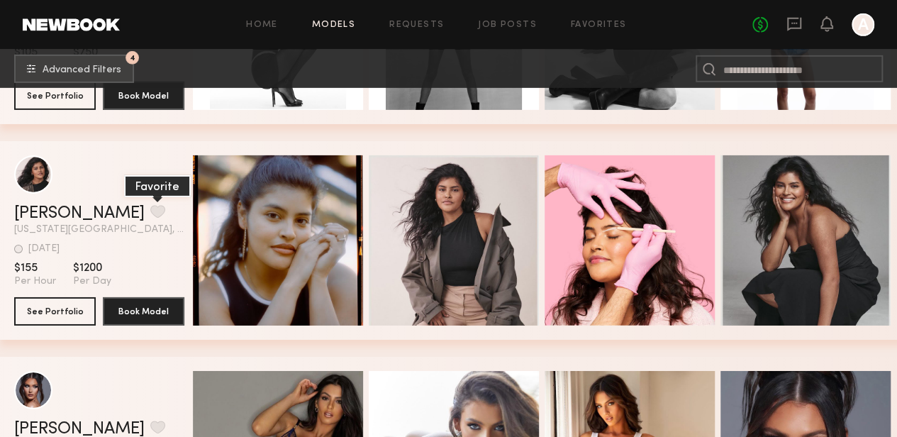
click at [150, 209] on button "grid" at bounding box center [157, 211] width 15 height 13
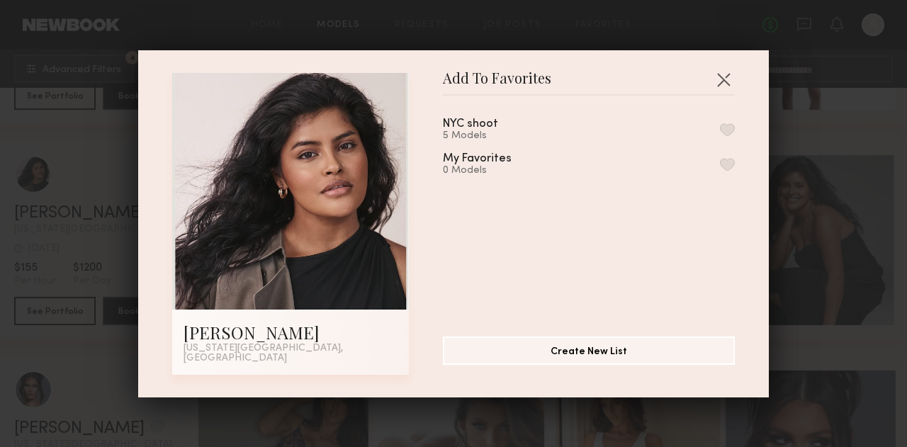
click at [720, 133] on button "button" at bounding box center [727, 129] width 15 height 13
click at [719, 85] on button "button" at bounding box center [723, 79] width 23 height 23
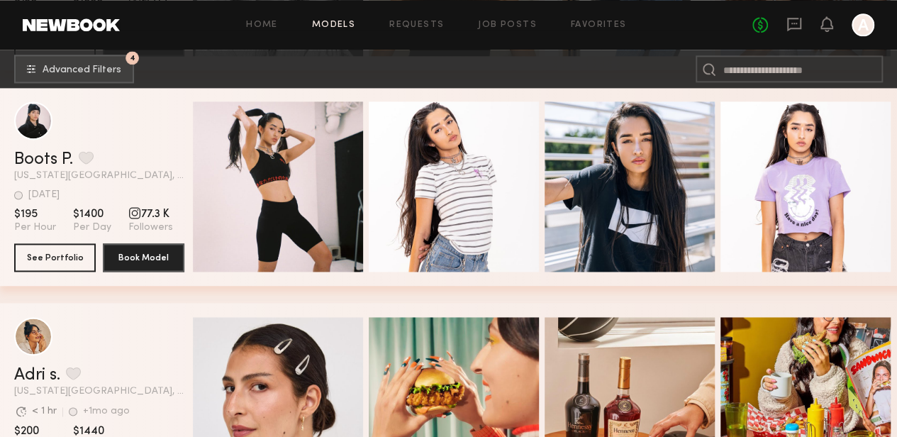
scroll to position [11805, 0]
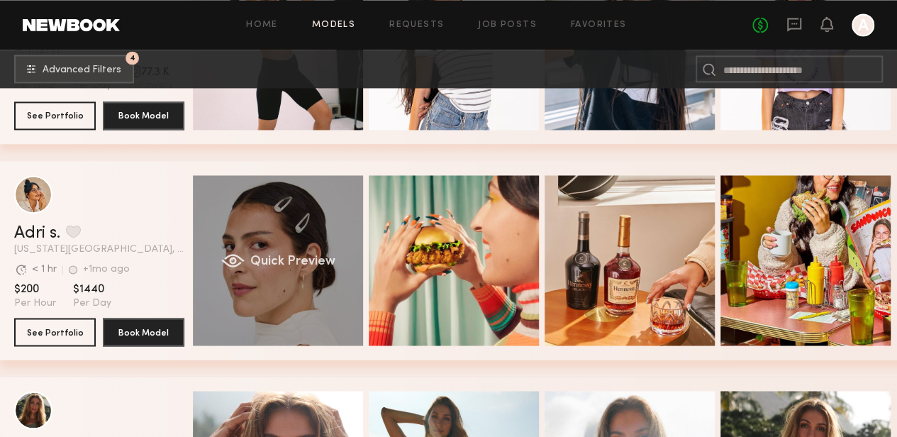
click at [297, 231] on div "Quick Preview" at bounding box center [278, 260] width 170 height 170
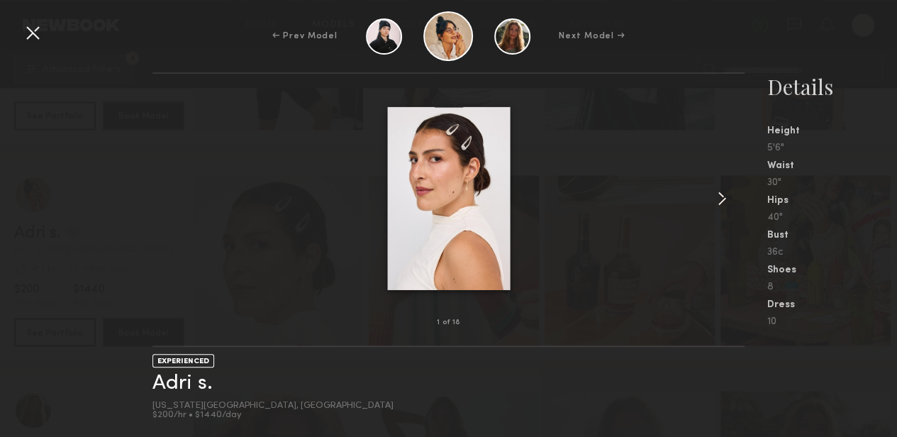
click at [724, 195] on common-icon at bounding box center [721, 198] width 23 height 23
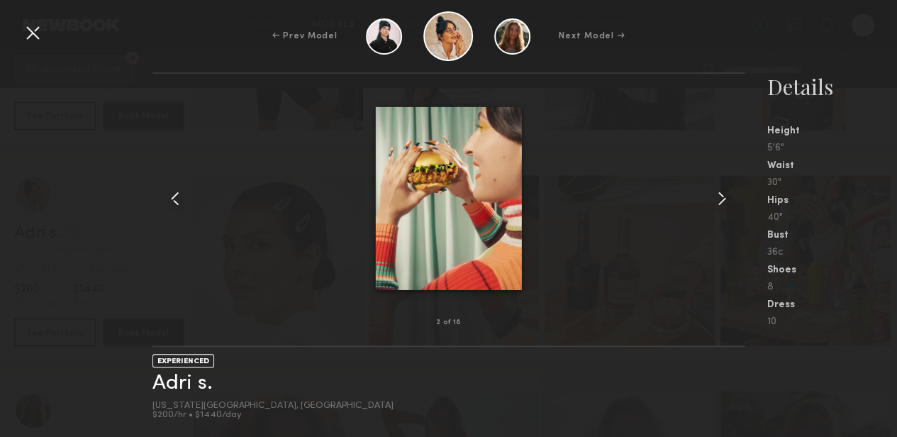
click at [724, 195] on common-icon at bounding box center [721, 198] width 23 height 23
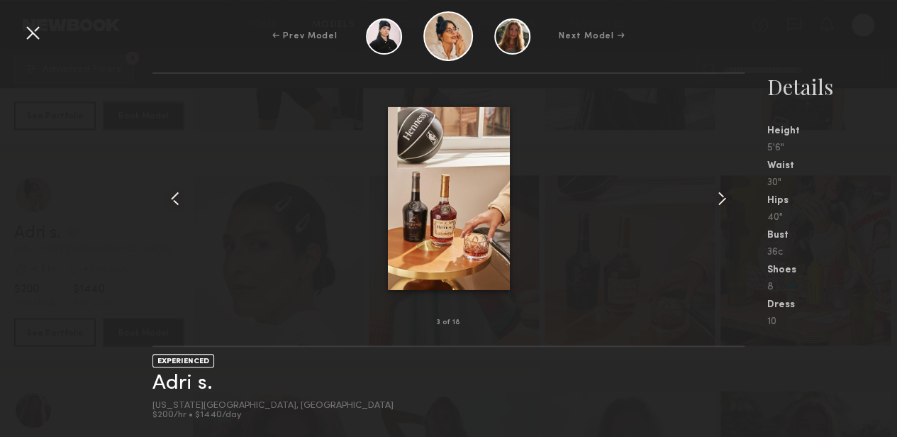
click at [724, 195] on common-icon at bounding box center [721, 198] width 23 height 23
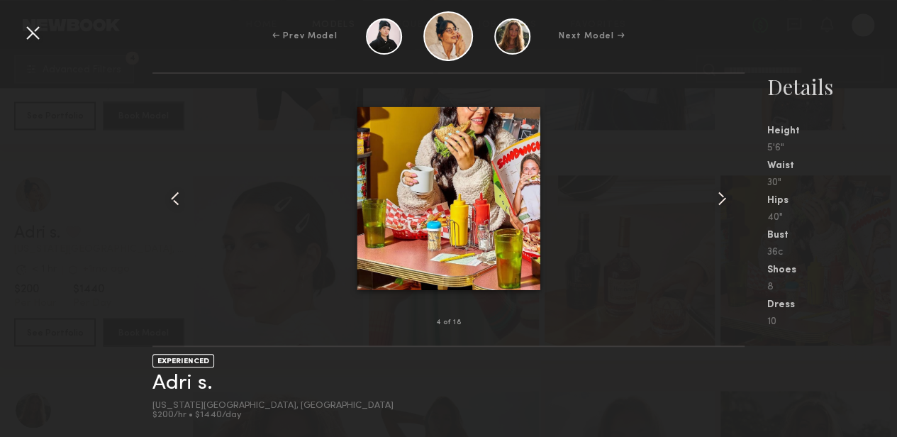
click at [724, 195] on common-icon at bounding box center [721, 198] width 23 height 23
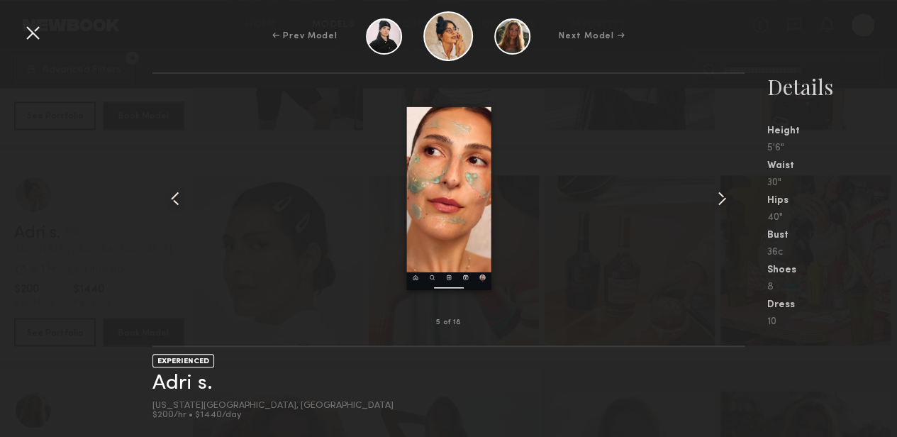
click at [724, 195] on common-icon at bounding box center [721, 198] width 23 height 23
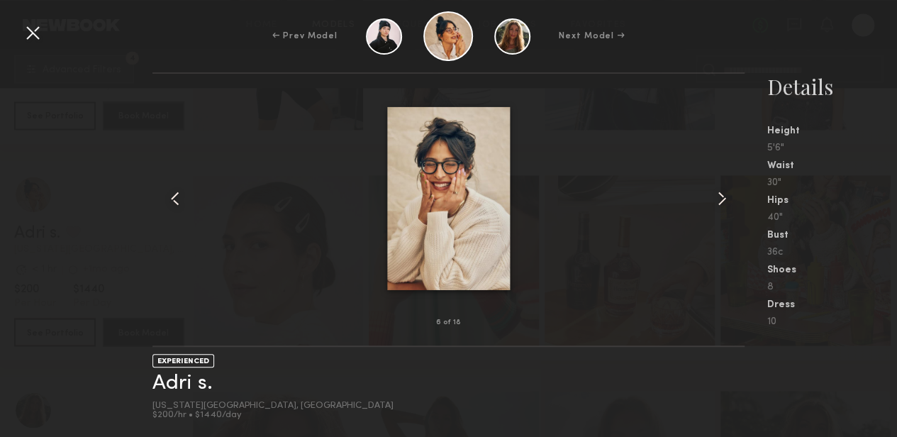
click at [724, 195] on common-icon at bounding box center [721, 198] width 23 height 23
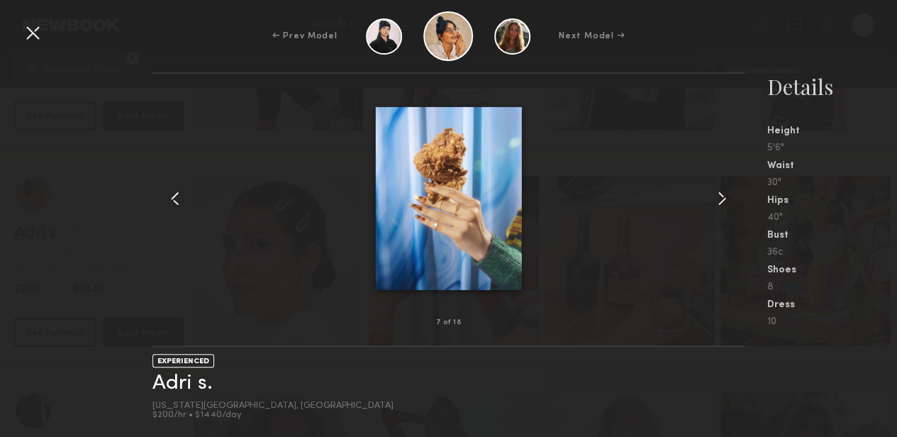
click at [724, 195] on common-icon at bounding box center [721, 198] width 23 height 23
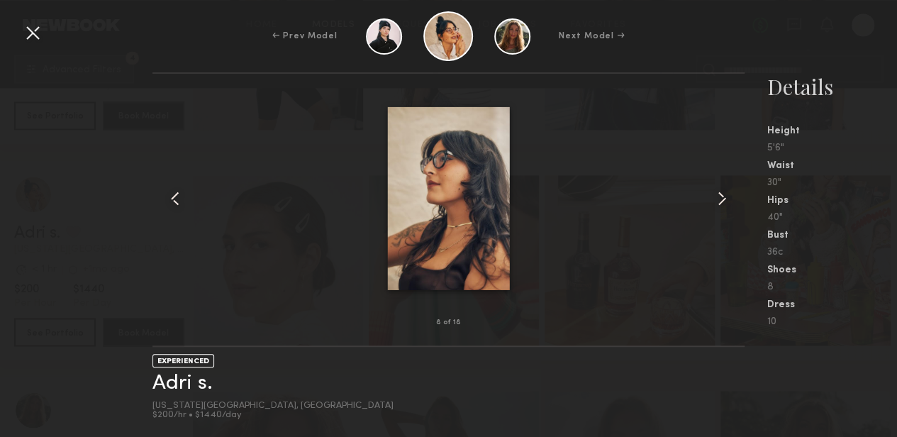
click at [724, 195] on common-icon at bounding box center [721, 198] width 23 height 23
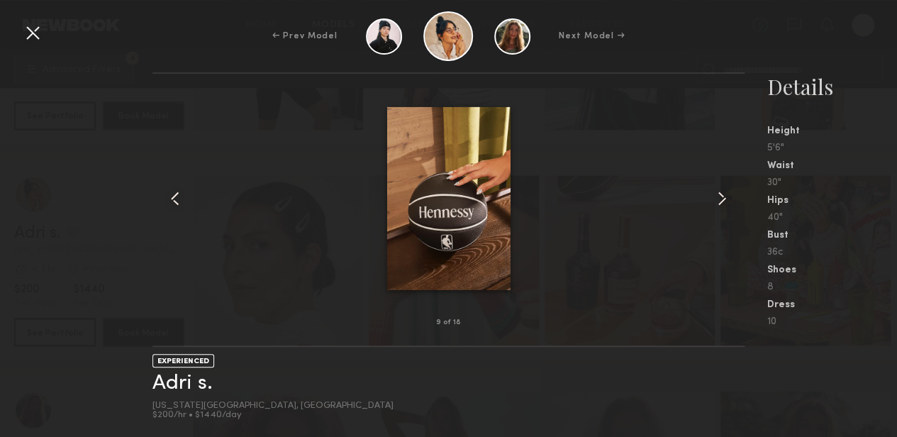
click at [724, 195] on common-icon at bounding box center [721, 198] width 23 height 23
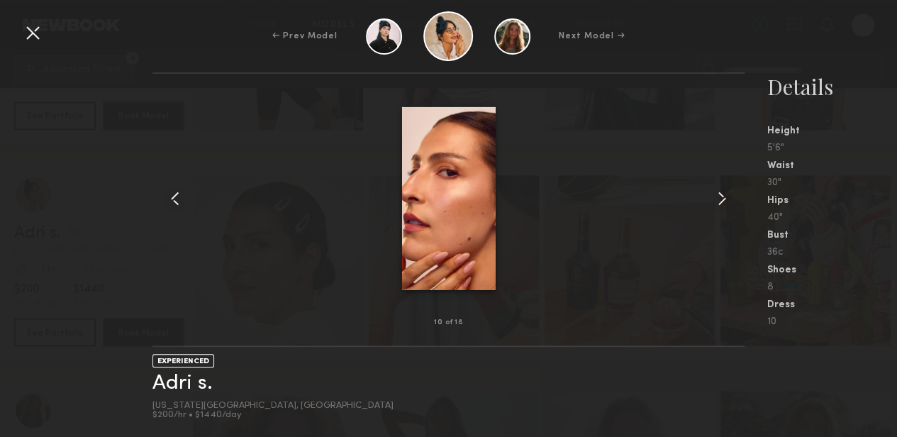
click at [724, 195] on common-icon at bounding box center [721, 198] width 23 height 23
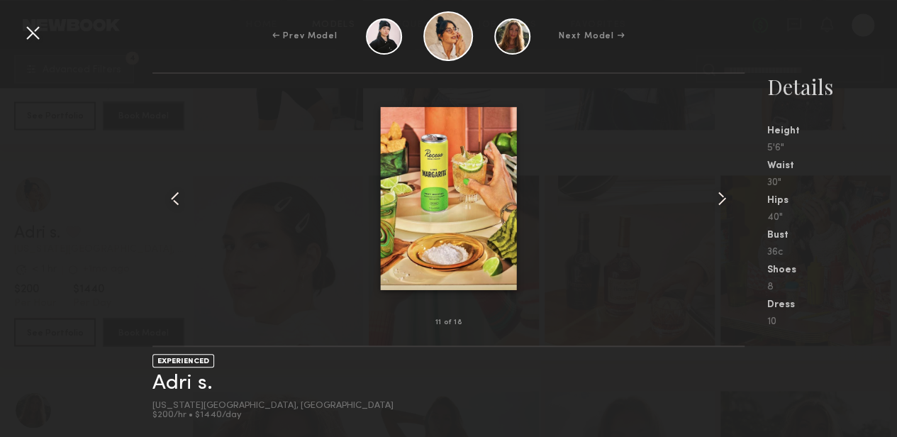
click at [724, 195] on common-icon at bounding box center [721, 198] width 23 height 23
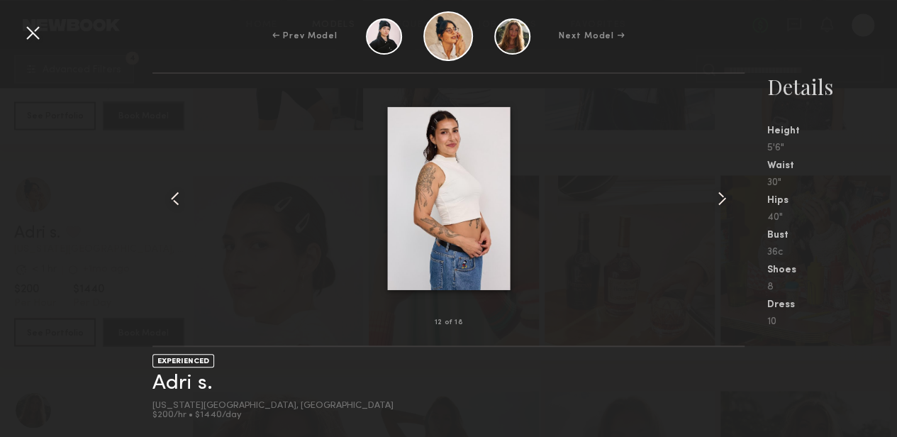
click at [724, 195] on common-icon at bounding box center [721, 198] width 23 height 23
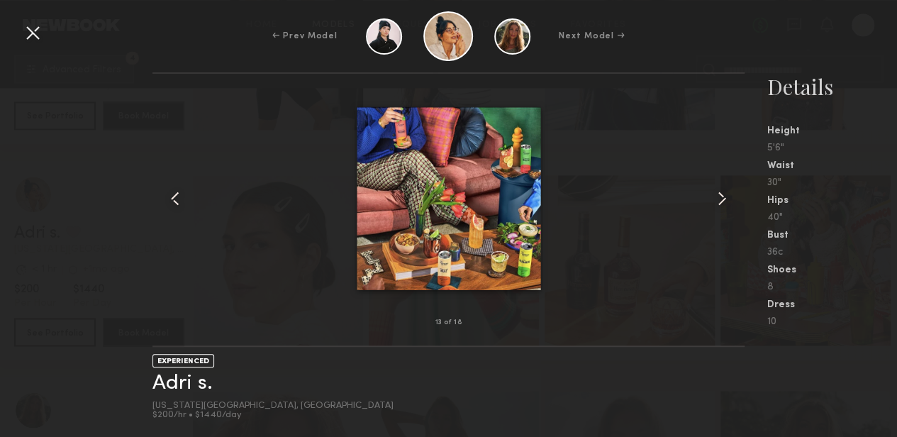
click at [724, 199] on common-icon at bounding box center [721, 198] width 23 height 23
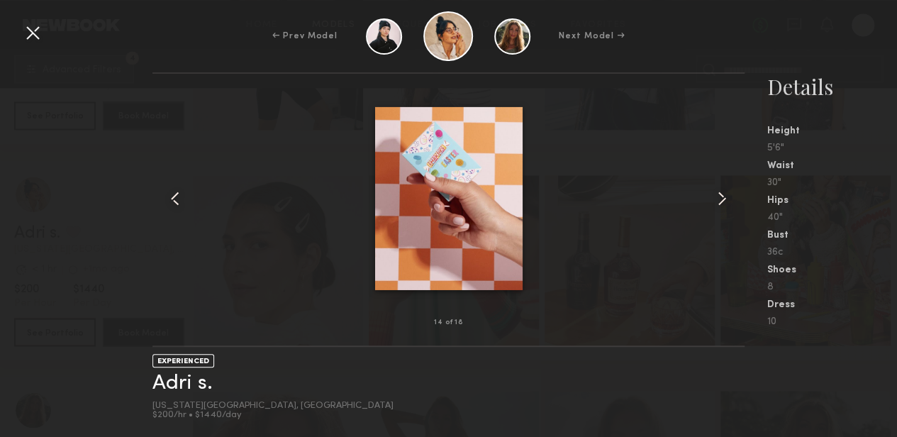
click at [724, 199] on common-icon at bounding box center [721, 198] width 23 height 23
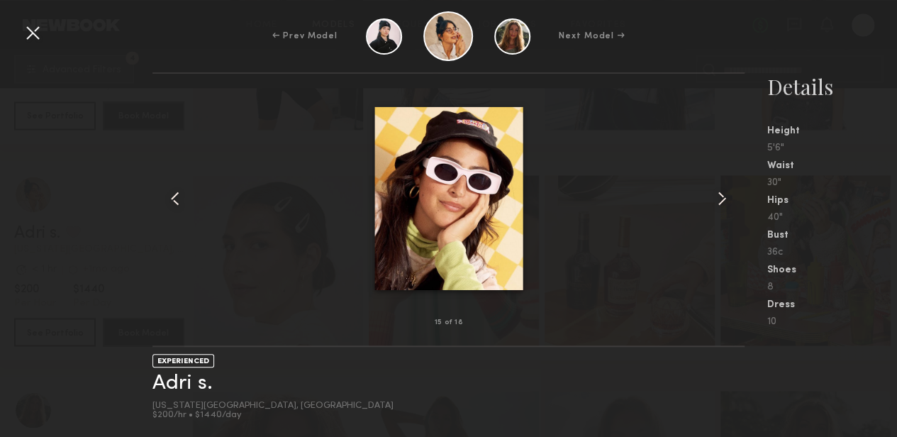
click at [724, 199] on common-icon at bounding box center [721, 198] width 23 height 23
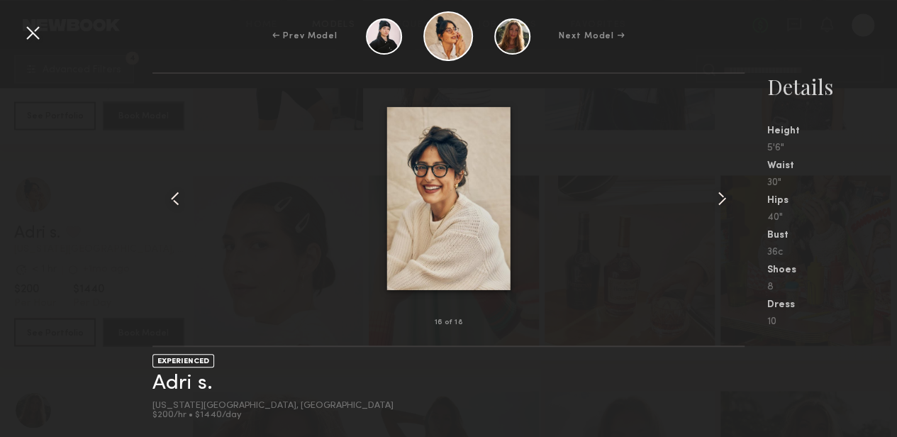
click at [724, 199] on common-icon at bounding box center [721, 198] width 23 height 23
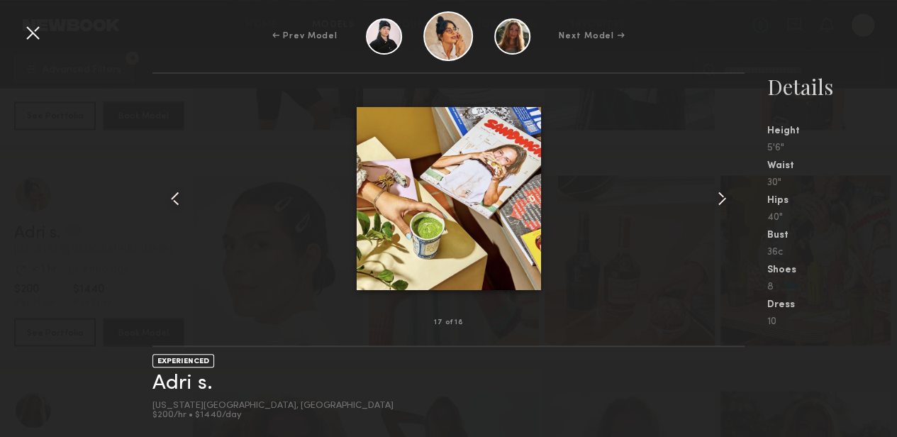
click at [31, 33] on div at bounding box center [32, 32] width 23 height 23
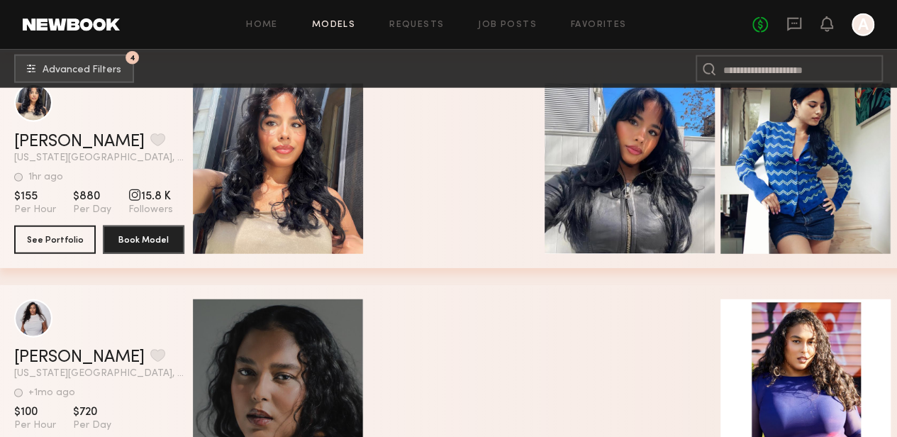
scroll to position [15136, 0]
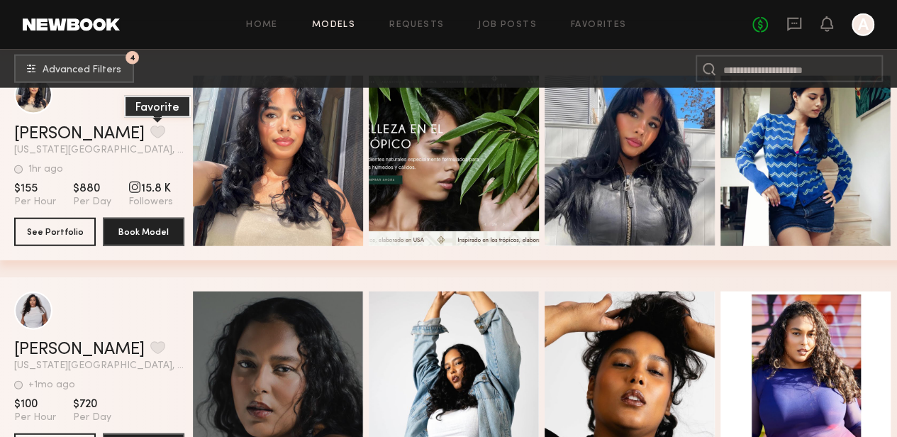
click at [150, 138] on button "grid" at bounding box center [157, 131] width 15 height 13
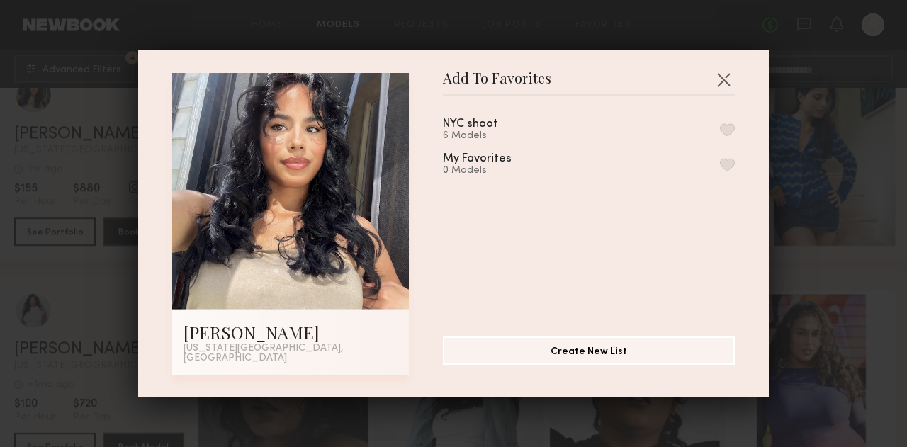
click at [720, 132] on button "button" at bounding box center [727, 129] width 15 height 13
click at [721, 79] on button "button" at bounding box center [723, 79] width 23 height 23
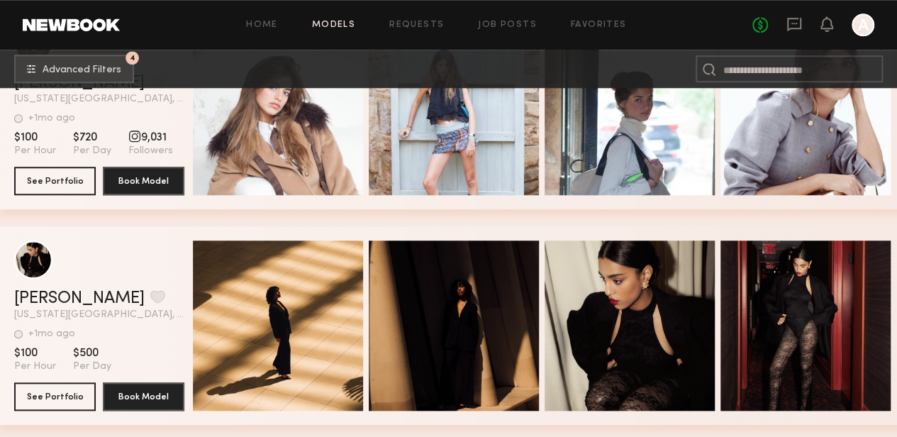
scroll to position [16837, 0]
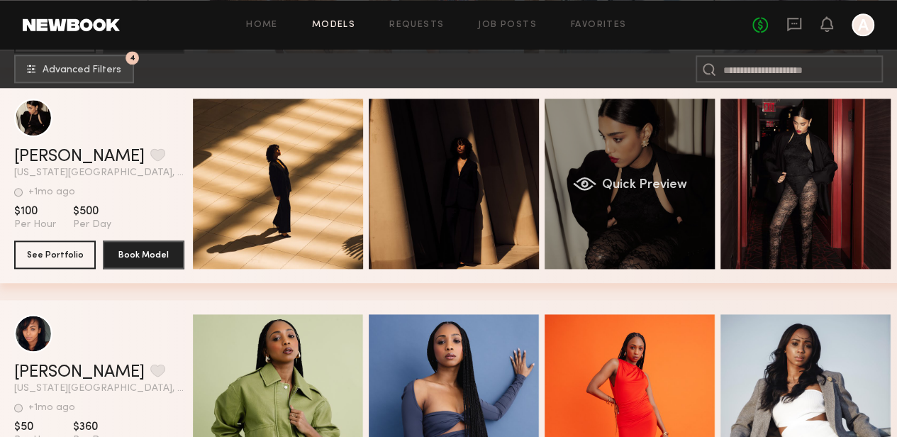
click at [614, 191] on span "Quick Preview" at bounding box center [644, 185] width 85 height 13
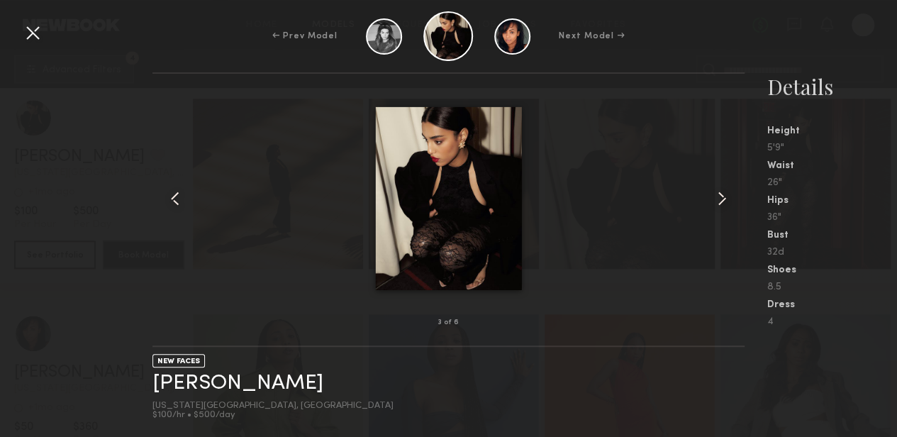
click at [718, 199] on common-icon at bounding box center [721, 198] width 23 height 23
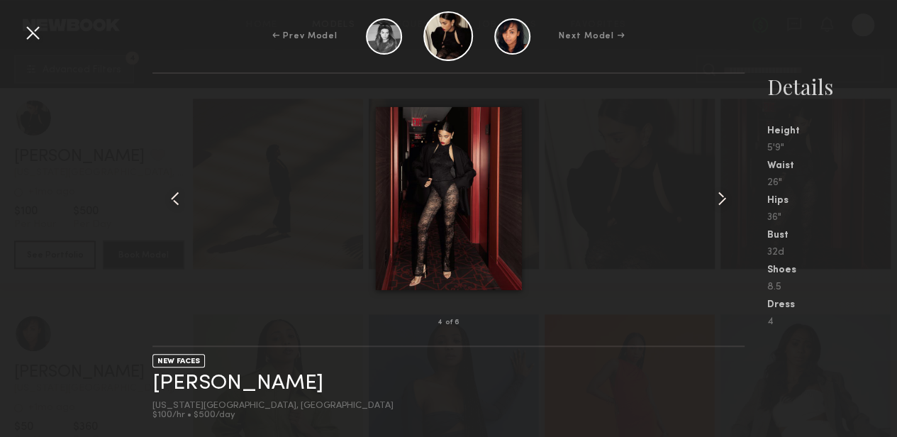
click at [718, 199] on common-icon at bounding box center [721, 198] width 23 height 23
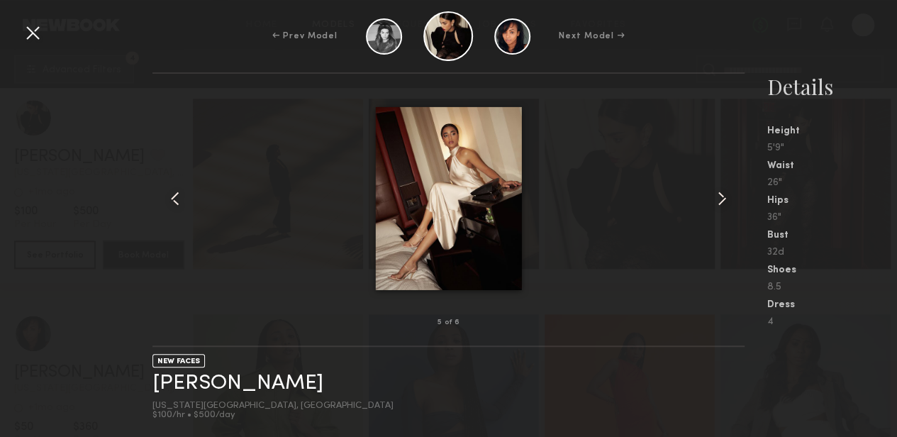
click at [718, 199] on common-icon at bounding box center [721, 198] width 23 height 23
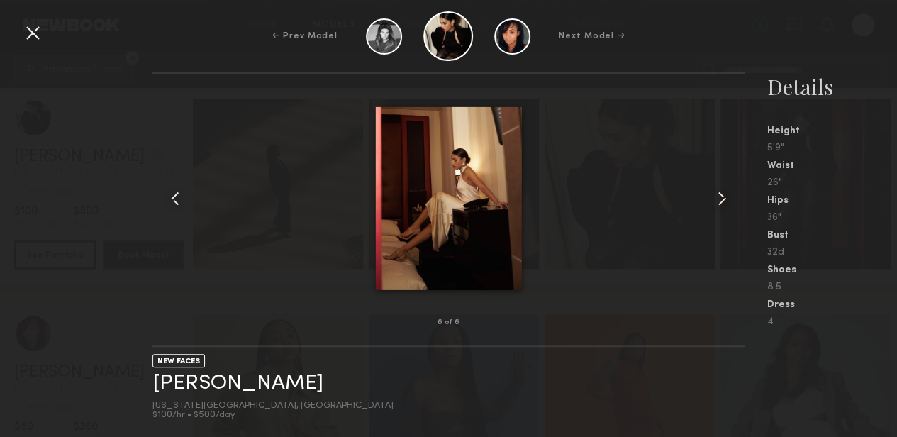
click at [718, 199] on common-icon at bounding box center [721, 198] width 23 height 23
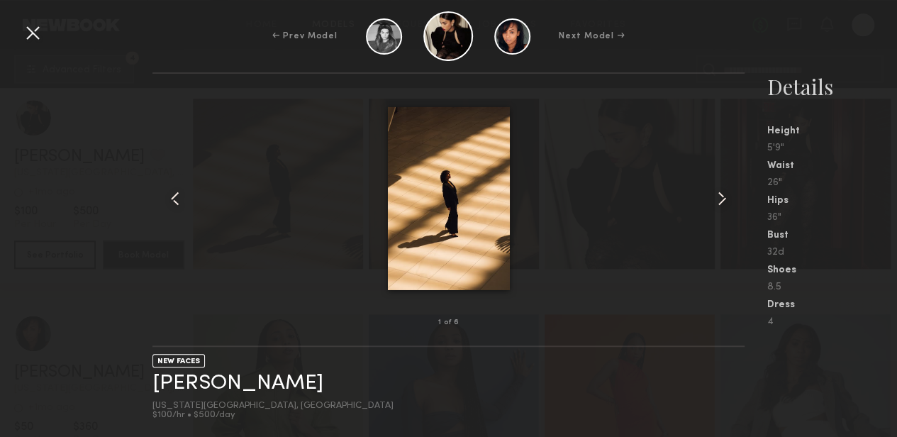
click at [718, 199] on common-icon at bounding box center [721, 198] width 23 height 23
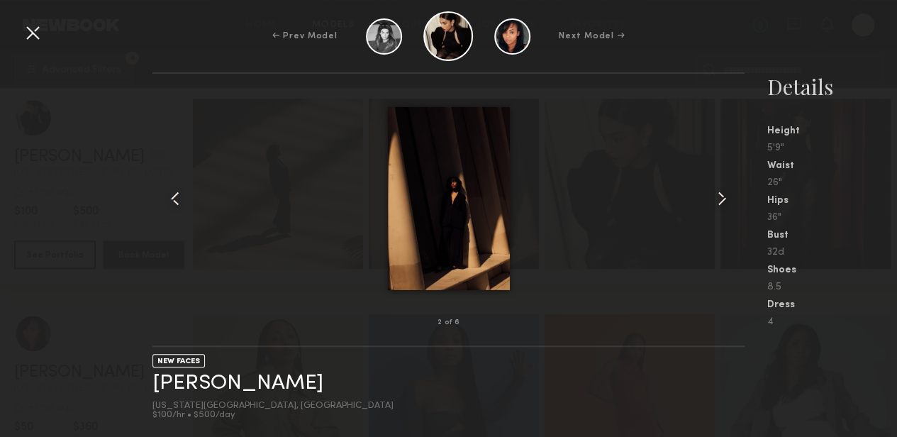
click at [718, 199] on common-icon at bounding box center [721, 198] width 23 height 23
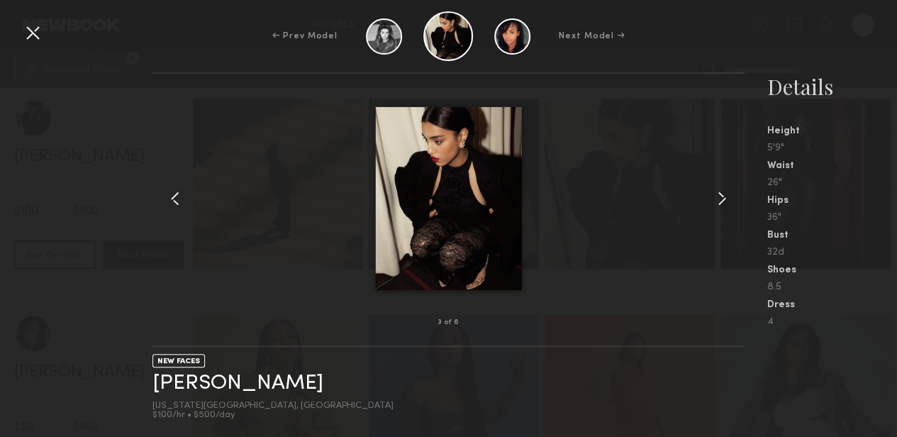
click at [718, 199] on common-icon at bounding box center [721, 198] width 23 height 23
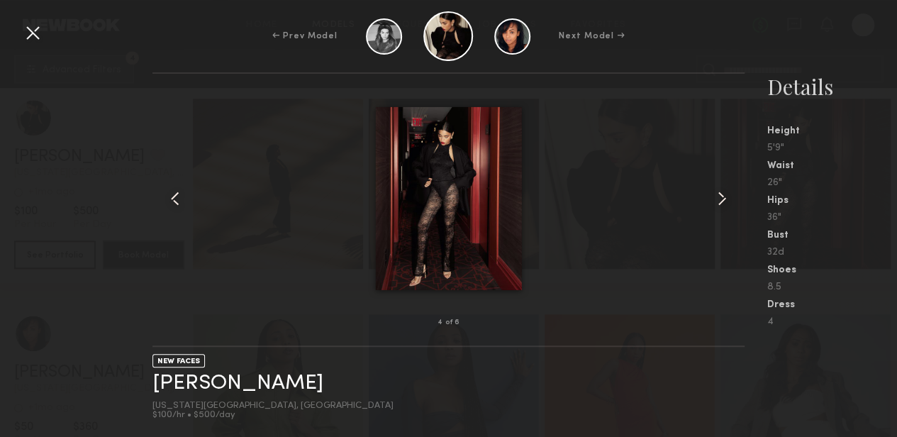
click at [21, 26] on div "← Prev Model Next Model → 4 of 6 NEW FACES Valery G. New York City, NY $100/hr …" at bounding box center [448, 218] width 897 height 437
click at [30, 30] on div at bounding box center [32, 32] width 23 height 23
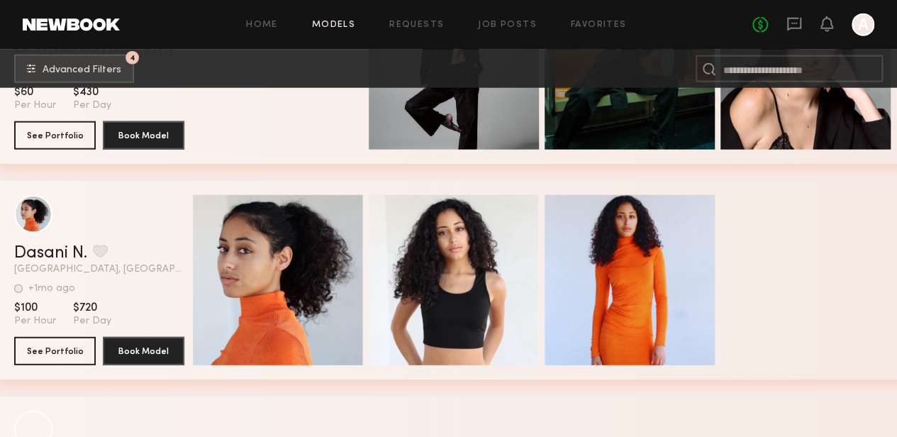
scroll to position [20831, 0]
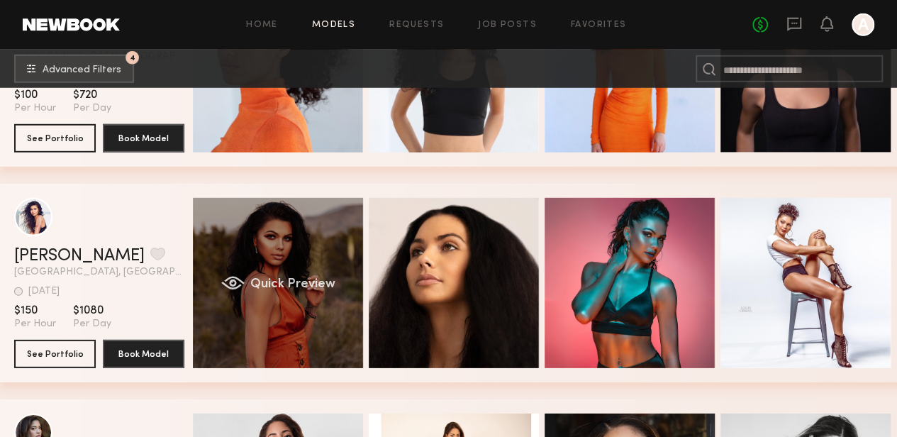
click at [309, 276] on div "Quick Preview" at bounding box center [278, 283] width 170 height 170
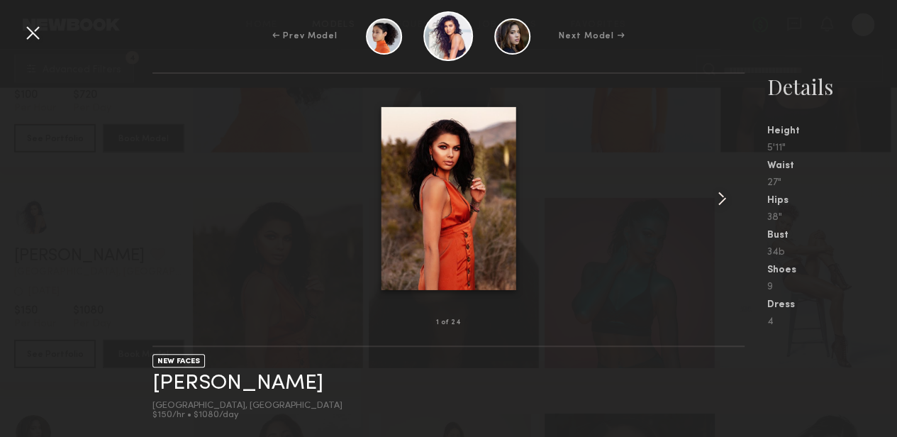
click at [720, 199] on common-icon at bounding box center [721, 198] width 23 height 23
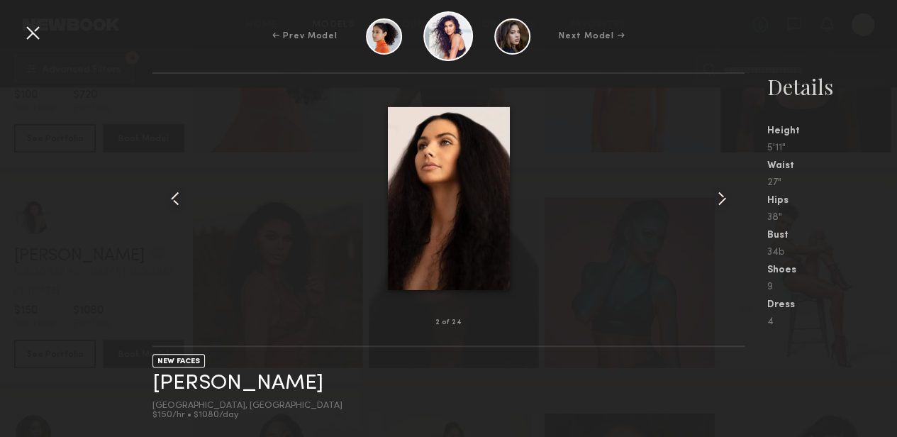
click at [720, 199] on common-icon at bounding box center [721, 198] width 23 height 23
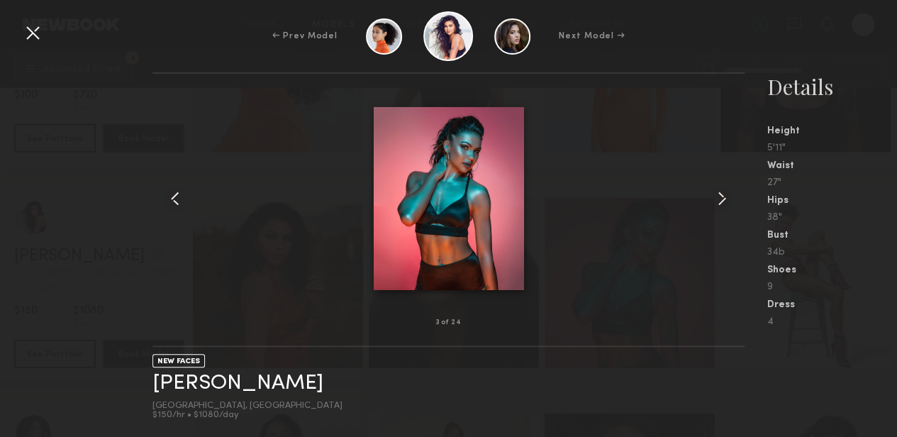
click at [720, 199] on common-icon at bounding box center [721, 198] width 23 height 23
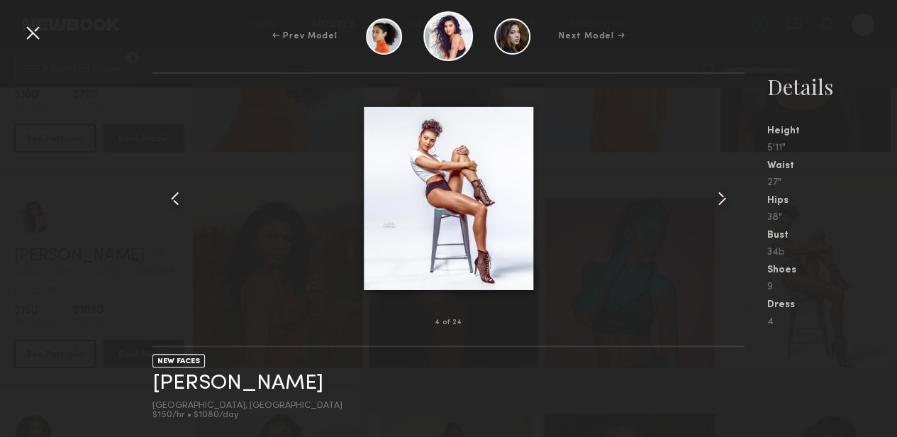
click at [720, 200] on common-icon at bounding box center [721, 198] width 23 height 23
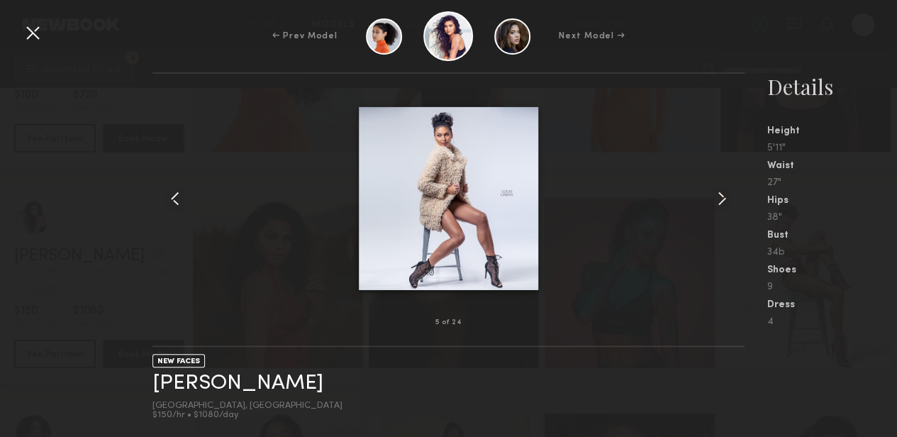
click at [720, 200] on common-icon at bounding box center [721, 198] width 23 height 23
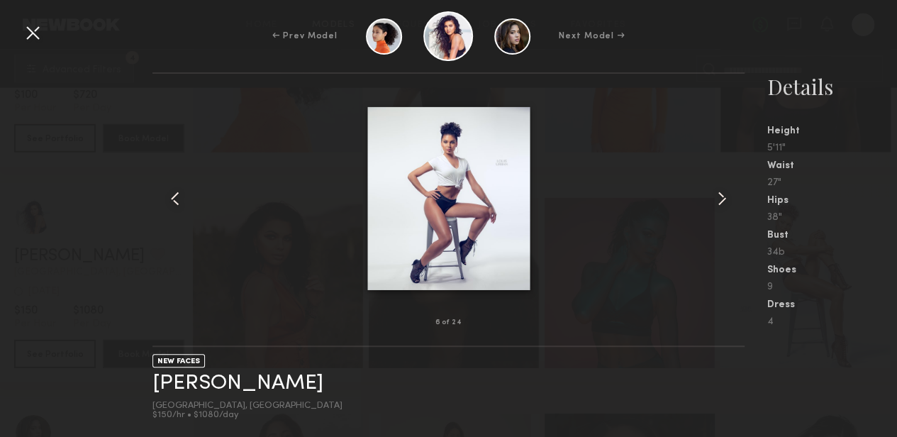
click at [29, 39] on div at bounding box center [32, 32] width 23 height 23
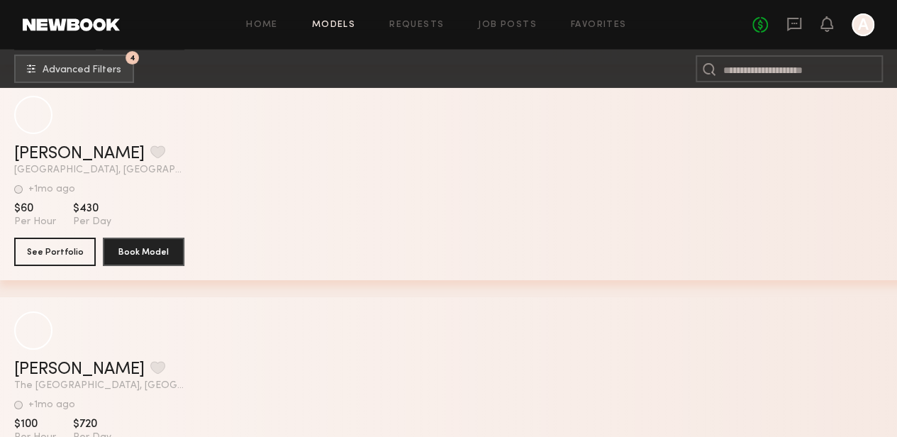
scroll to position [29052, 0]
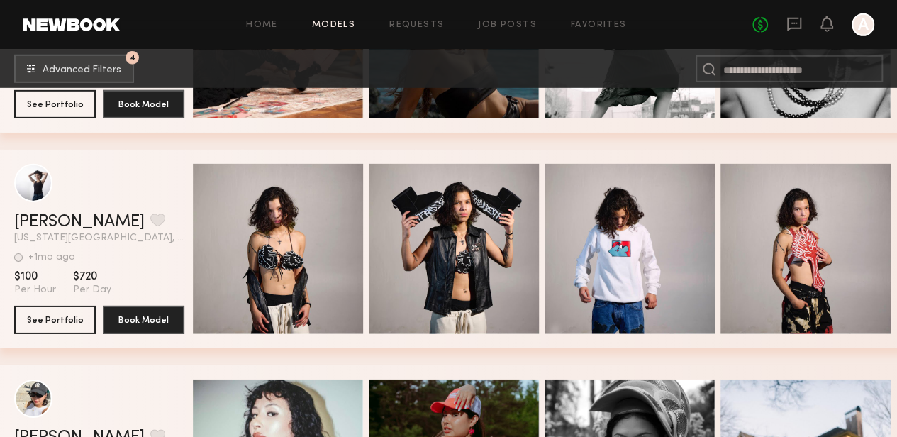
click at [604, 31] on div "Home Models Requests Job Posts Favorites Sign Out No fees up to $5,000 A" at bounding box center [497, 24] width 754 height 23
click at [594, 23] on link "Favorites" at bounding box center [599, 25] width 56 height 9
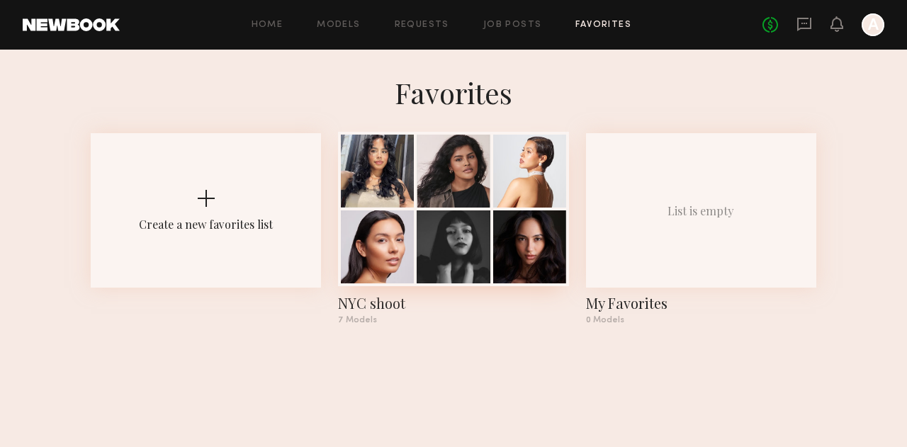
drag, startPoint x: 446, startPoint y: 206, endPoint x: 421, endPoint y: 151, distance: 60.9
click at [421, 151] on div at bounding box center [453, 171] width 73 height 73
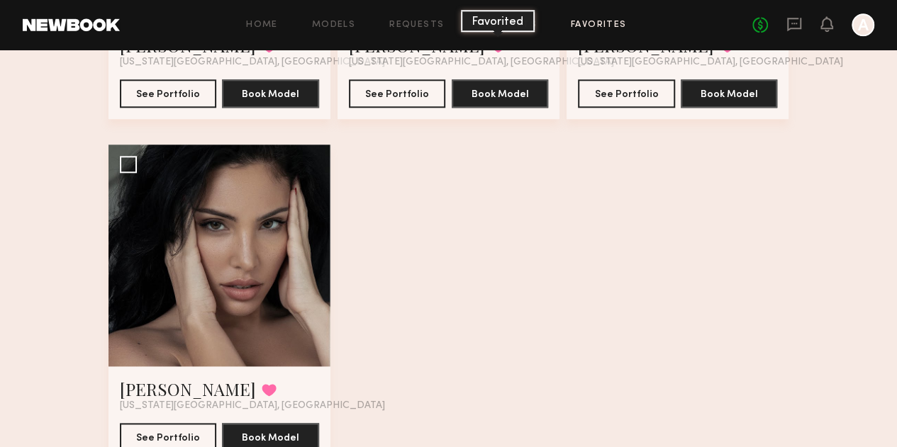
scroll to position [819, 0]
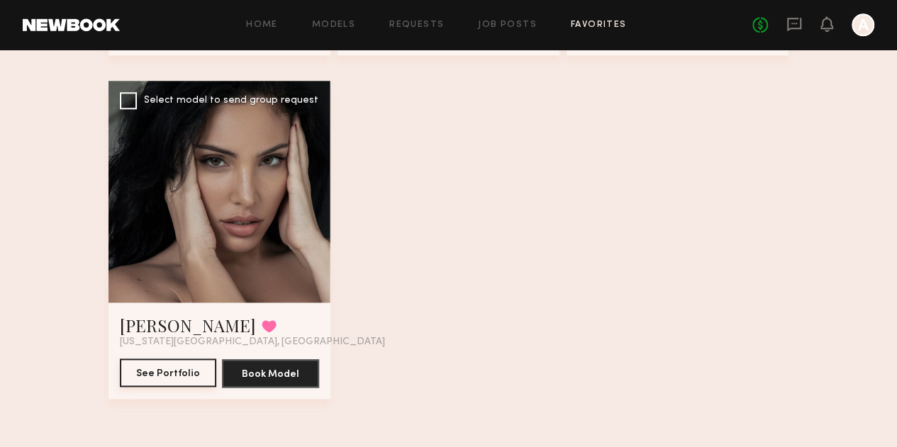
click at [141, 369] on button "See Portfolio" at bounding box center [168, 373] width 97 height 28
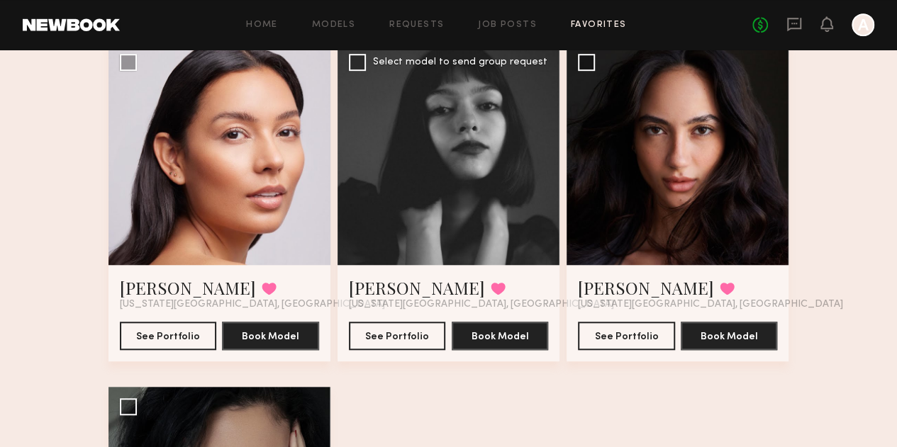
scroll to position [393, 0]
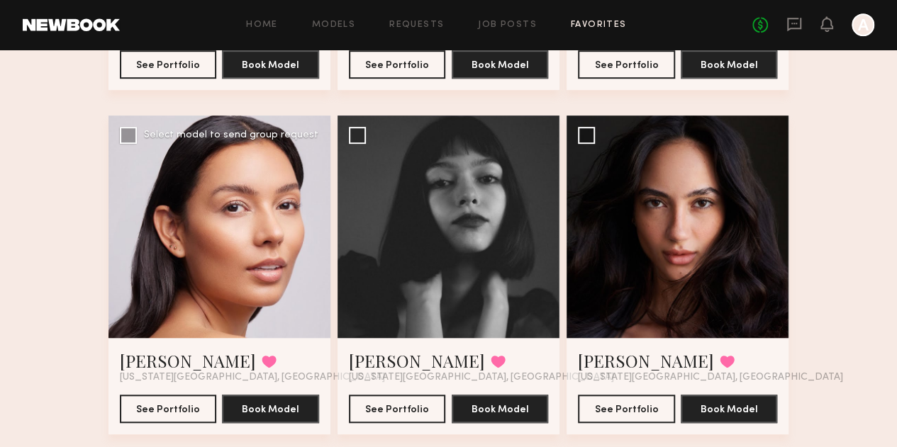
click at [201, 282] on div at bounding box center [219, 227] width 222 height 222
click at [181, 422] on button "See Portfolio" at bounding box center [168, 408] width 97 height 28
click at [531, 246] on div at bounding box center [448, 227] width 222 height 222
click at [432, 256] on div at bounding box center [448, 227] width 222 height 222
click at [412, 422] on button "See Portfolio" at bounding box center [397, 408] width 97 height 28
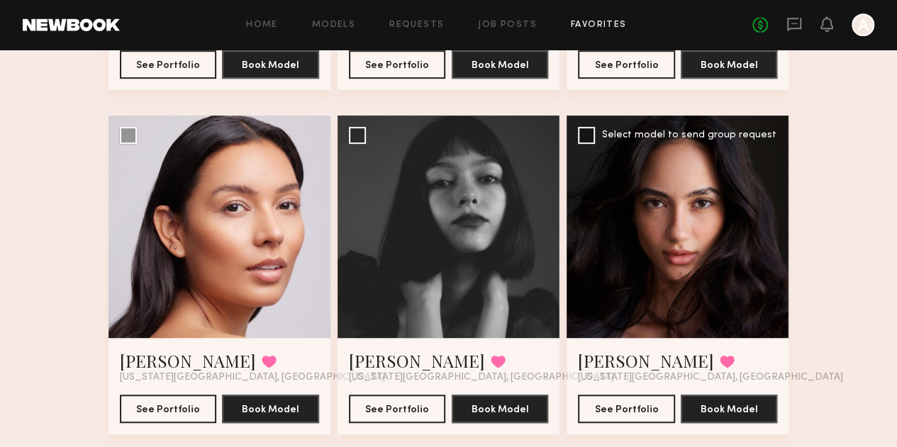
click at [771, 290] on div at bounding box center [677, 227] width 222 height 222
click at [733, 287] on div at bounding box center [677, 227] width 222 height 222
click at [663, 422] on button "See Portfolio" at bounding box center [626, 408] width 97 height 28
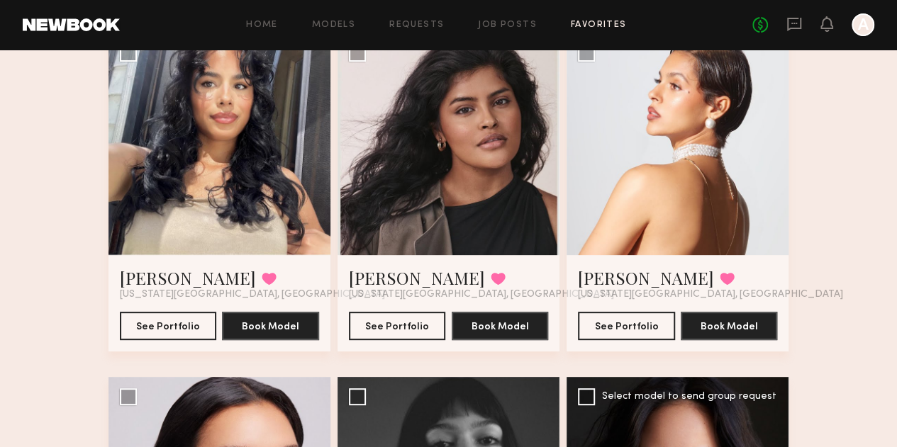
scroll to position [110, 0]
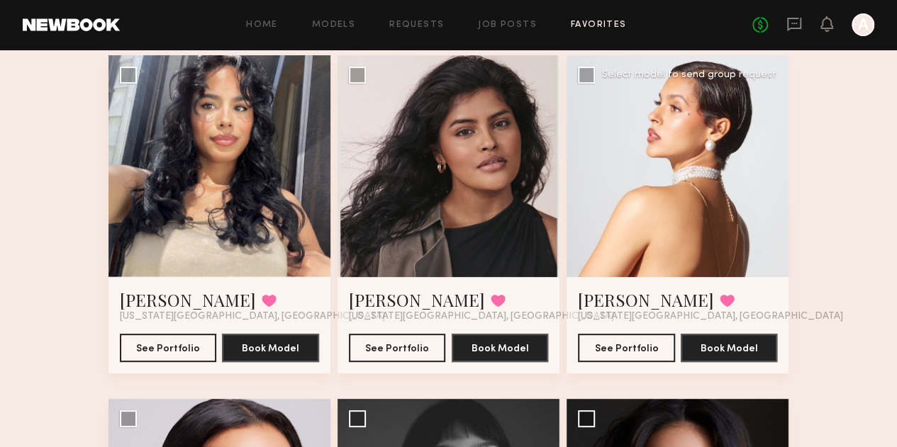
click at [726, 210] on div at bounding box center [677, 166] width 222 height 222
click at [642, 361] on button "See Portfolio" at bounding box center [626, 347] width 97 height 28
click at [451, 151] on div at bounding box center [448, 166] width 222 height 222
click at [401, 355] on button "See Portfolio" at bounding box center [397, 347] width 97 height 28
click at [172, 360] on button "See Portfolio" at bounding box center [168, 347] width 97 height 28
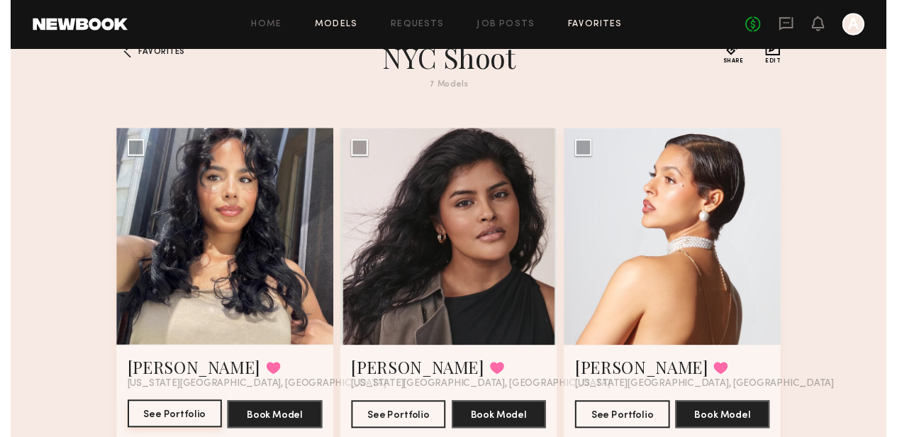
scroll to position [0, 0]
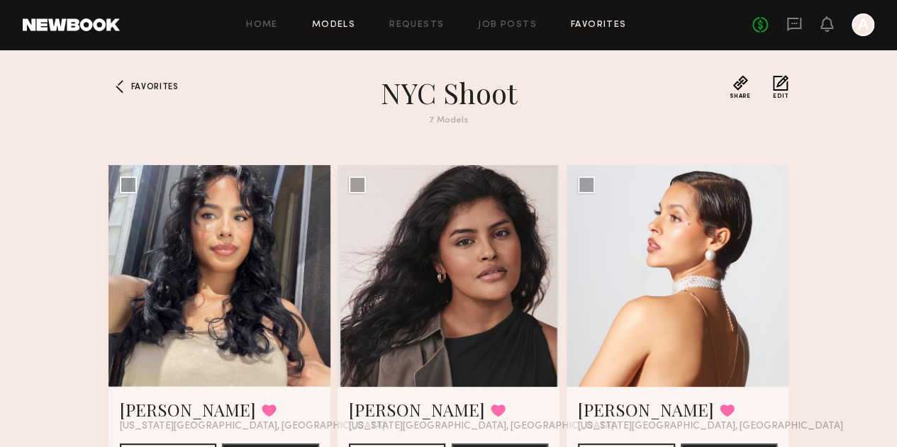
click at [330, 30] on div "Home Models Requests Job Posts Favorites Sign Out No fees up to $5,000 A" at bounding box center [497, 24] width 754 height 23
click at [333, 24] on link "Models" at bounding box center [333, 25] width 43 height 9
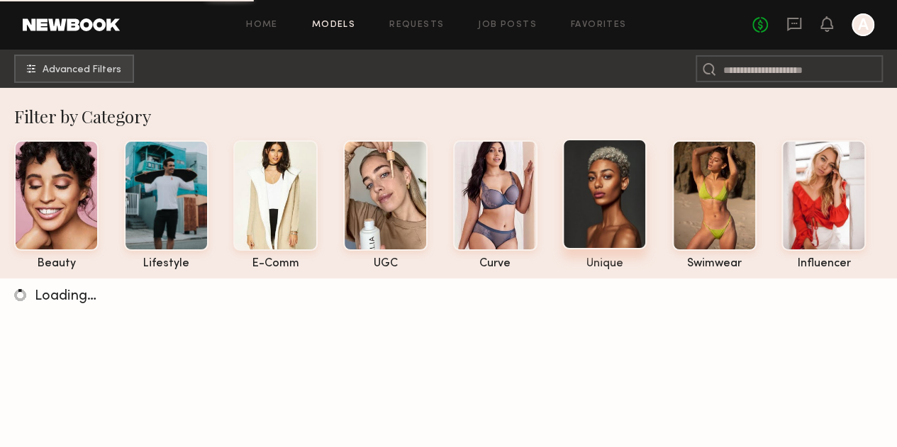
click at [601, 192] on div at bounding box center [604, 194] width 84 height 111
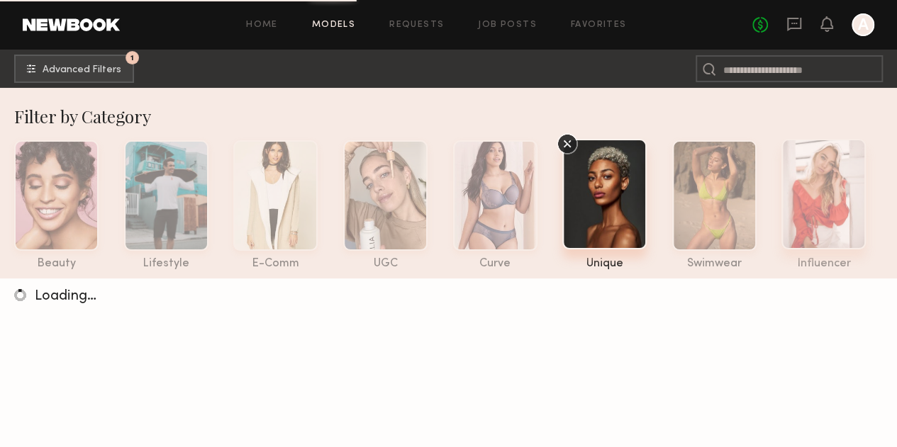
click at [852, 215] on div at bounding box center [823, 194] width 84 height 111
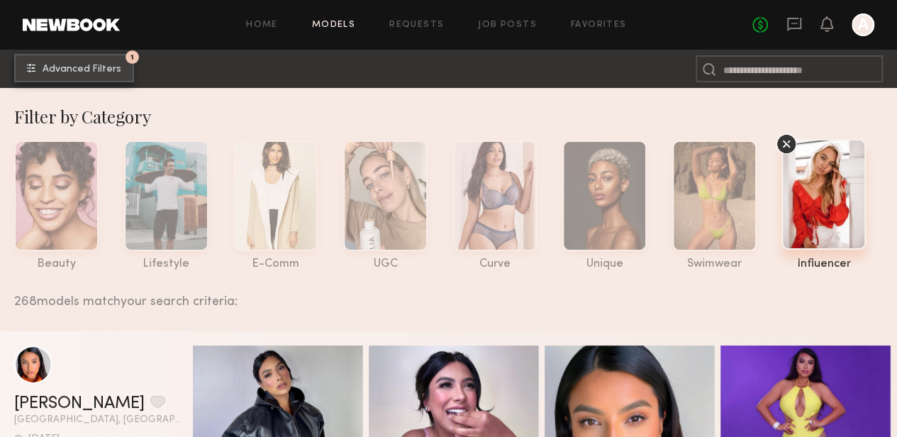
click at [96, 75] on button "1 Advanced Filters" at bounding box center [74, 68] width 120 height 28
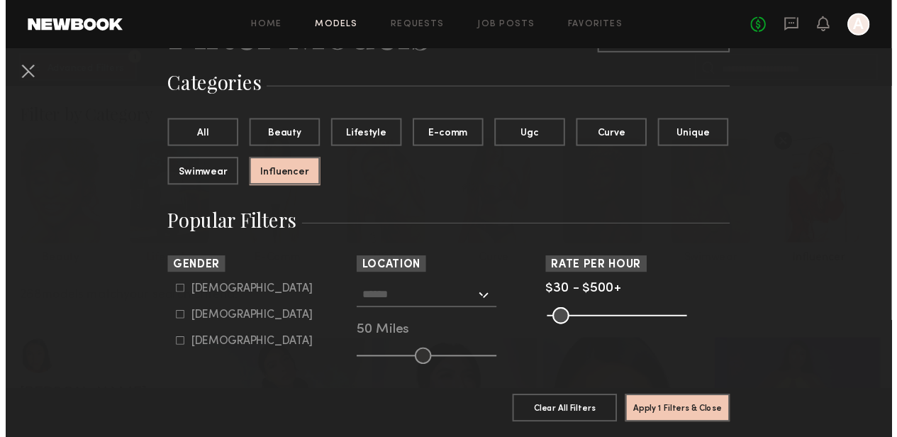
scroll to position [213, 0]
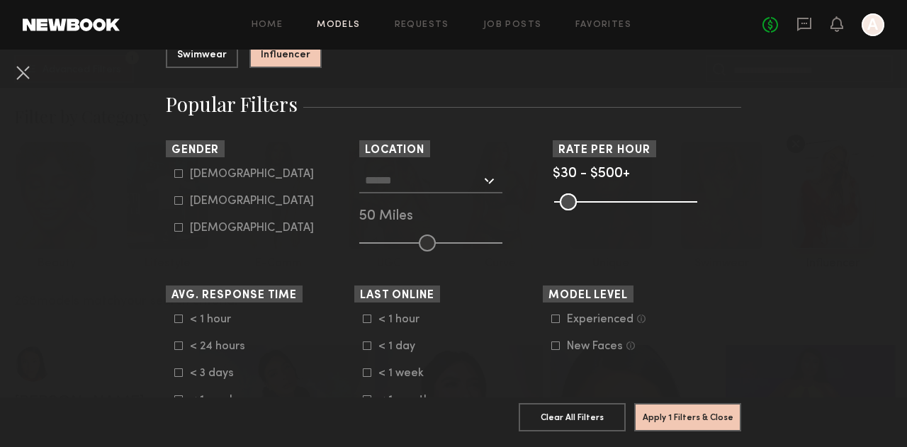
click at [384, 181] on input "text" at bounding box center [423, 180] width 116 height 24
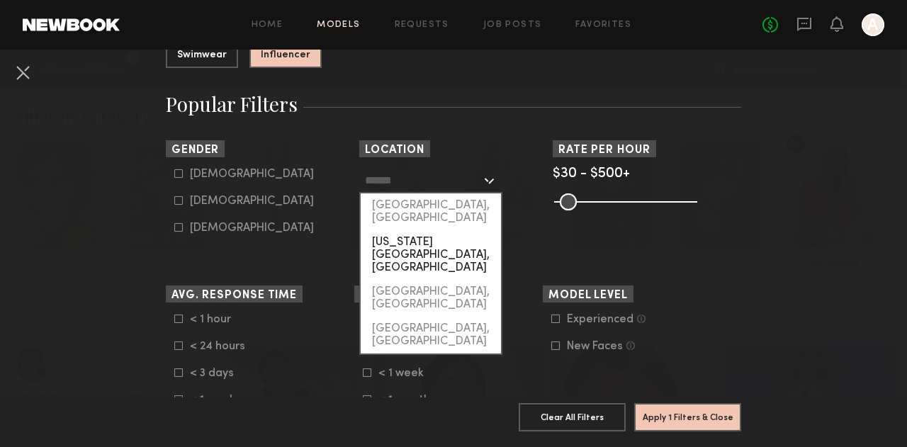
click at [400, 230] on div "[US_STATE][GEOGRAPHIC_DATA], [GEOGRAPHIC_DATA]" at bounding box center [431, 255] width 140 height 50
type input "**********"
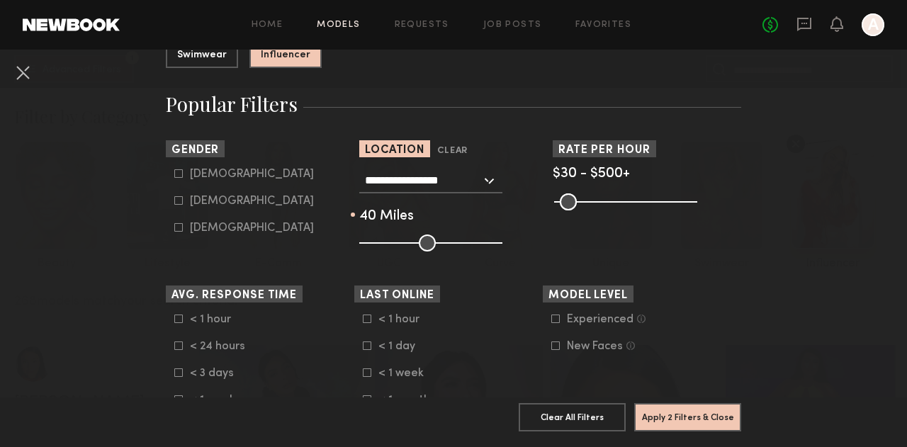
drag, startPoint x: 424, startPoint y: 242, endPoint x: 422, endPoint y: 264, distance: 21.3
type input "**"
click at [408, 242] on input "range" at bounding box center [430, 243] width 143 height 17
click at [659, 403] on button "Apply 2 Filters & Close" at bounding box center [687, 417] width 107 height 28
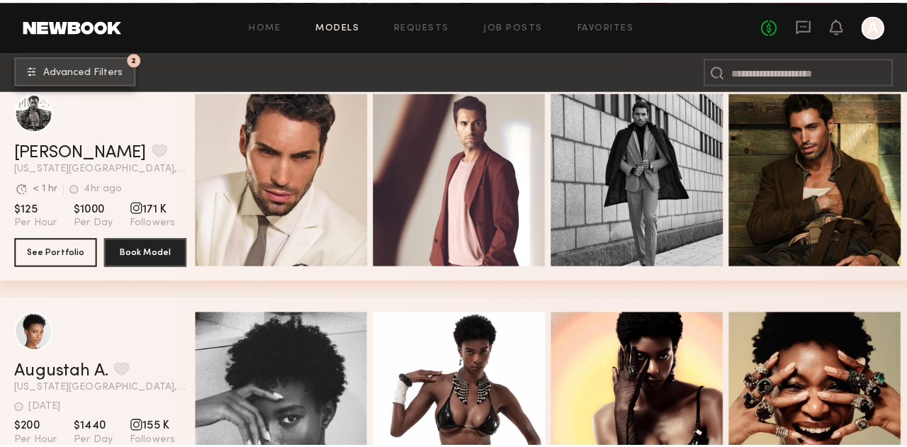
scroll to position [2520, 0]
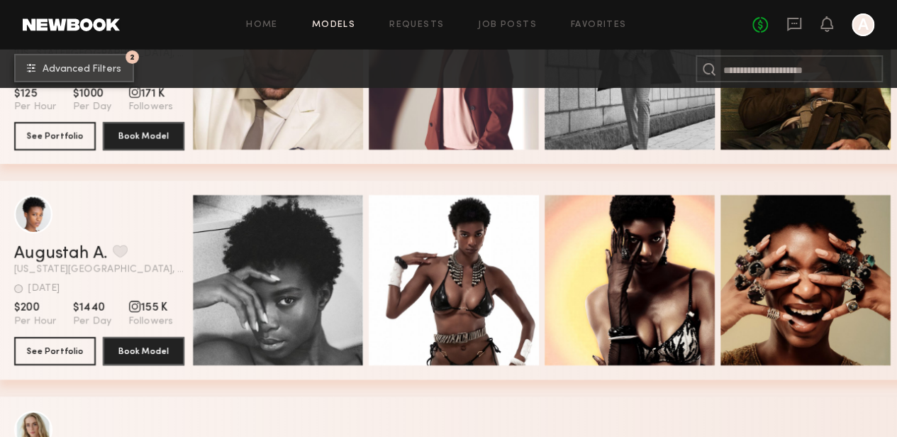
click at [117, 62] on button "2 Advanced Filters" at bounding box center [74, 68] width 120 height 28
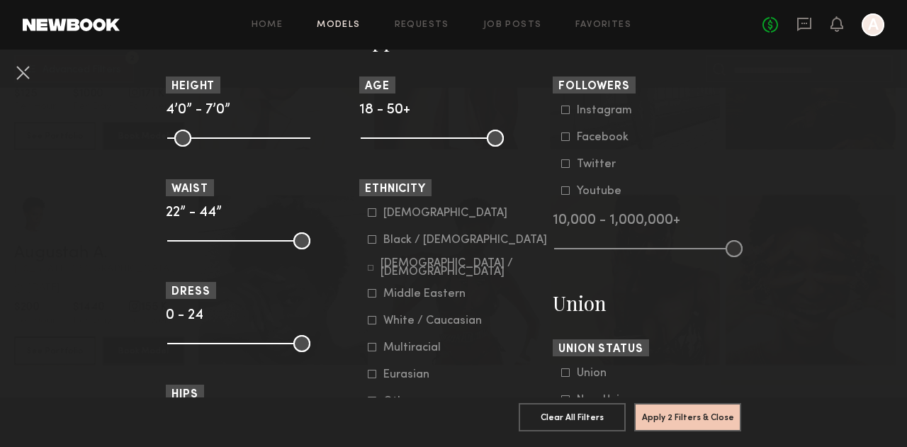
scroll to position [709, 0]
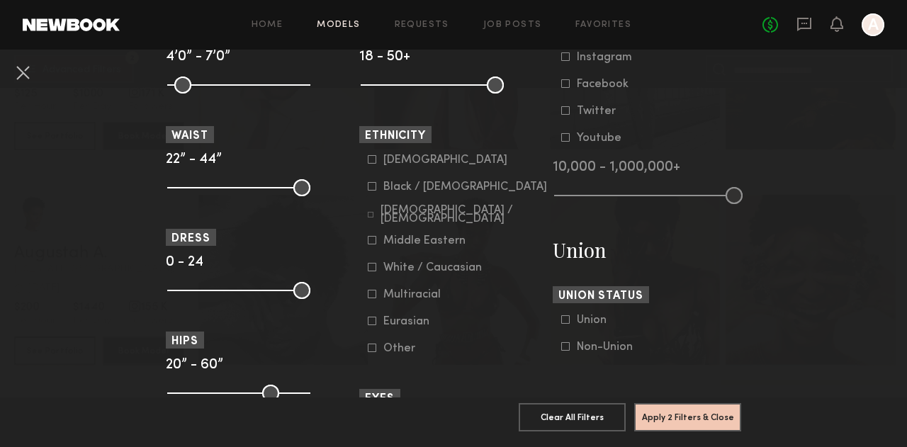
click at [359, 214] on div "Asian Black / African American Hispanic / Latino Middle Eastern White / Caucasi…" at bounding box center [453, 254] width 189 height 201
click at [368, 218] on icon at bounding box center [370, 215] width 5 height 5
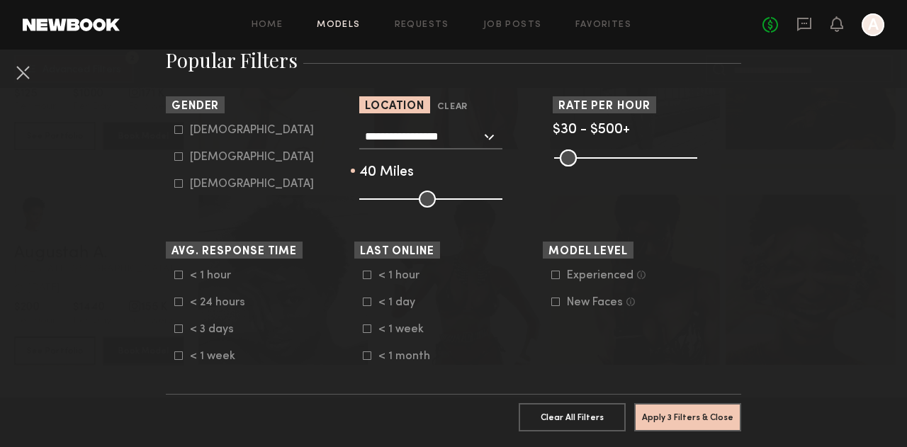
scroll to position [283, 0]
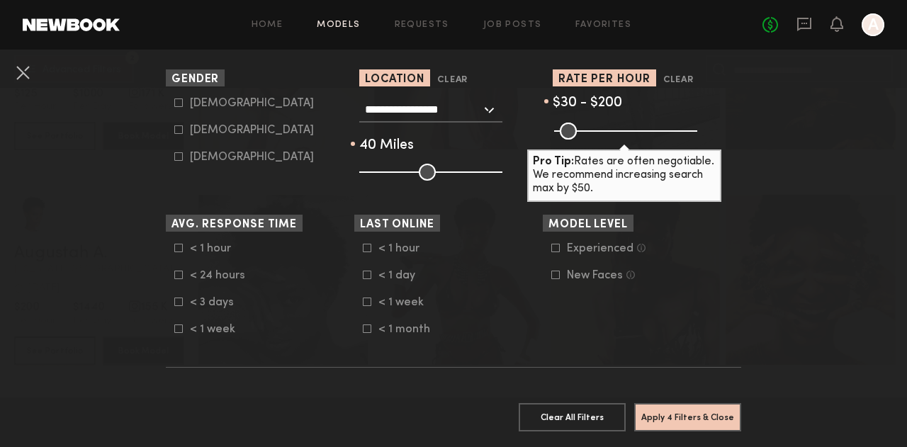
drag, startPoint x: 685, startPoint y: 134, endPoint x: 602, endPoint y: 137, distance: 83.0
type input "***"
click at [602, 137] on input "range" at bounding box center [625, 131] width 143 height 17
click at [697, 412] on button "Apply 4 Filters & Close" at bounding box center [687, 417] width 107 height 28
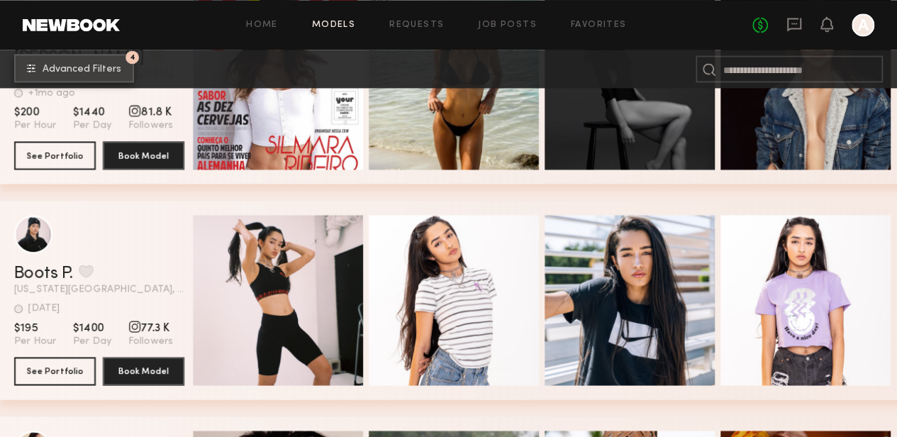
scroll to position [1276, 0]
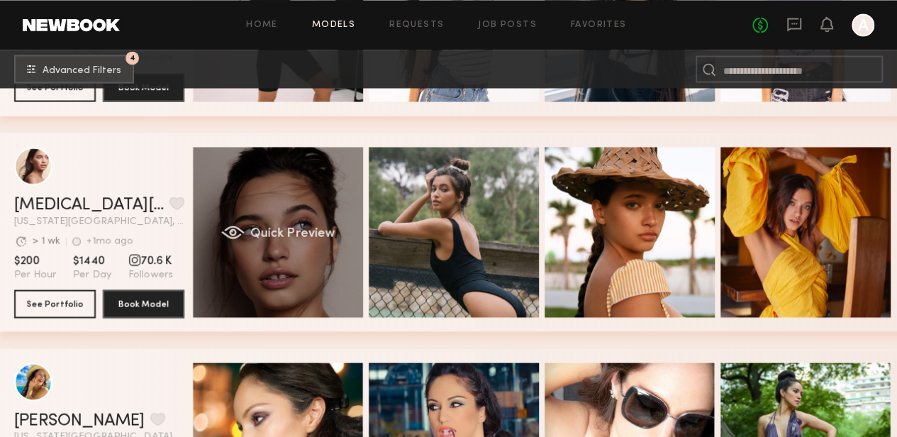
click at [264, 262] on div "Quick Preview" at bounding box center [278, 232] width 170 height 170
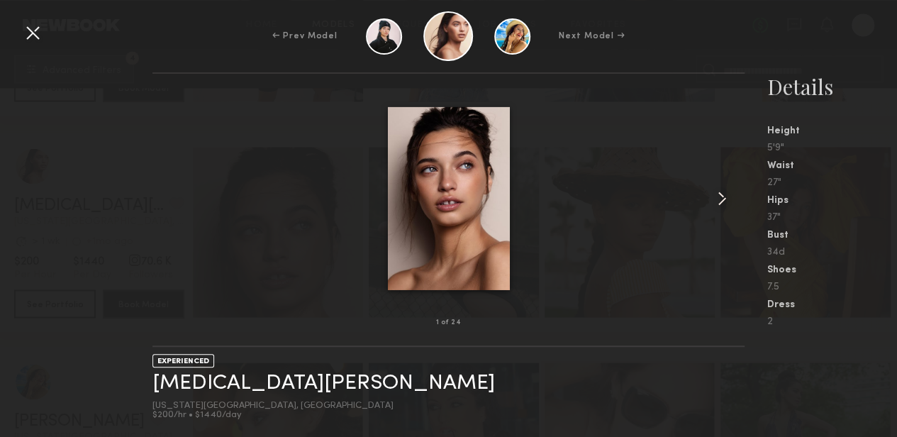
click at [723, 197] on common-icon at bounding box center [721, 198] width 23 height 23
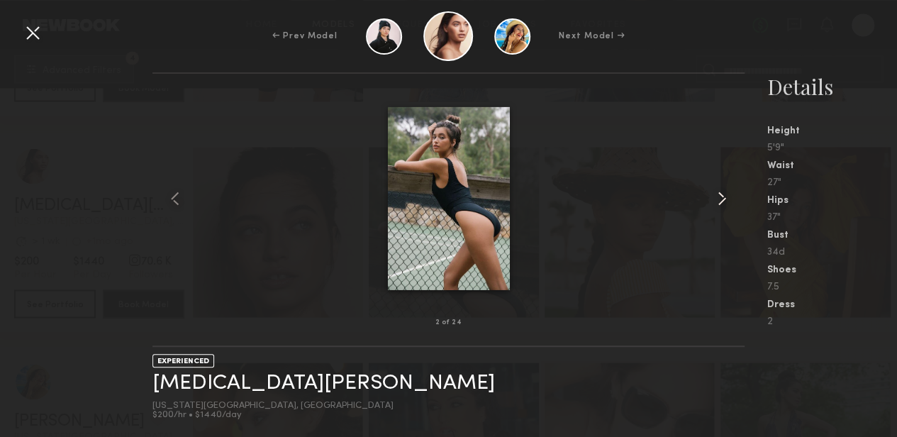
click at [723, 197] on common-icon at bounding box center [721, 198] width 23 height 23
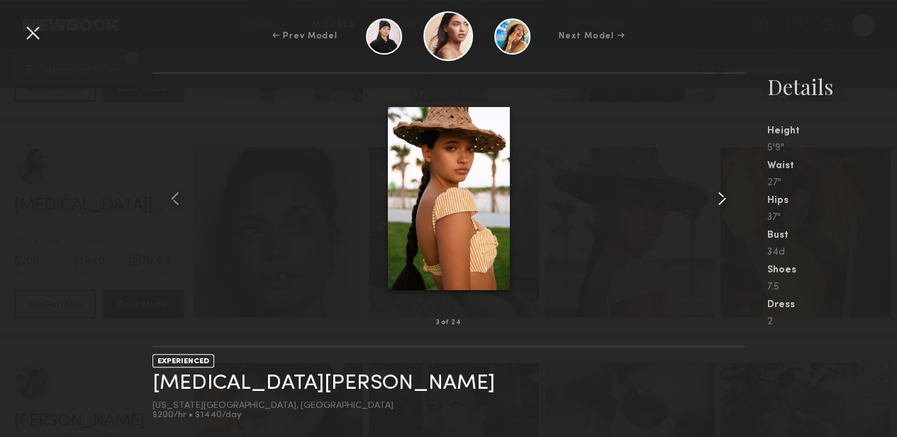
click at [723, 197] on common-icon at bounding box center [721, 198] width 23 height 23
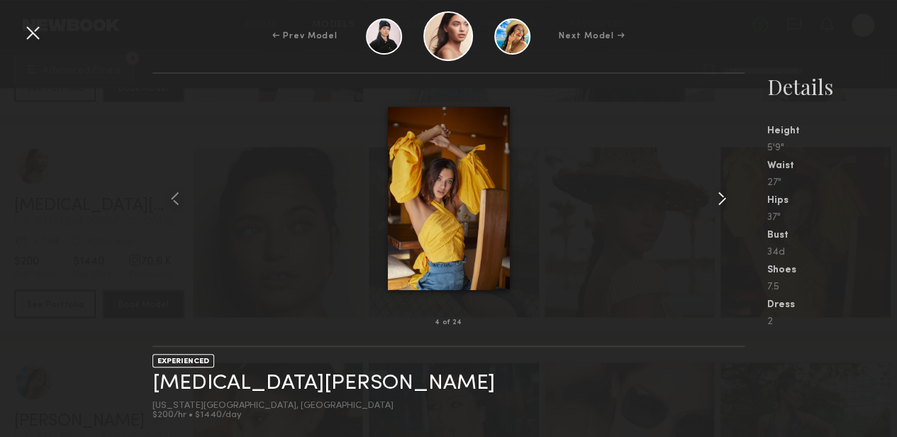
click at [723, 197] on common-icon at bounding box center [721, 198] width 23 height 23
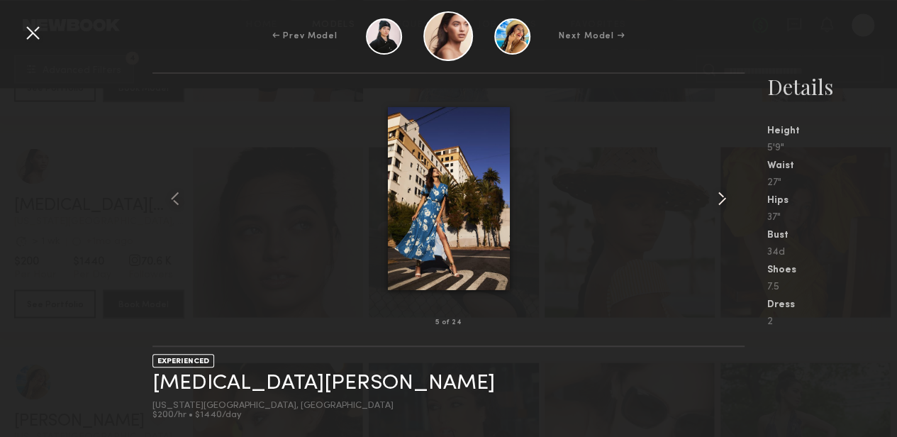
click at [723, 197] on common-icon at bounding box center [721, 198] width 23 height 23
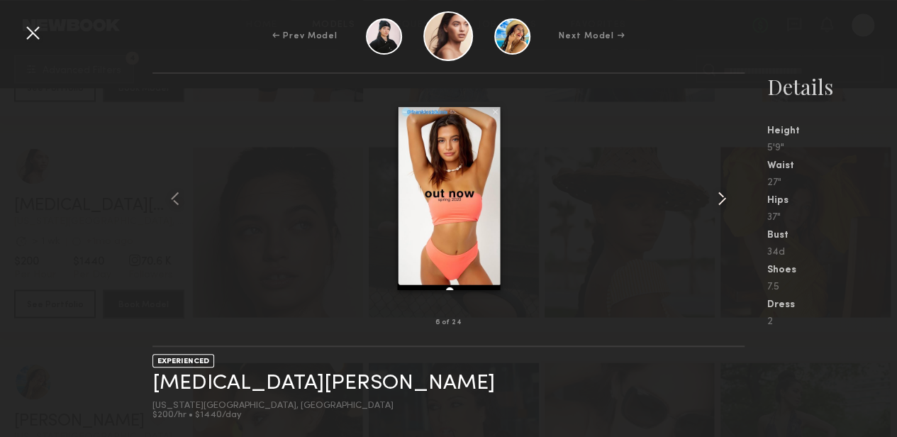
click at [723, 197] on common-icon at bounding box center [721, 198] width 23 height 23
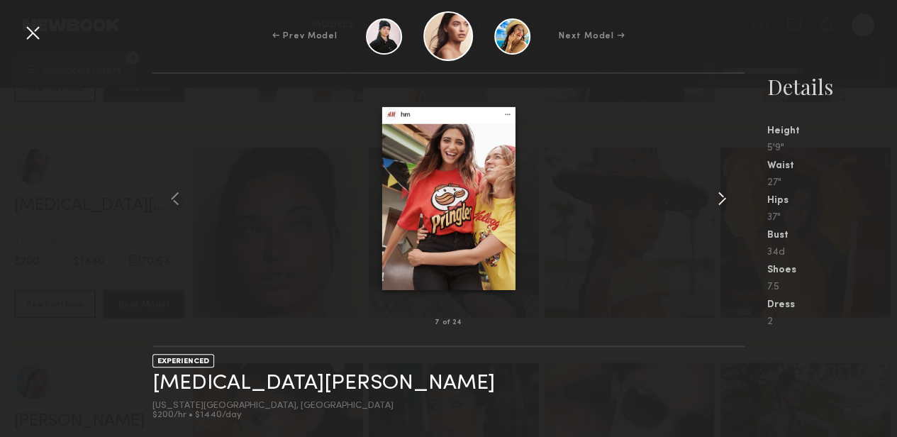
click at [723, 197] on common-icon at bounding box center [721, 198] width 23 height 23
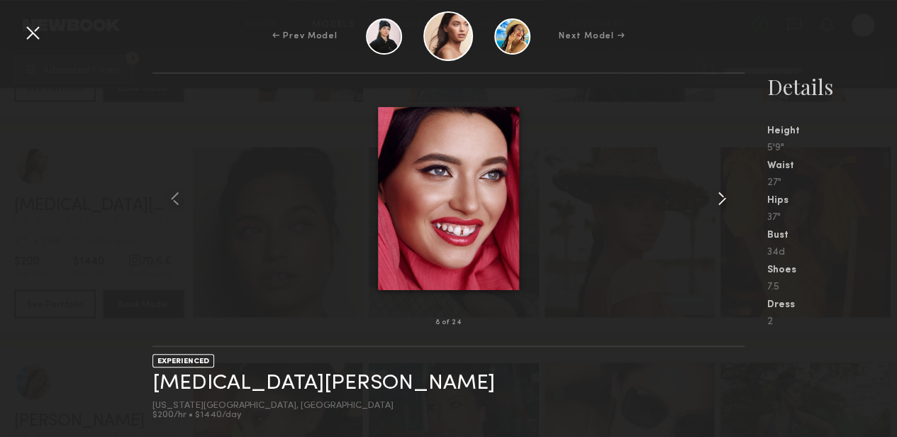
click at [723, 189] on common-icon at bounding box center [721, 198] width 23 height 23
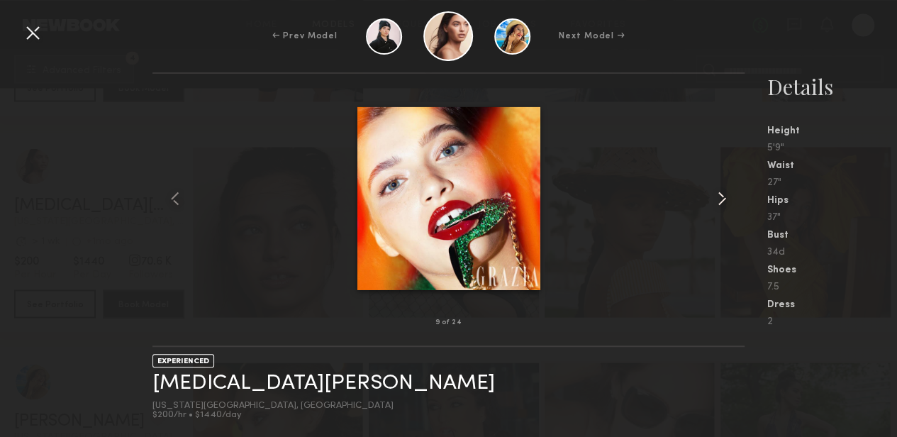
click at [723, 194] on common-icon at bounding box center [721, 198] width 23 height 23
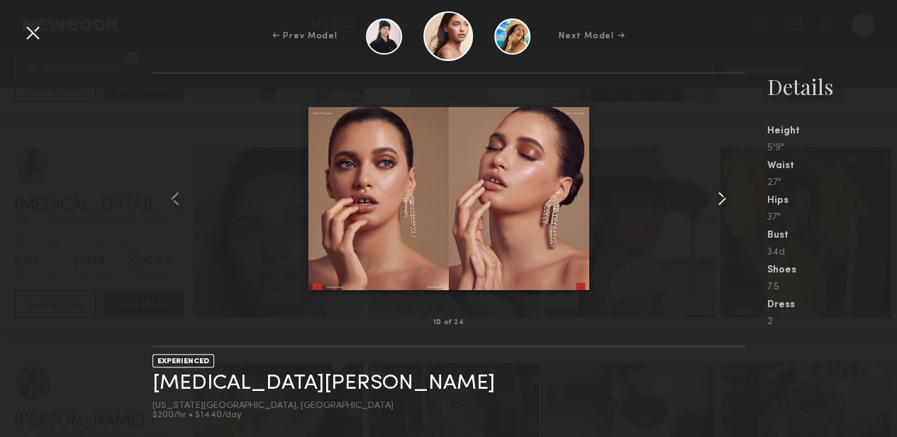
click at [723, 194] on common-icon at bounding box center [721, 198] width 23 height 23
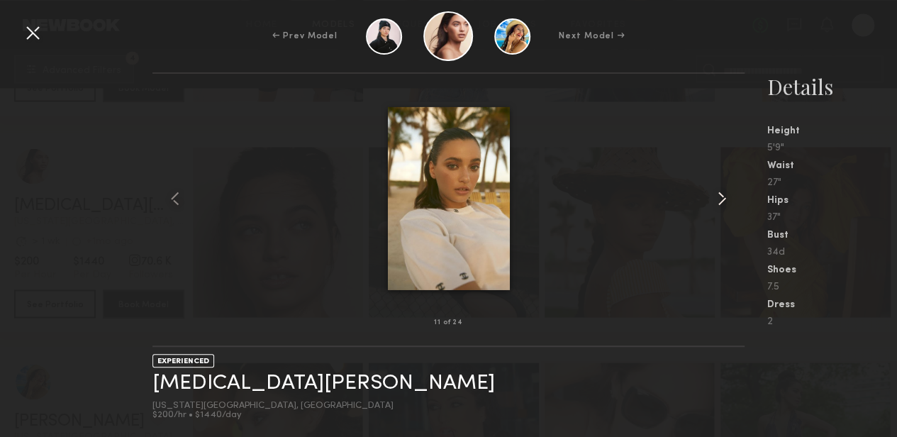
click at [723, 194] on common-icon at bounding box center [721, 198] width 23 height 23
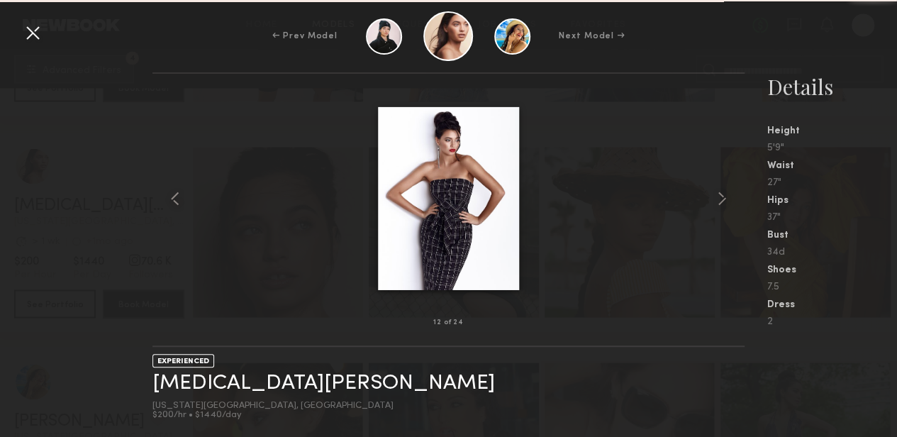
click at [29, 26] on div at bounding box center [32, 32] width 23 height 23
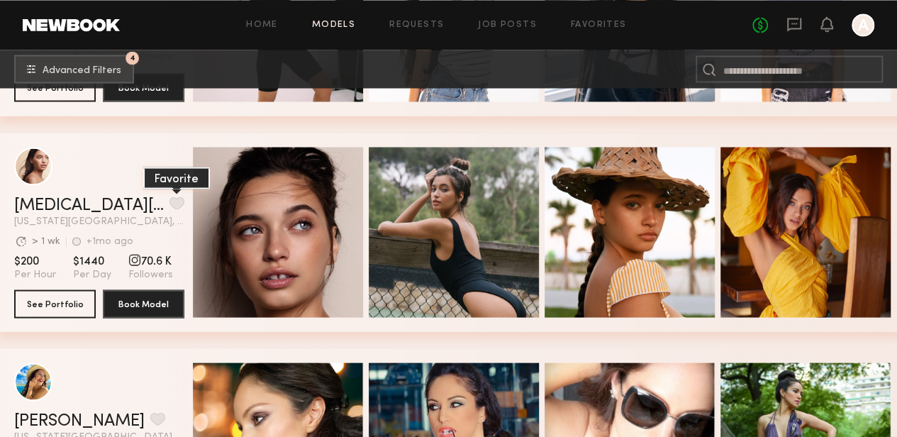
click at [169, 208] on button "grid" at bounding box center [176, 202] width 15 height 13
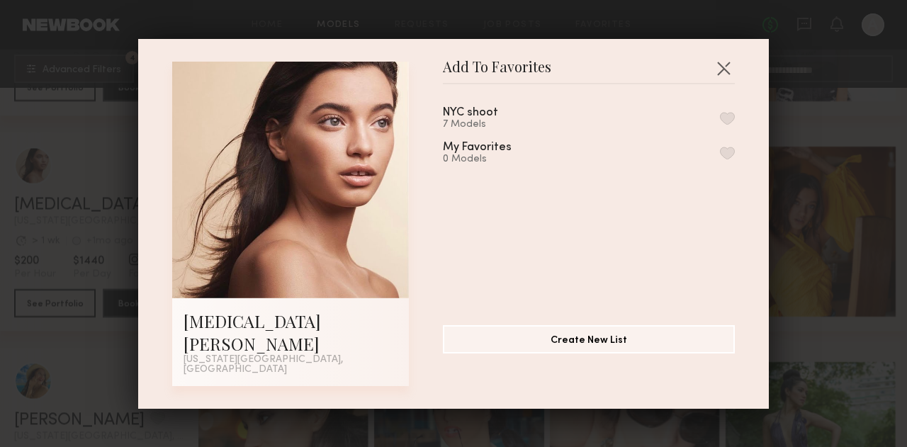
click at [720, 125] on button "button" at bounding box center [727, 118] width 15 height 13
click at [720, 79] on button "button" at bounding box center [723, 68] width 23 height 23
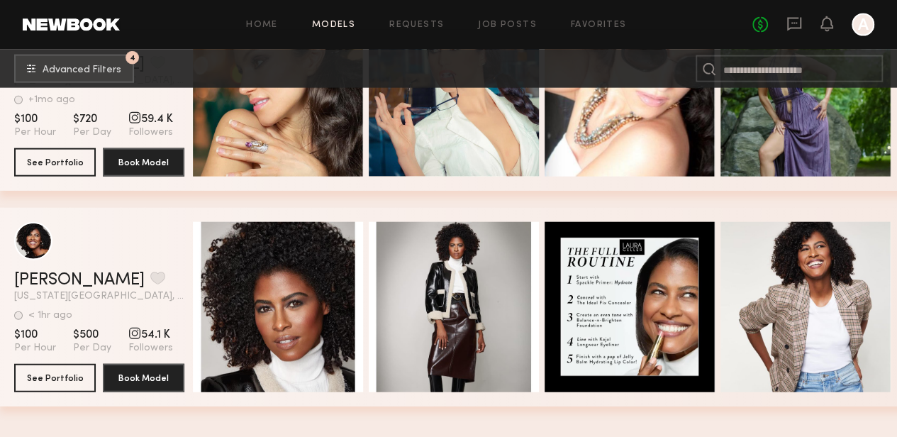
scroll to position [1772, 0]
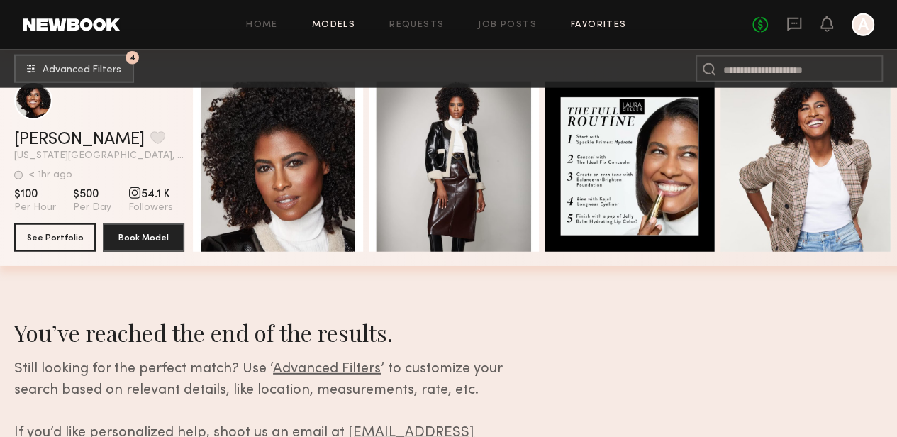
click at [598, 30] on div "Home Models Requests Job Posts Favorites Sign Out No fees up to $5,000 A" at bounding box center [497, 24] width 754 height 23
click at [596, 28] on link "Favorites" at bounding box center [599, 25] width 56 height 9
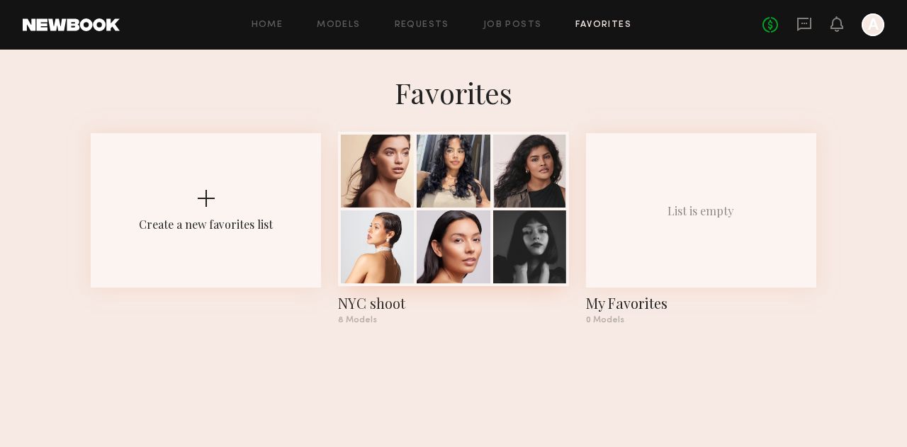
click at [351, 225] on div at bounding box center [377, 246] width 73 height 73
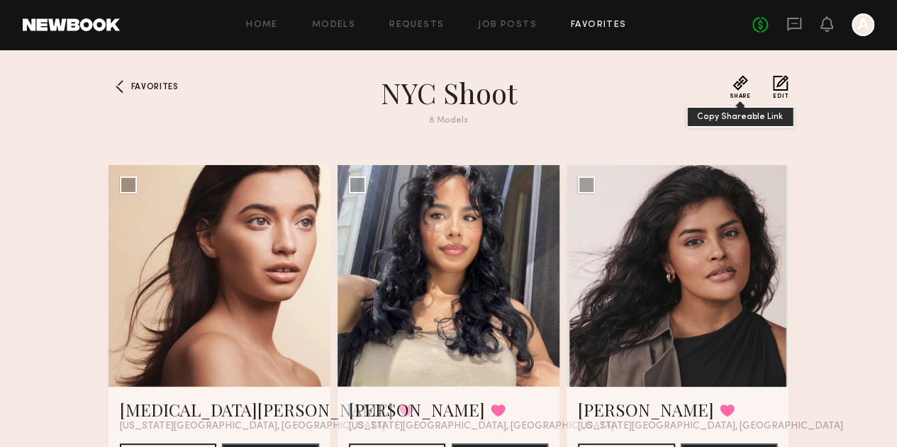
click at [750, 82] on button "Share" at bounding box center [739, 87] width 21 height 24
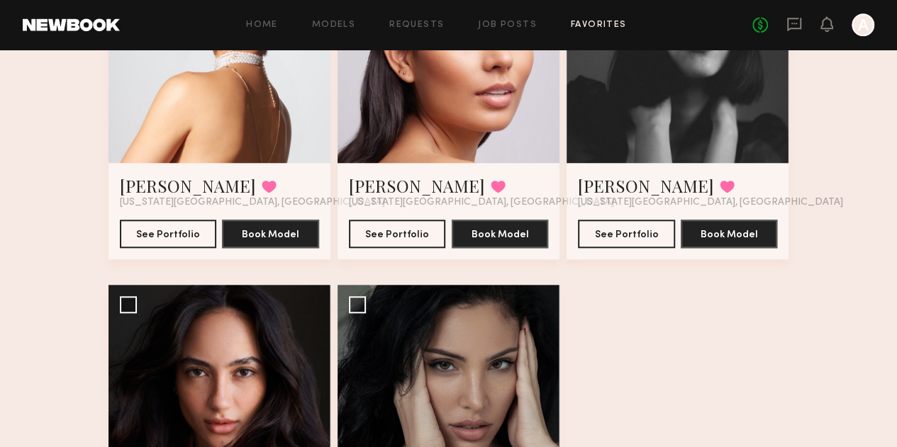
scroll to position [638, 0]
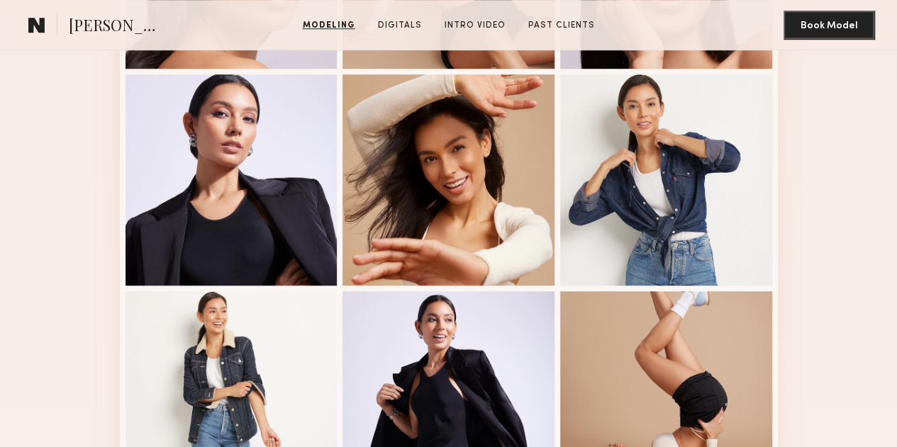
scroll to position [425, 0]
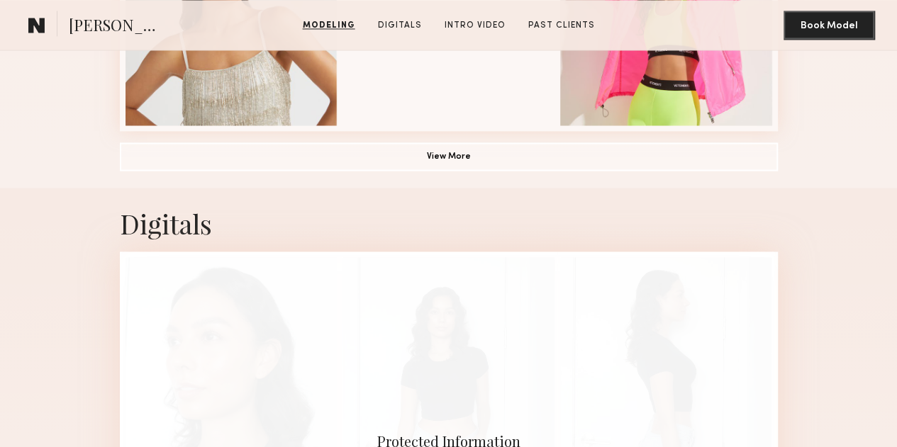
scroll to position [1134, 0]
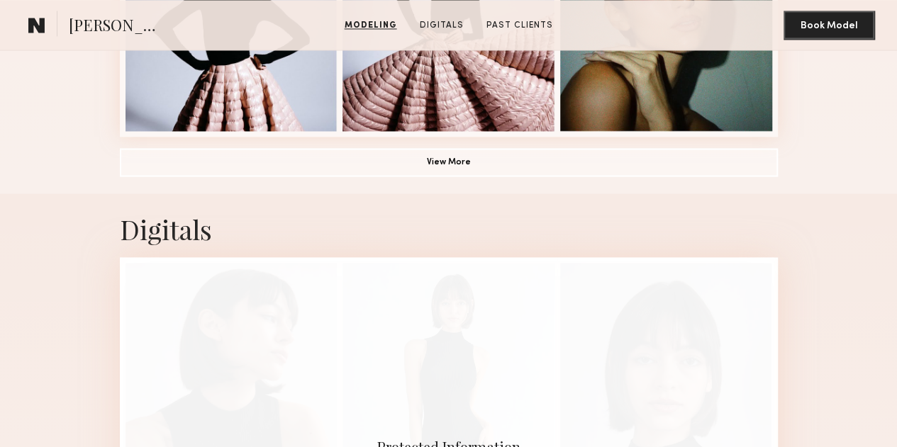
scroll to position [1134, 0]
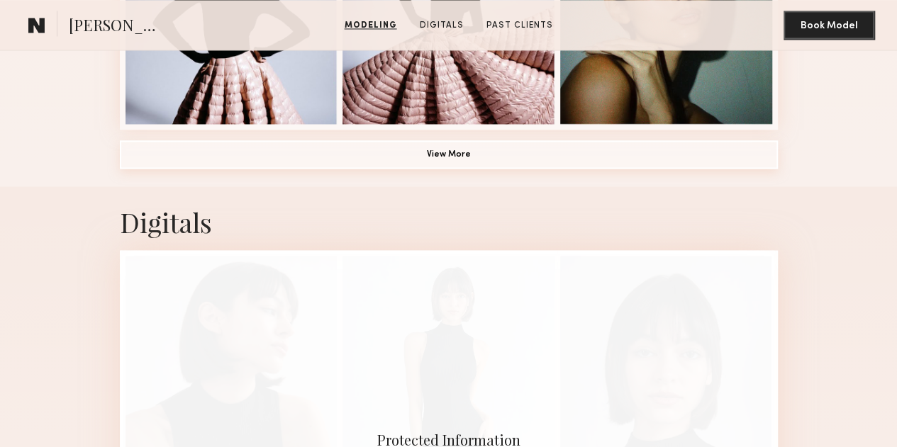
click at [454, 169] on button "View More" at bounding box center [449, 154] width 658 height 28
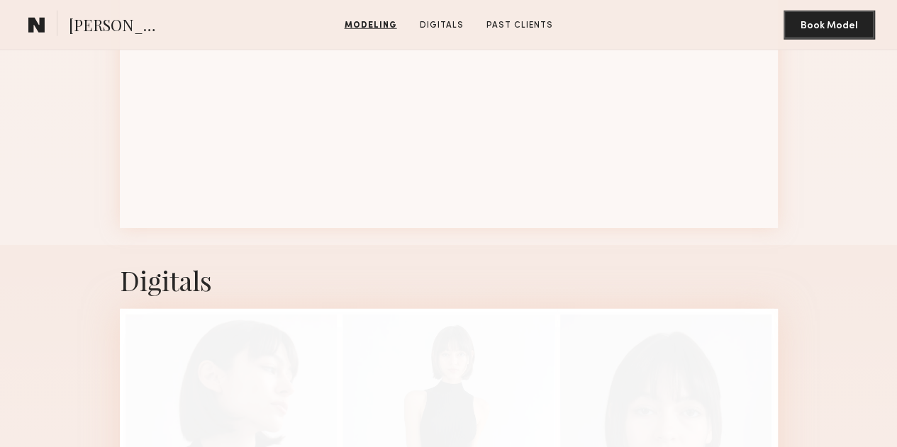
scroll to position [1914, 0]
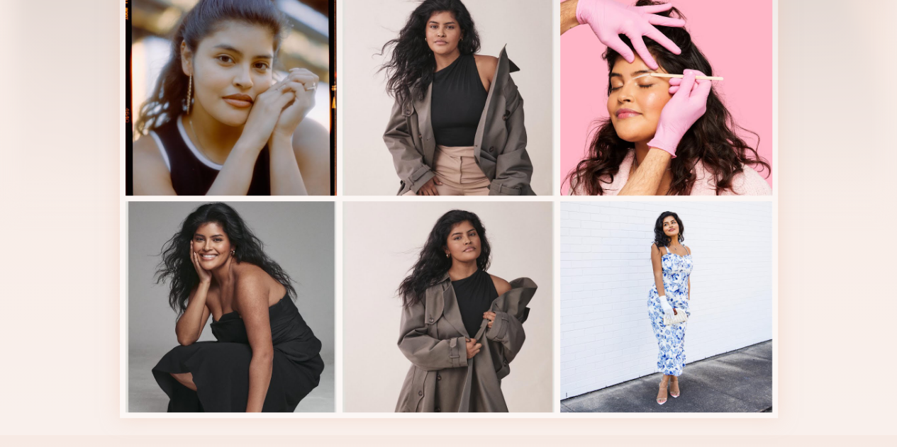
scroll to position [354, 0]
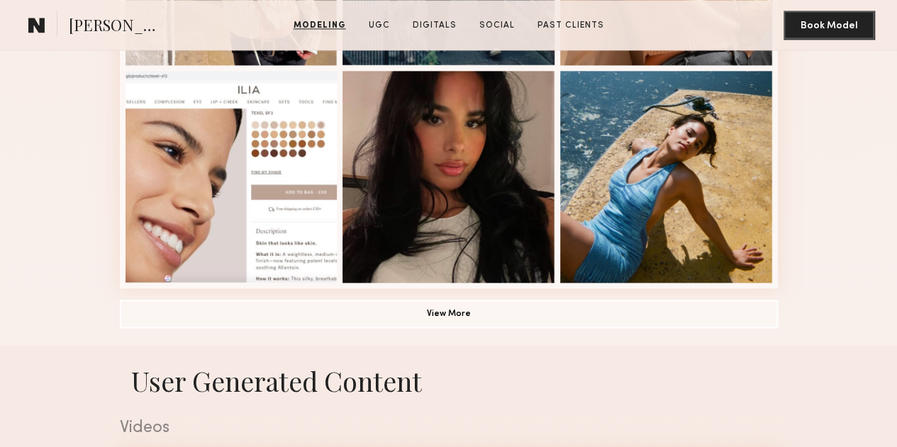
scroll to position [992, 0]
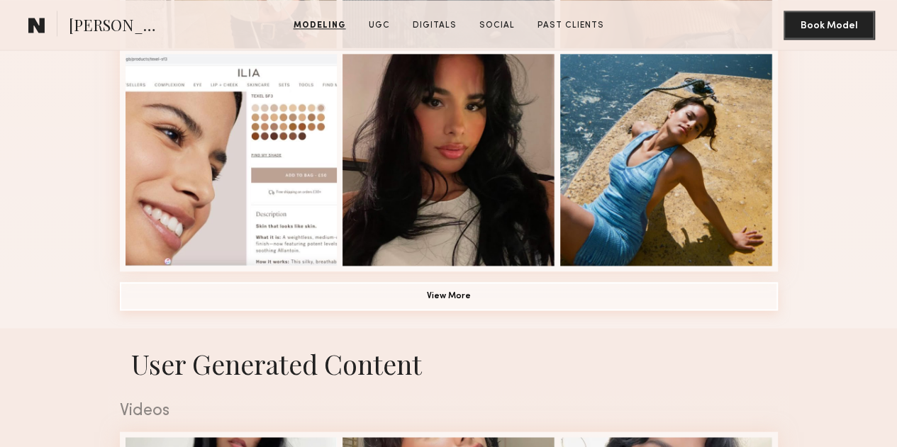
click at [448, 310] on button "View More" at bounding box center [449, 296] width 658 height 28
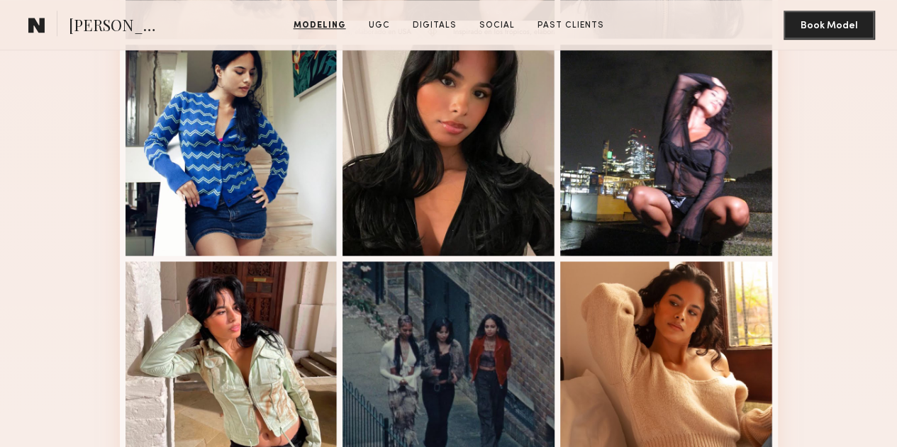
scroll to position [283, 0]
